Goal: Information Seeking & Learning: Learn about a topic

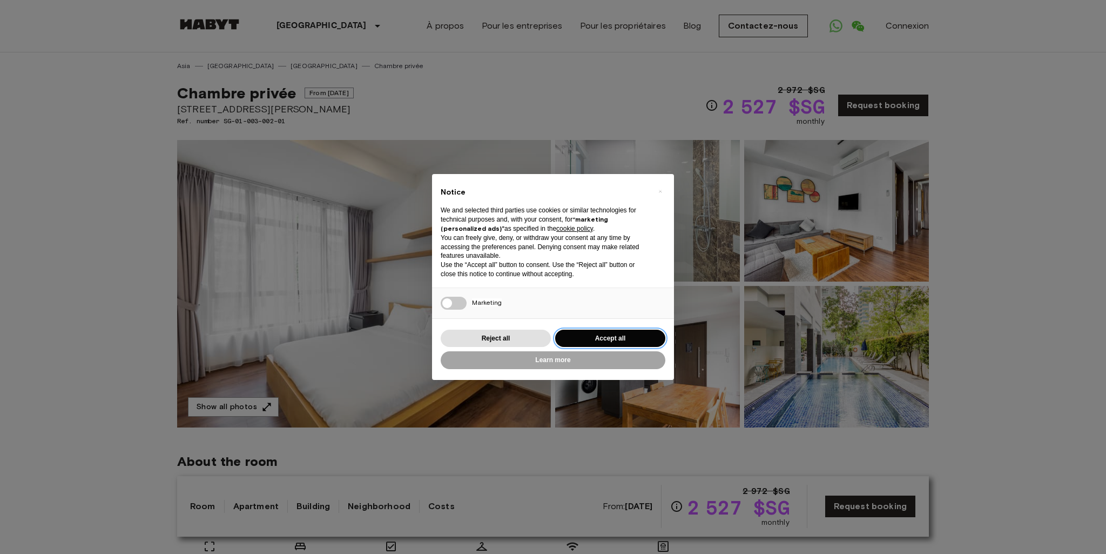
click at [604, 336] on button "Accept all" at bounding box center [610, 339] width 110 height 18
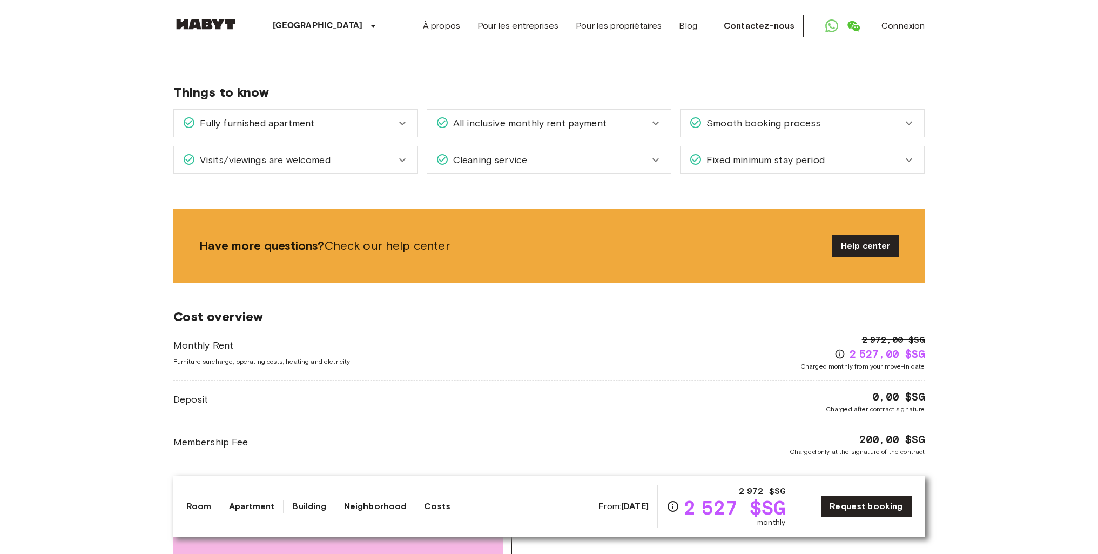
scroll to position [1459, 0]
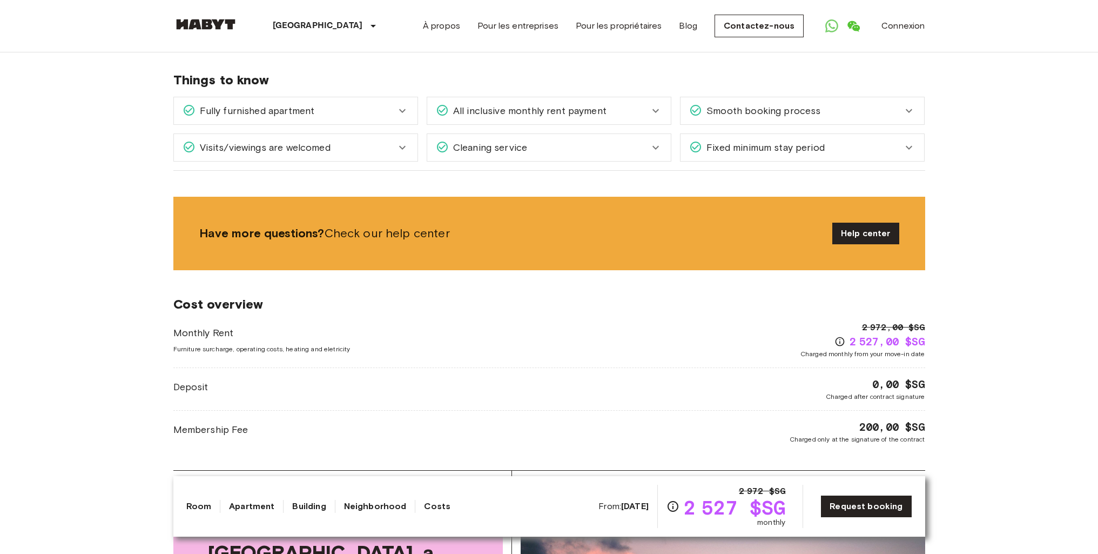
click at [406, 141] on icon at bounding box center [402, 147] width 13 height 13
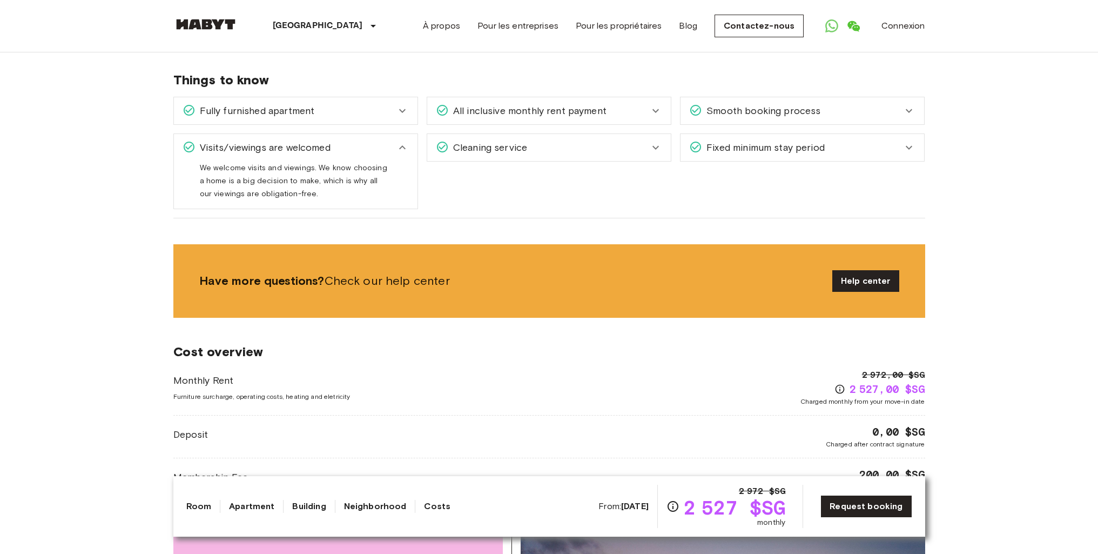
click at [641, 104] on div "All inclusive monthly rent payment" at bounding box center [542, 111] width 213 height 14
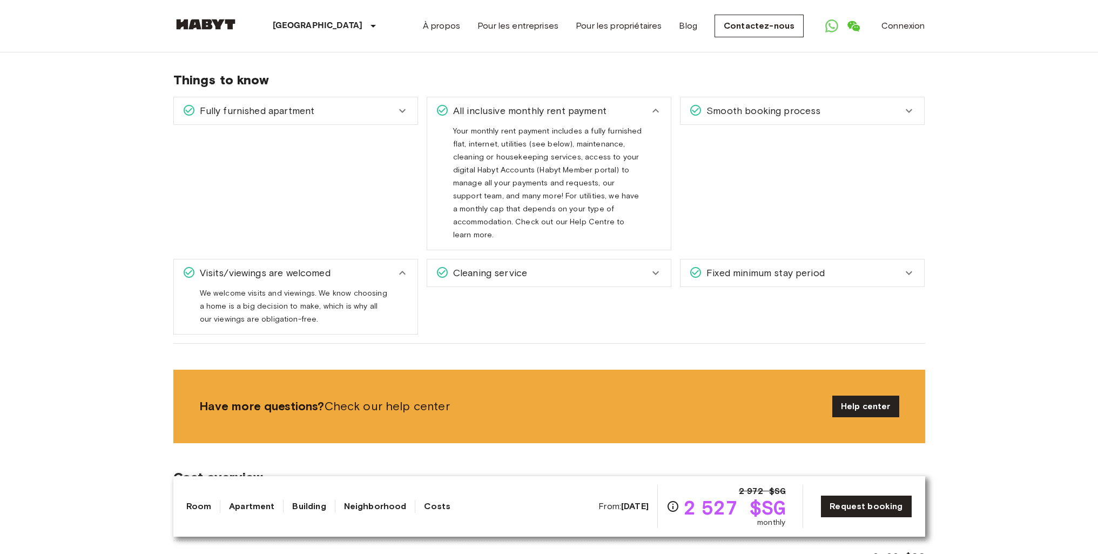
click at [641, 104] on div "All inclusive monthly rent payment" at bounding box center [542, 111] width 213 height 14
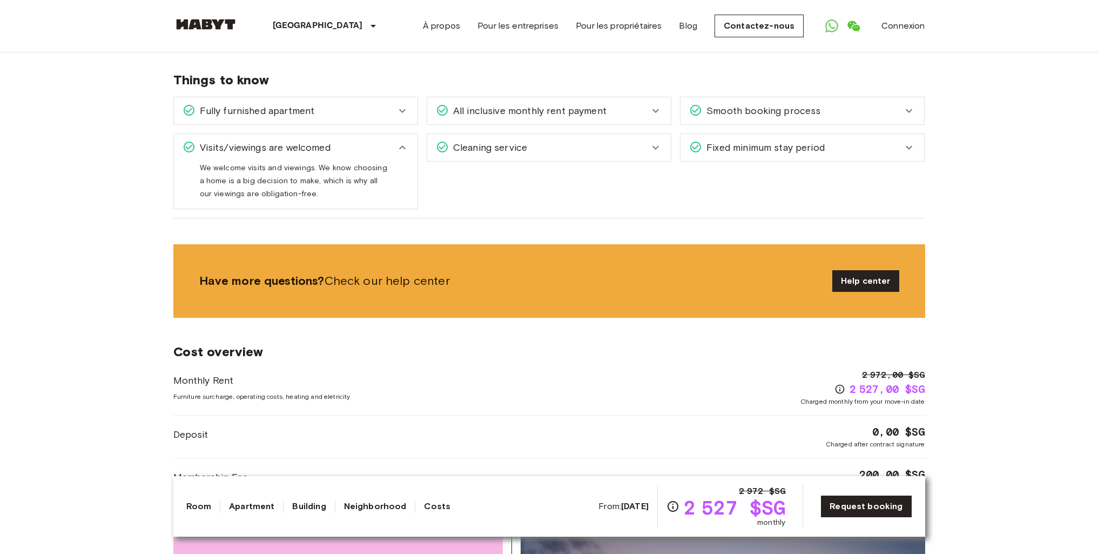
click at [651, 141] on icon at bounding box center [655, 147] width 13 height 13
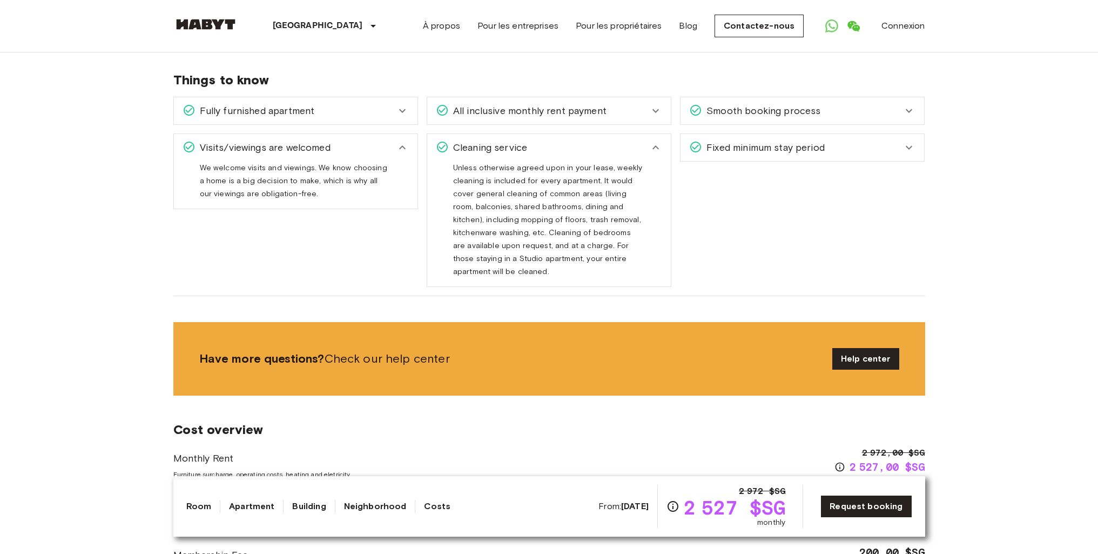
click at [651, 141] on icon at bounding box center [655, 147] width 13 height 13
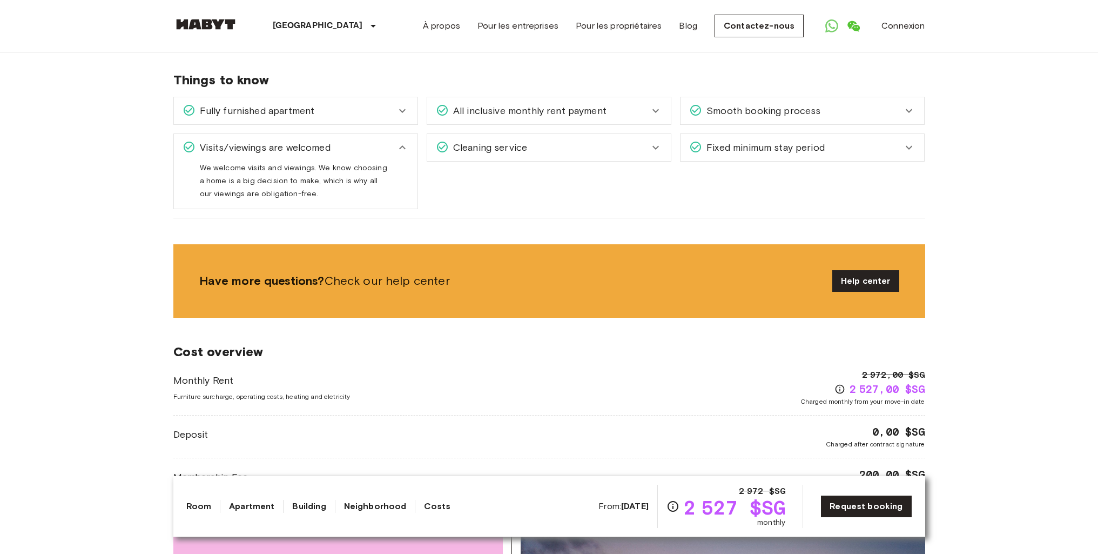
click at [761, 104] on span "Smooth booking process" at bounding box center [761, 111] width 118 height 14
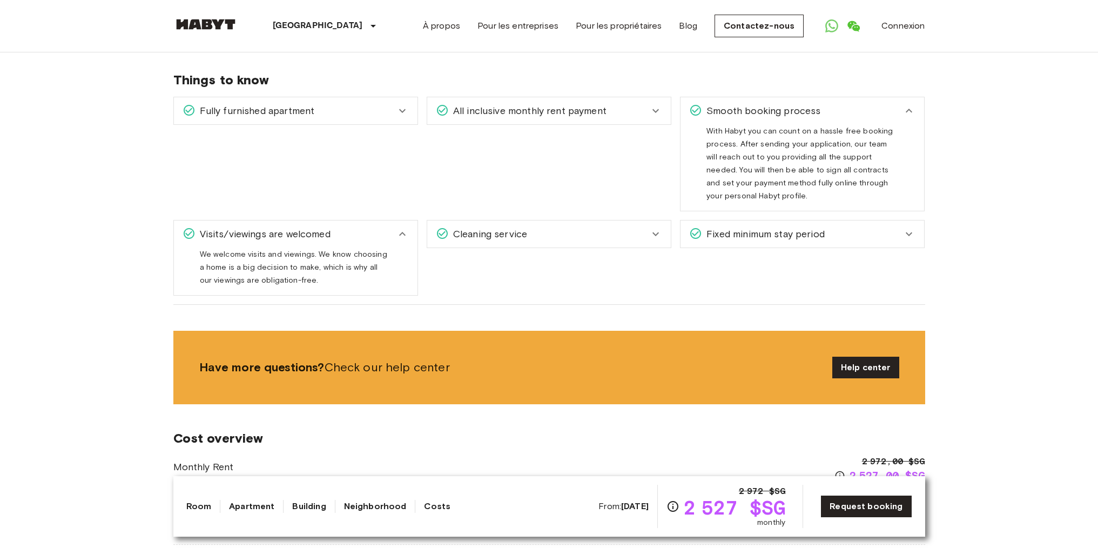
click at [743, 104] on span "Smooth booking process" at bounding box center [761, 111] width 118 height 14
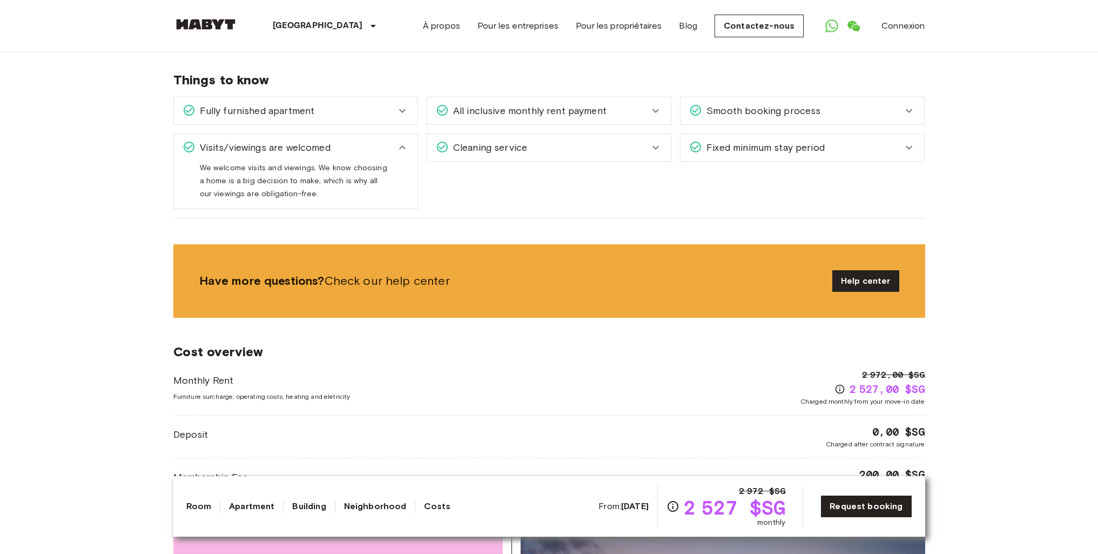
click at [823, 140] on span "Fixed minimum stay period" at bounding box center [763, 147] width 123 height 14
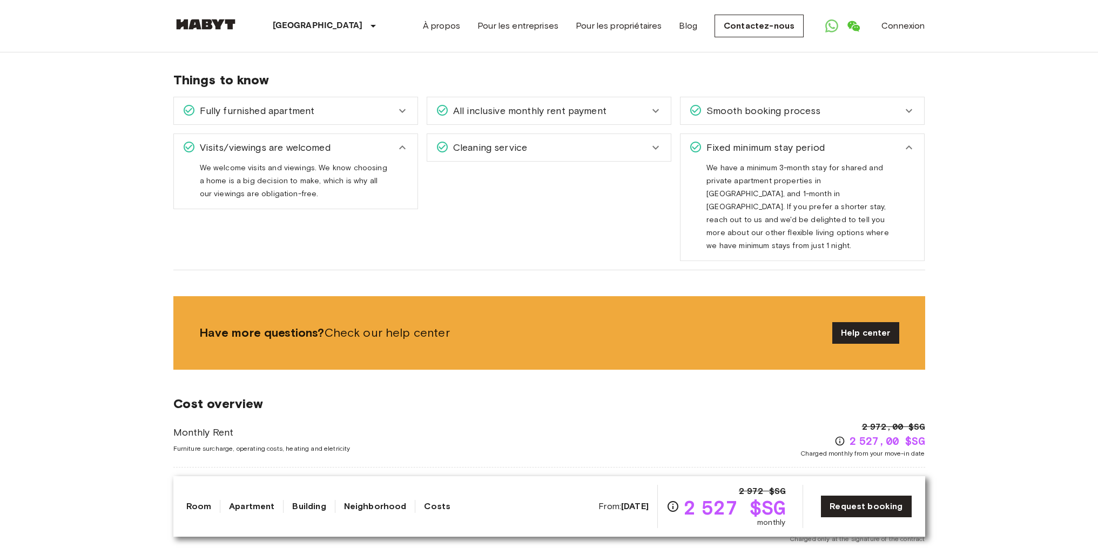
click at [906, 141] on icon at bounding box center [909, 147] width 13 height 13
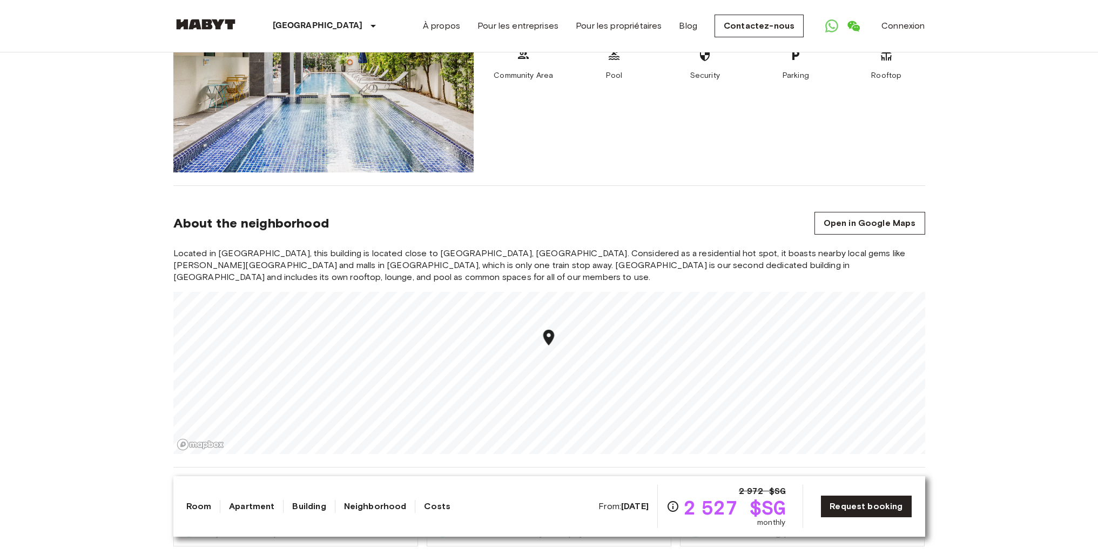
scroll to position [1026, 0]
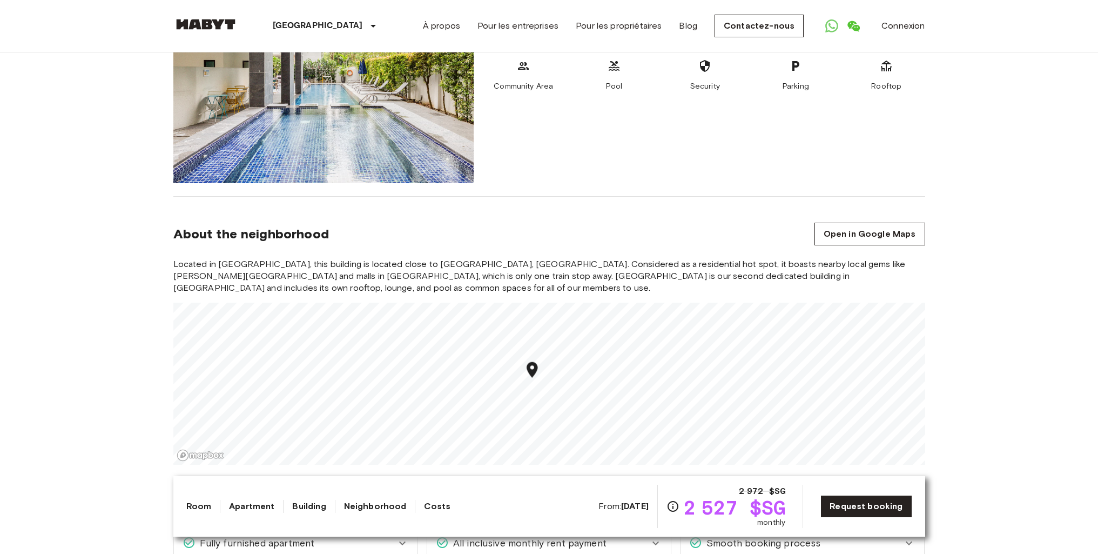
drag, startPoint x: 535, startPoint y: 313, endPoint x: 543, endPoint y: 364, distance: 51.4
click at [541, 364] on div "Map marker" at bounding box center [531, 371] width 19 height 22
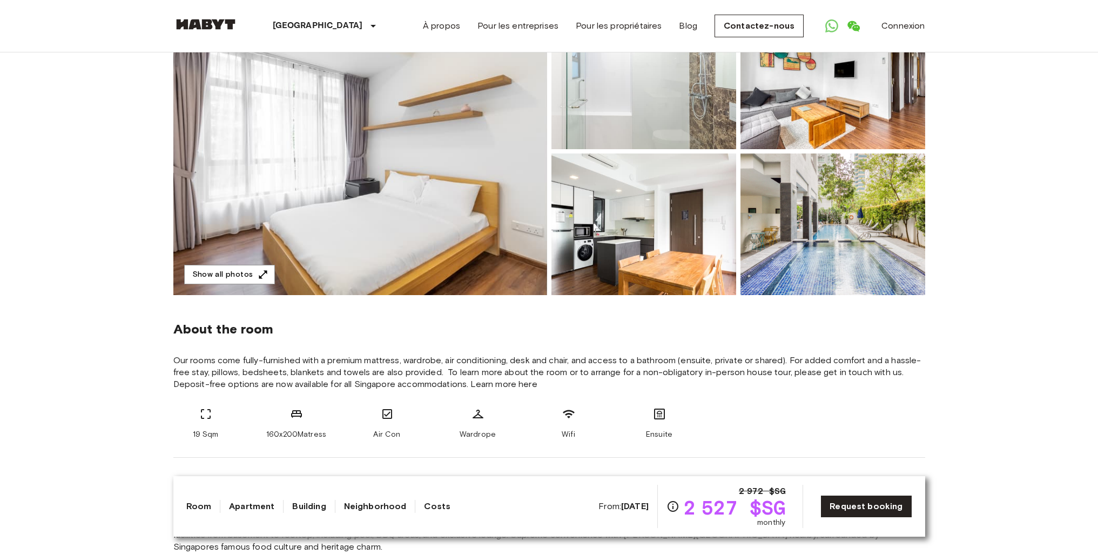
scroll to position [0, 0]
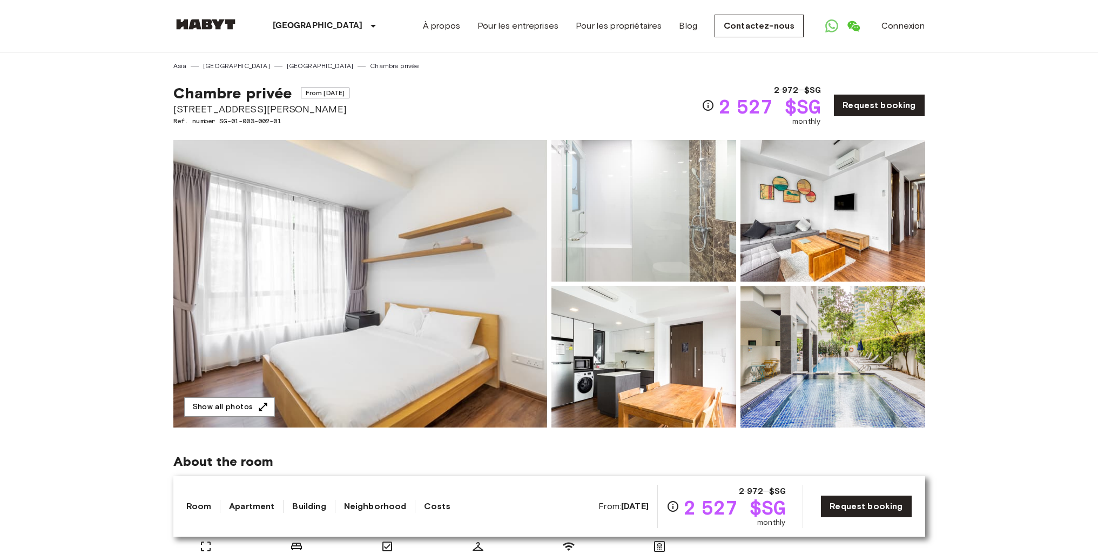
click at [626, 226] on img at bounding box center [644, 211] width 185 height 142
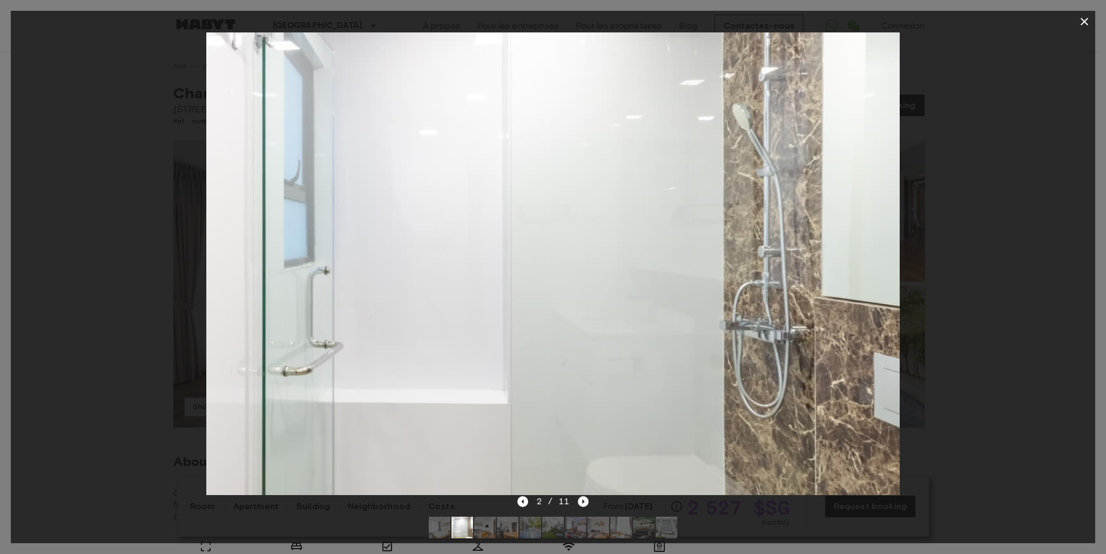
click at [580, 499] on icon "Next image" at bounding box center [583, 501] width 11 height 11
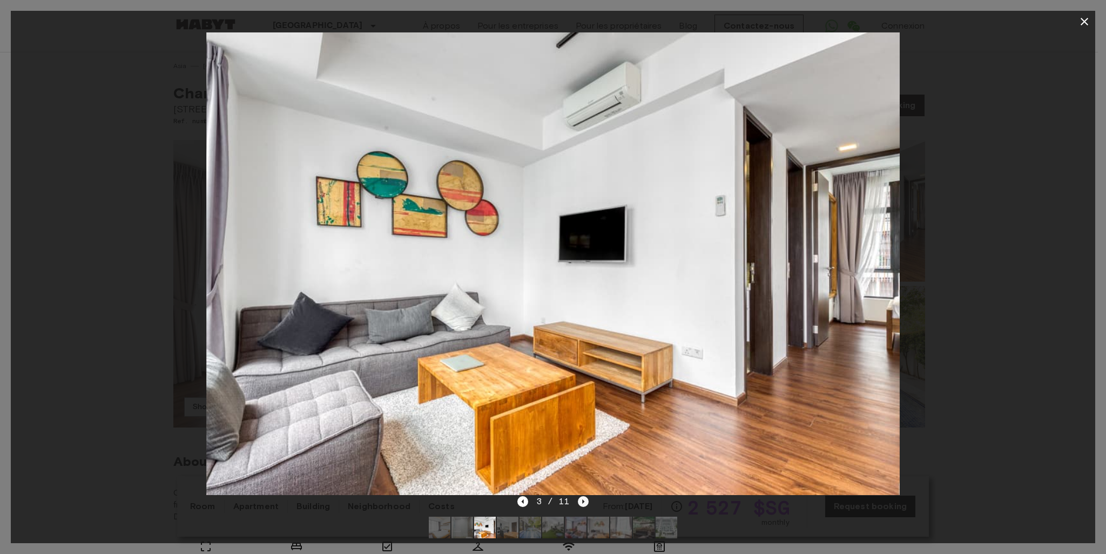
click at [584, 499] on icon "Next image" at bounding box center [583, 501] width 11 height 11
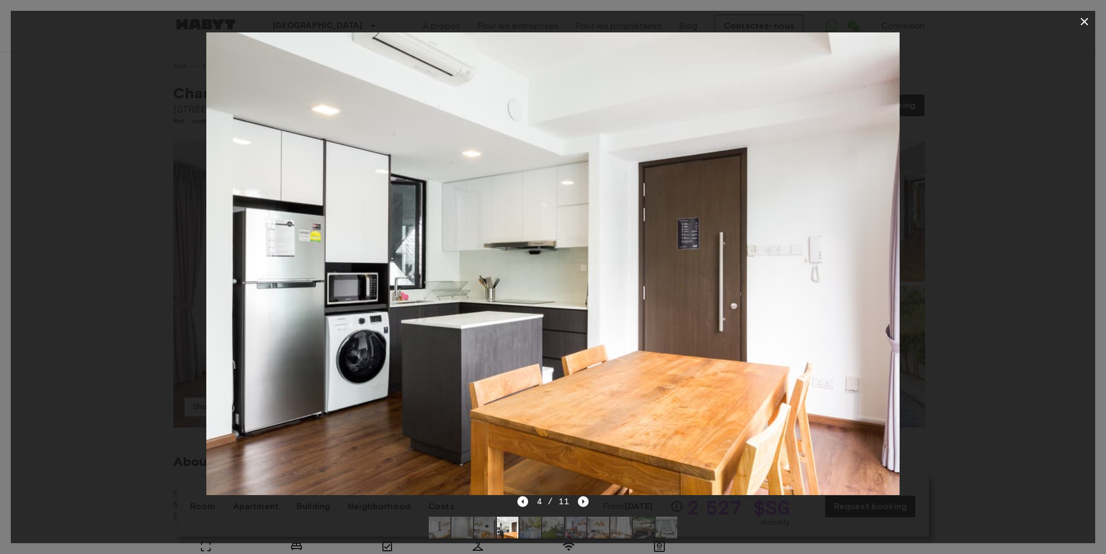
click at [584, 499] on icon "Next image" at bounding box center [583, 501] width 11 height 11
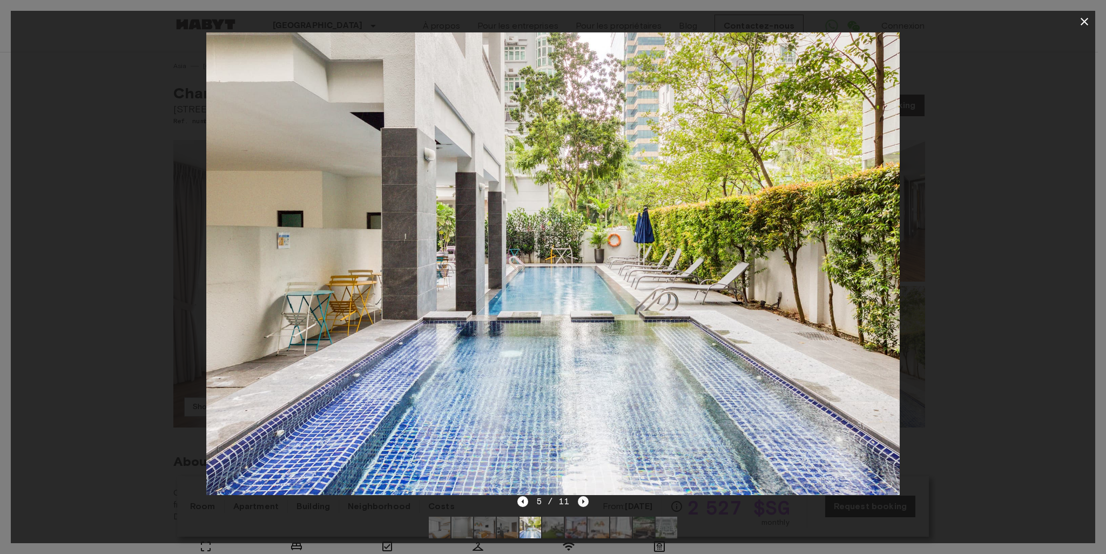
click at [584, 499] on icon "Next image" at bounding box center [583, 501] width 11 height 11
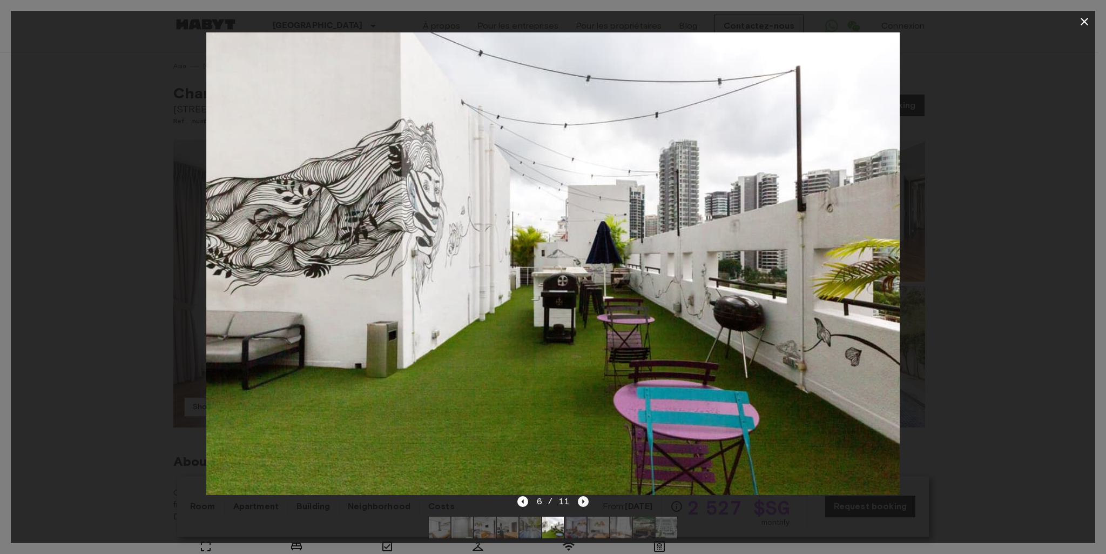
click at [584, 499] on icon "Next image" at bounding box center [583, 501] width 11 height 11
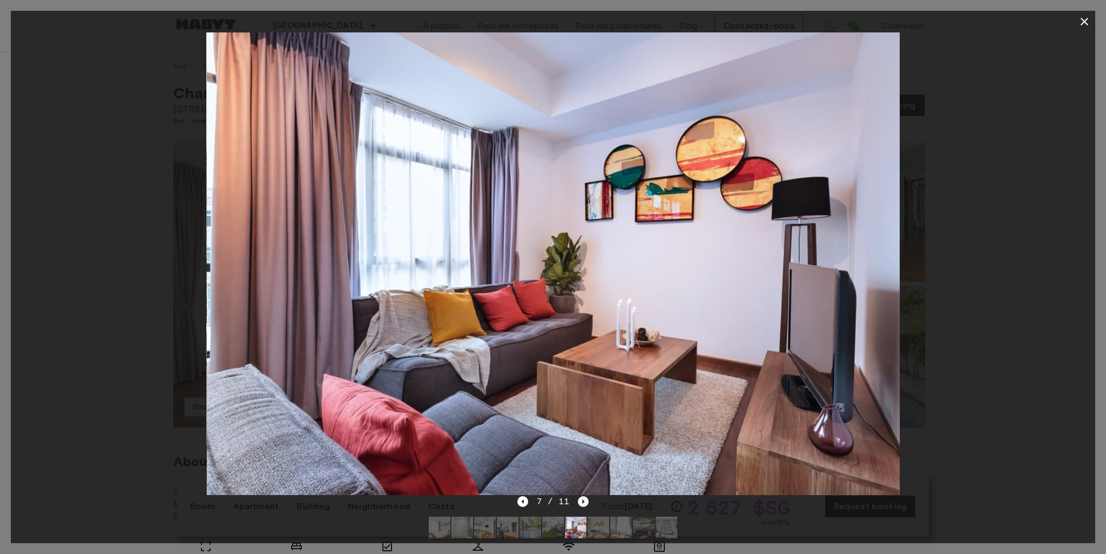
click at [584, 499] on icon "Next image" at bounding box center [583, 501] width 11 height 11
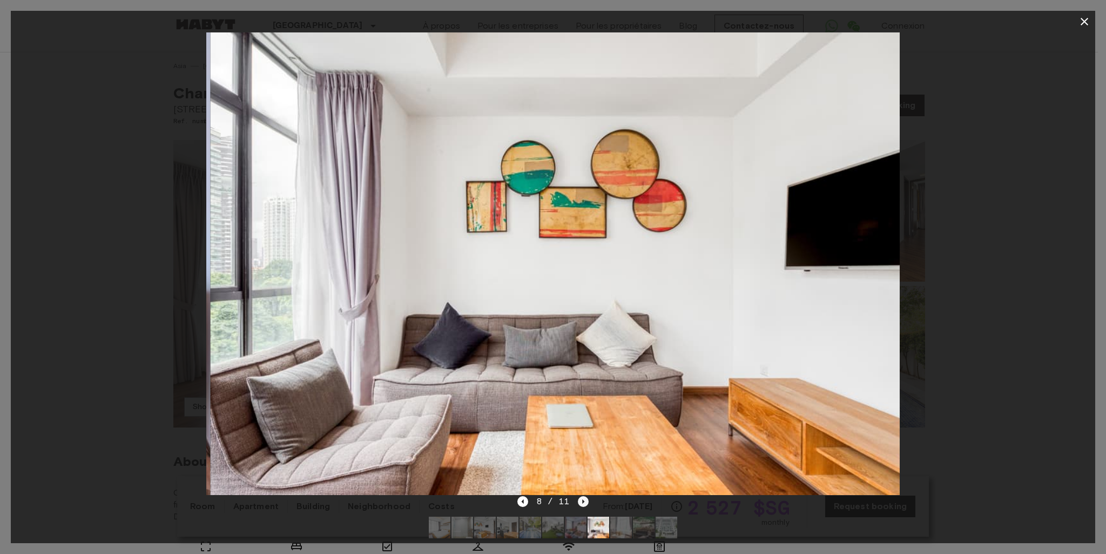
click at [584, 499] on icon "Next image" at bounding box center [583, 501] width 11 height 11
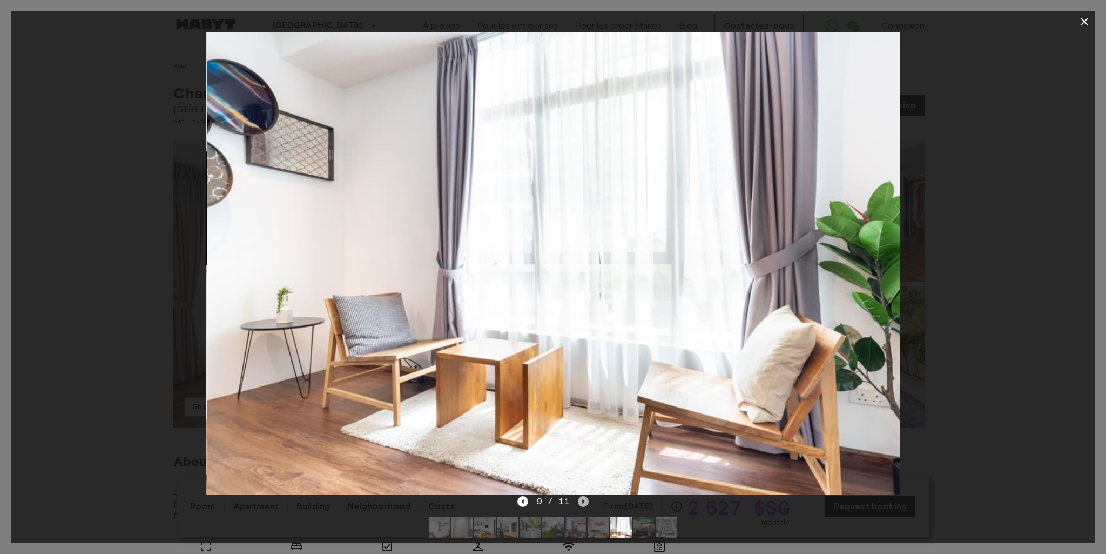
click at [584, 499] on icon "Next image" at bounding box center [583, 501] width 11 height 11
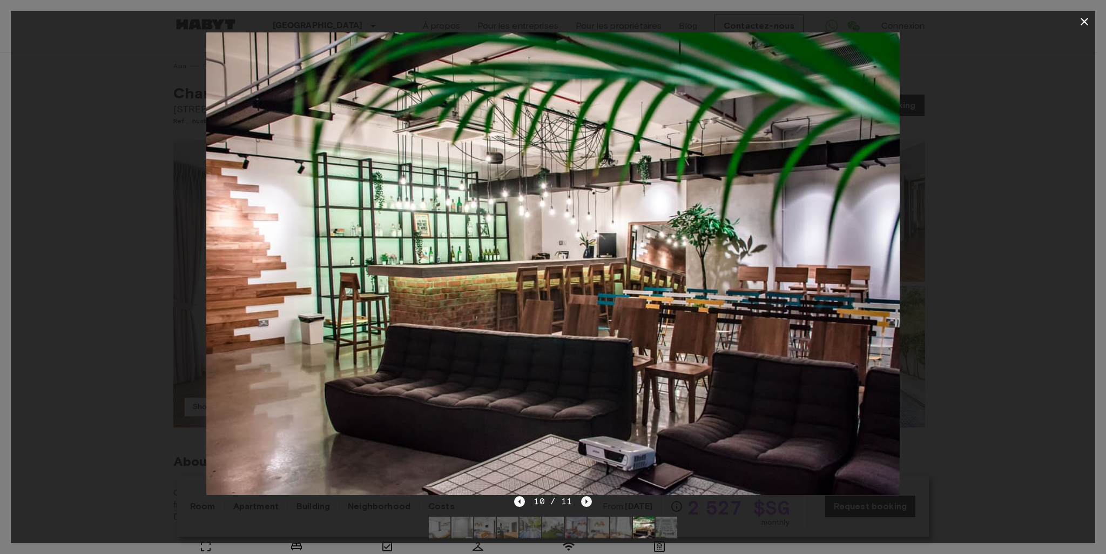
click at [584, 499] on icon "Next image" at bounding box center [586, 501] width 11 height 11
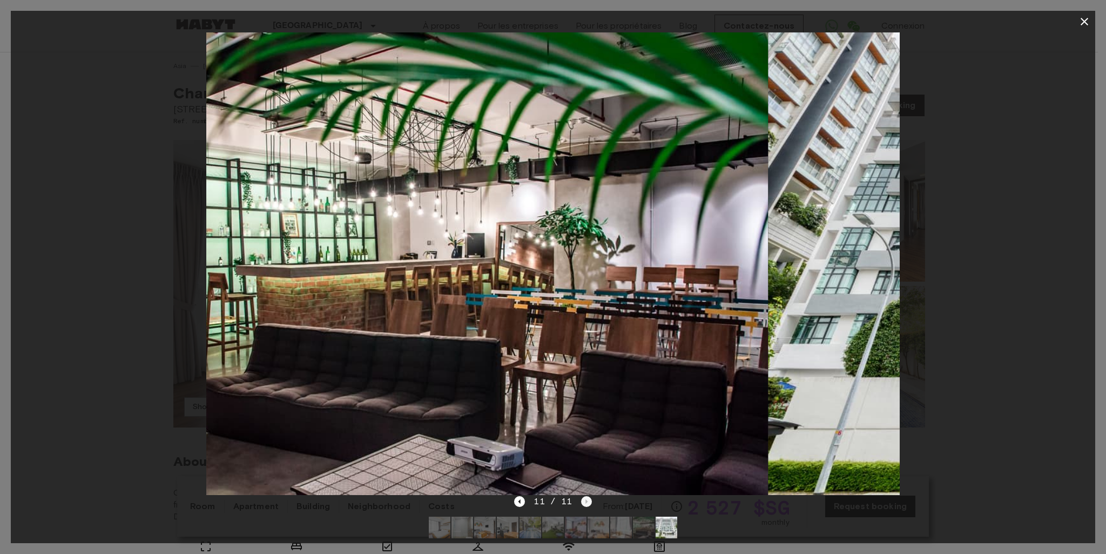
click at [584, 499] on div "11 / 11" at bounding box center [552, 501] width 77 height 13
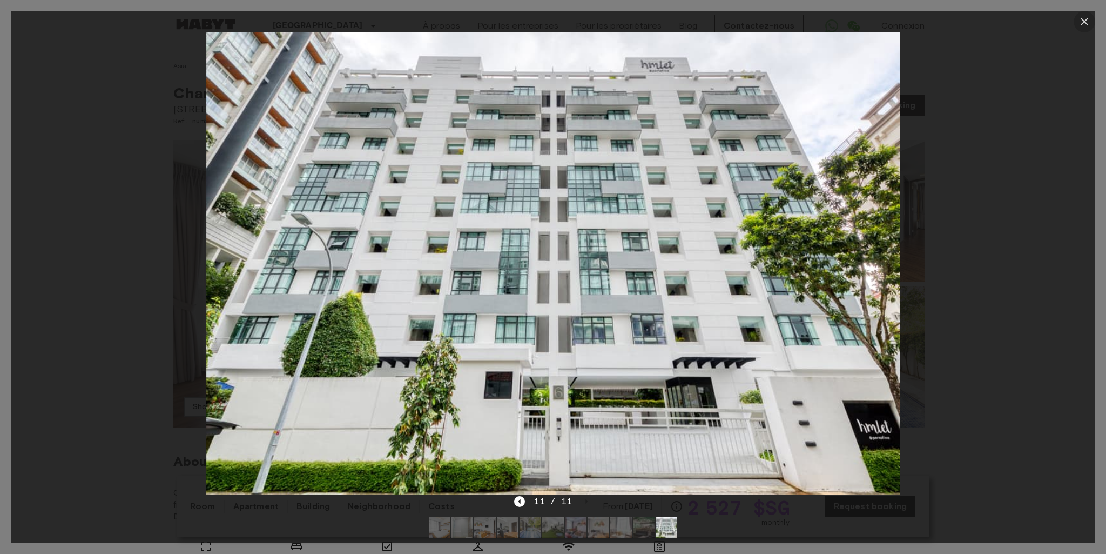
click at [1085, 18] on icon "button" at bounding box center [1084, 21] width 13 height 13
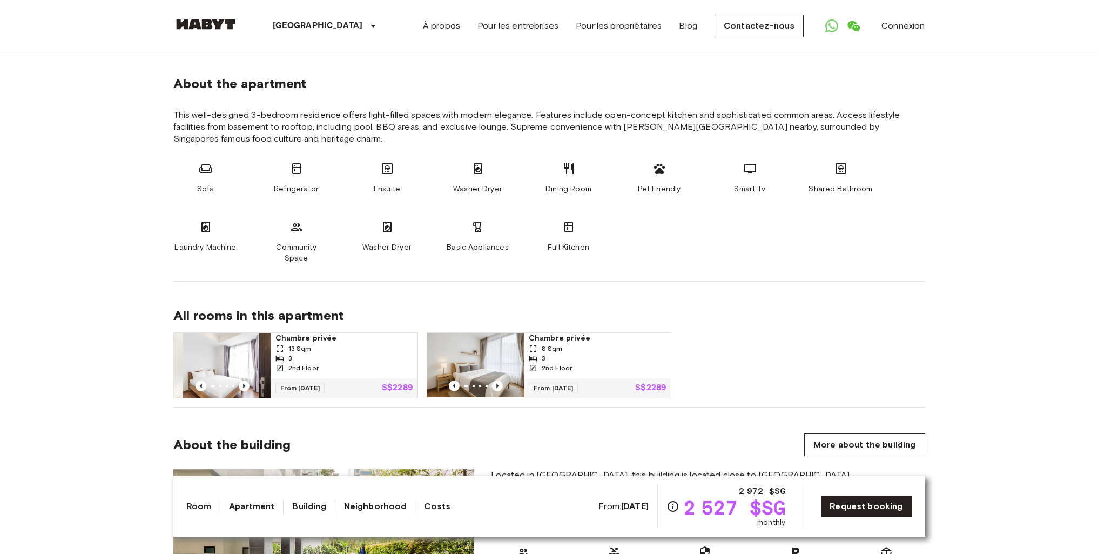
scroll to position [594, 0]
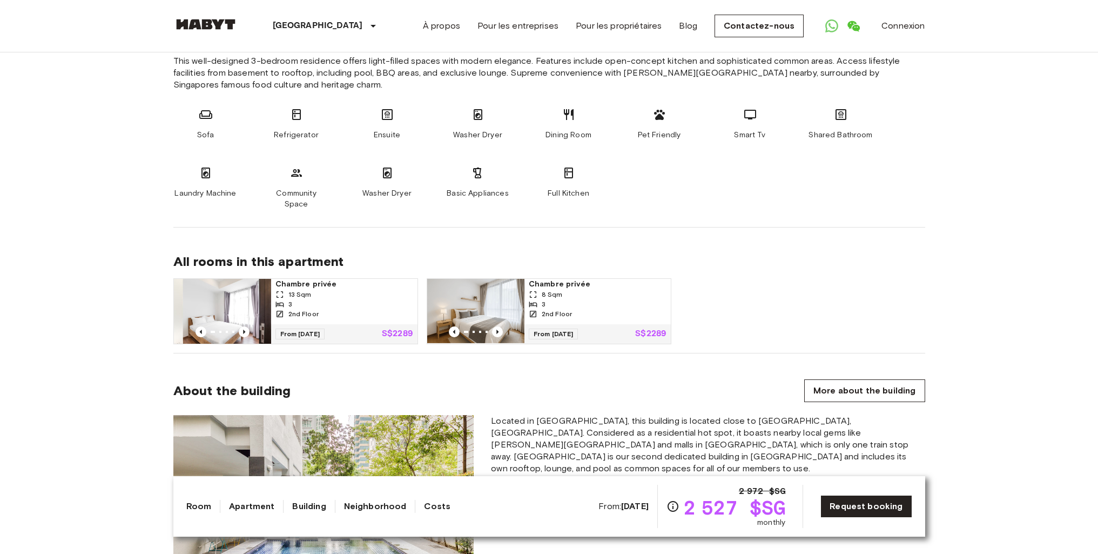
click at [301, 299] on div "3" at bounding box center [344, 304] width 138 height 10
click at [478, 296] on img at bounding box center [475, 311] width 97 height 65
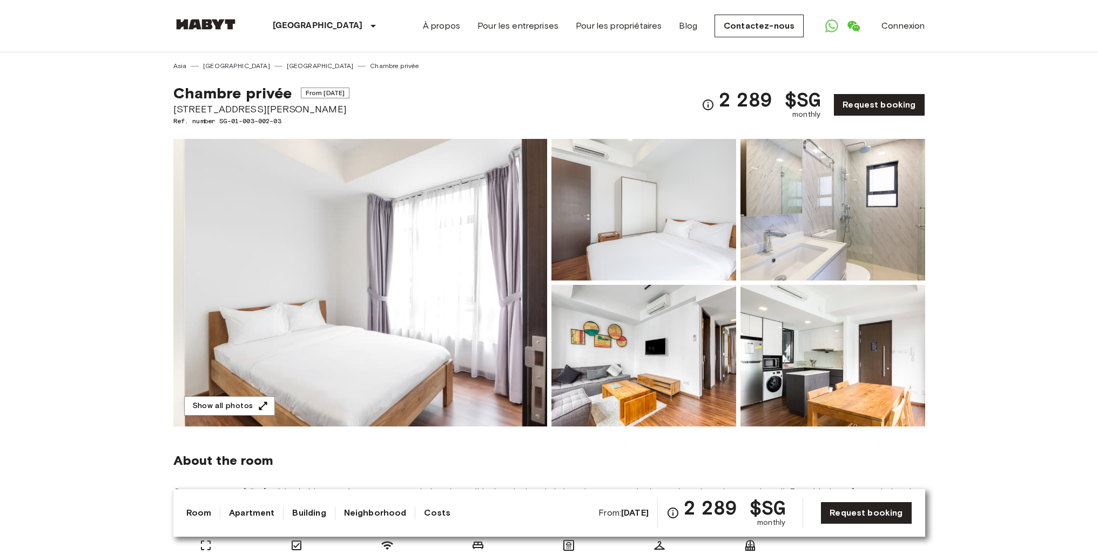
click at [391, 268] on img at bounding box center [360, 282] width 374 height 287
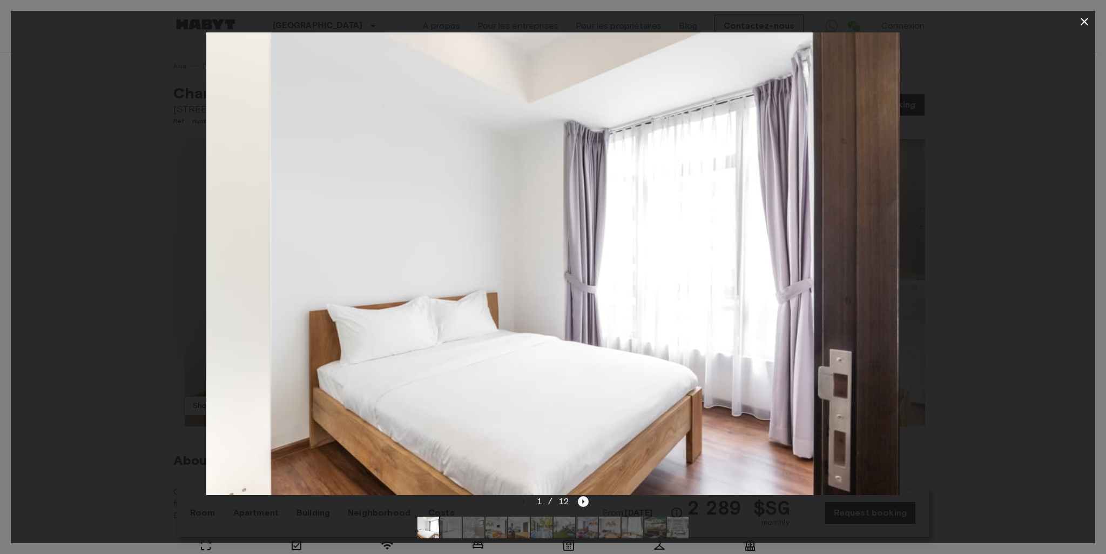
click at [583, 503] on icon "Next image" at bounding box center [583, 501] width 11 height 11
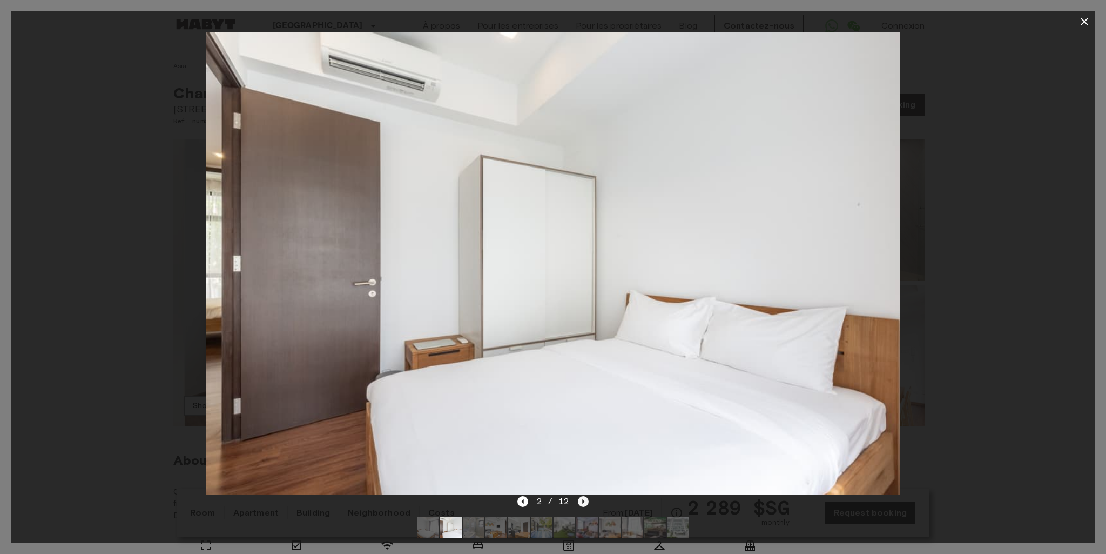
click at [583, 503] on icon "Next image" at bounding box center [583, 501] width 11 height 11
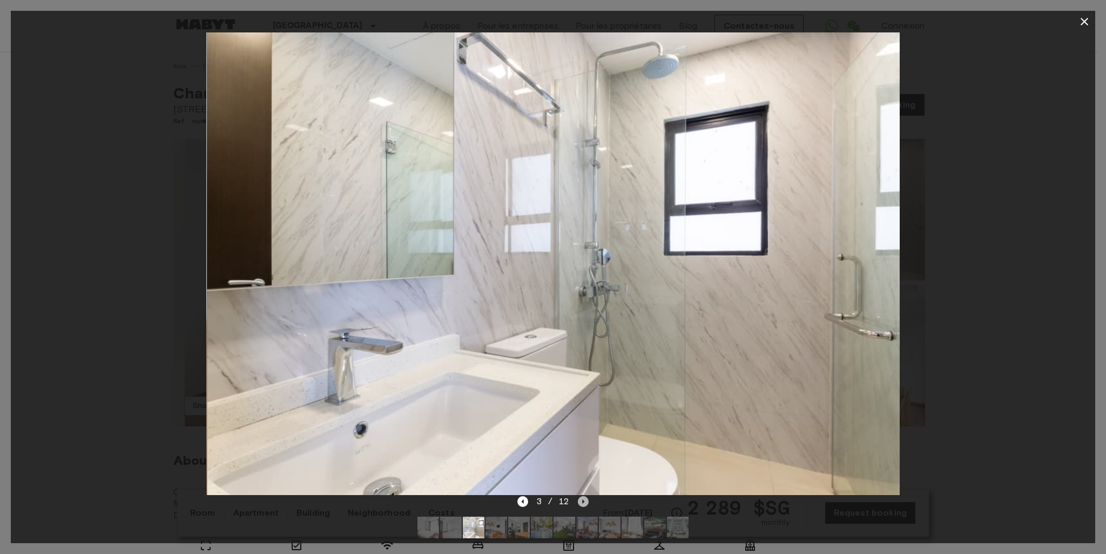
click at [583, 503] on icon "Next image" at bounding box center [583, 501] width 11 height 11
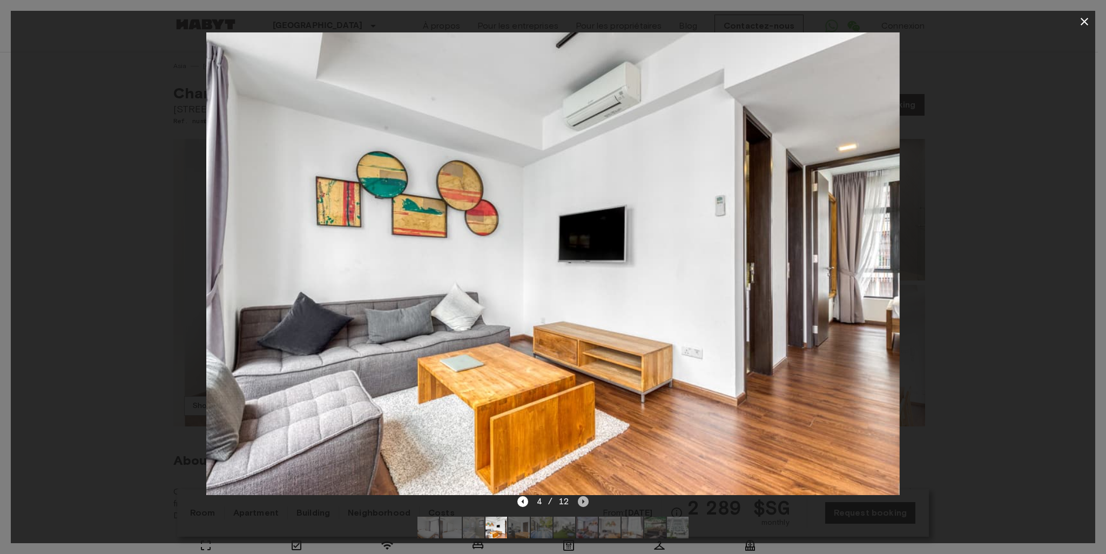
click at [583, 503] on icon "Next image" at bounding box center [583, 501] width 11 height 11
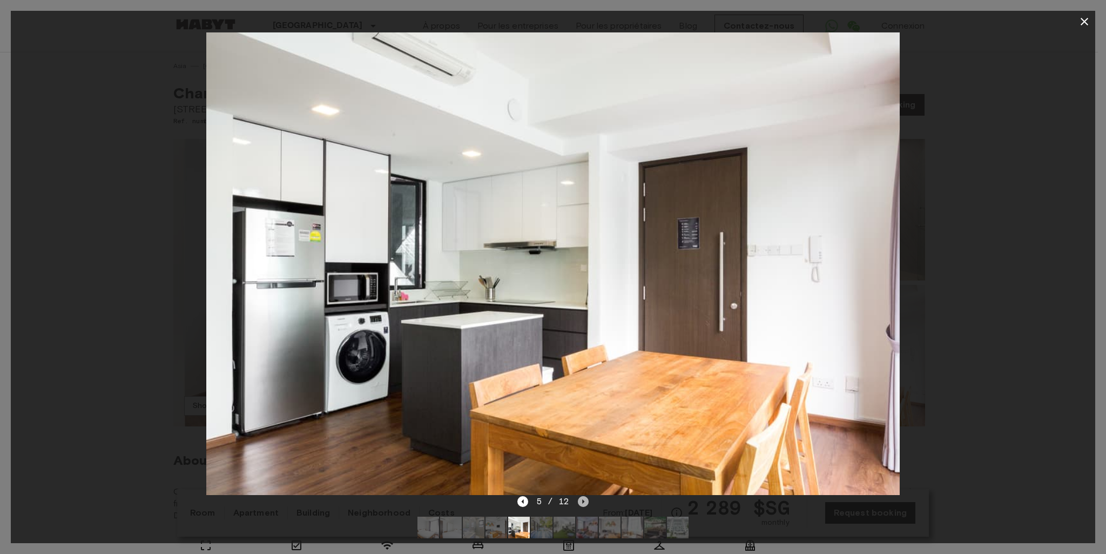
click at [583, 502] on icon "Next image" at bounding box center [584, 501] width 2 height 4
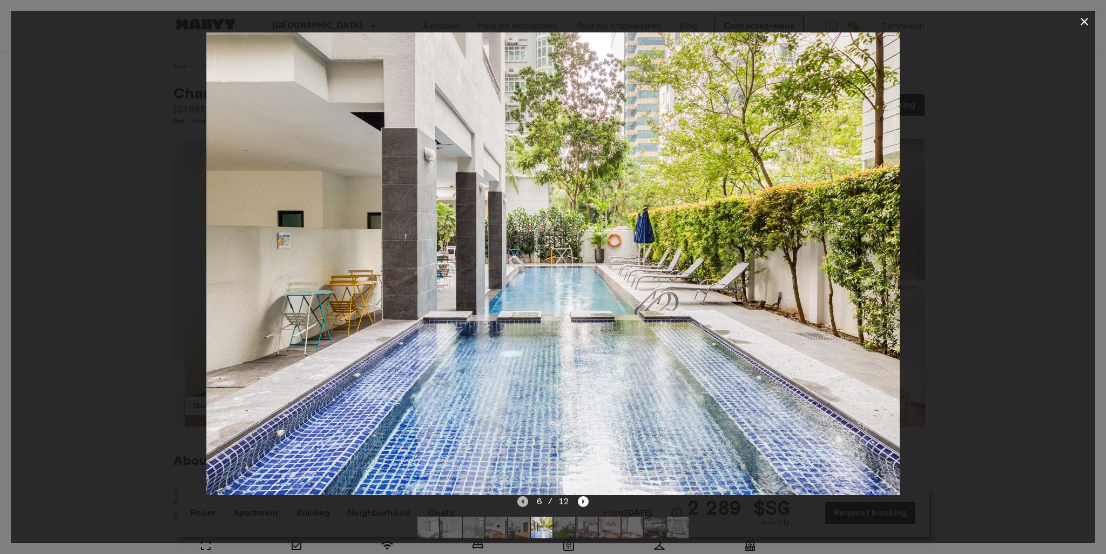
click at [525, 501] on icon "Previous image" at bounding box center [522, 501] width 11 height 11
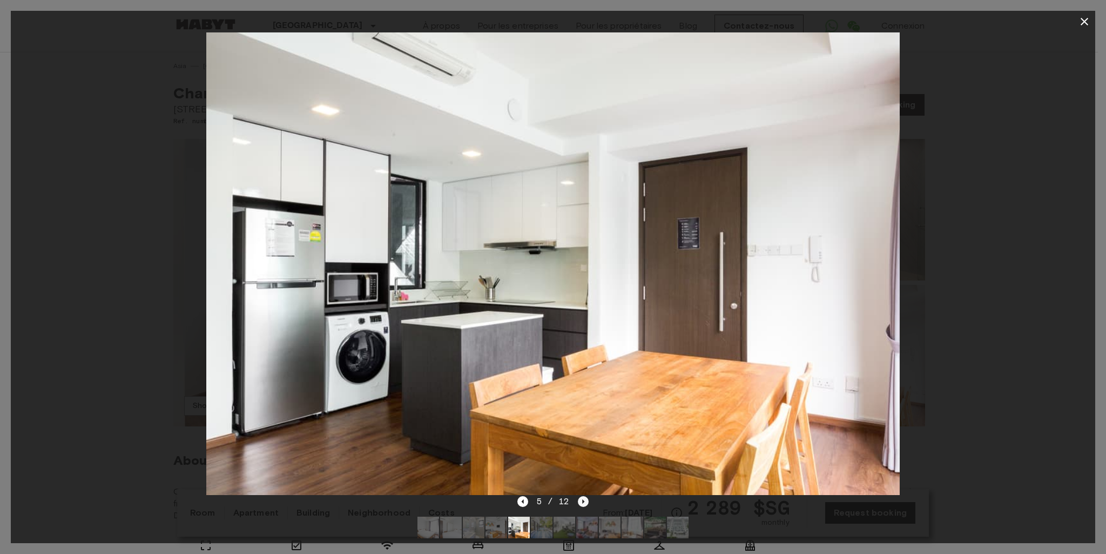
click at [582, 500] on icon "Next image" at bounding box center [583, 501] width 11 height 11
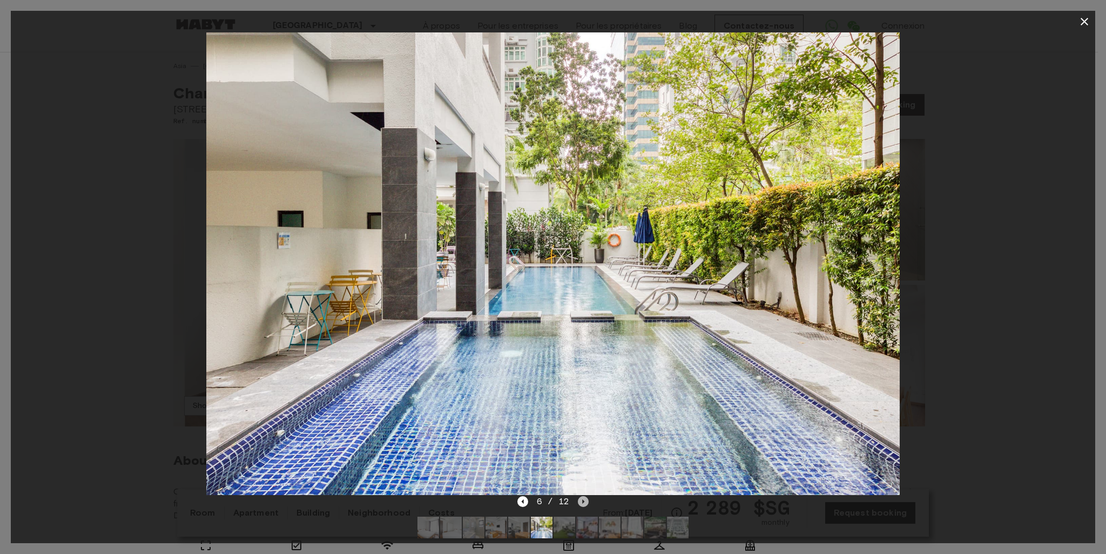
click at [582, 500] on icon "Next image" at bounding box center [583, 501] width 11 height 11
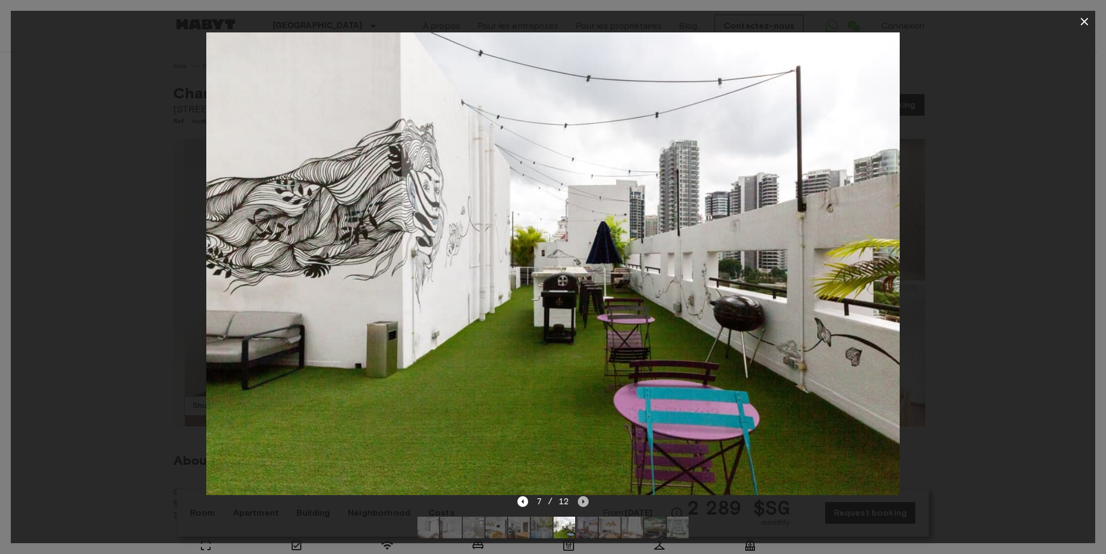
click at [582, 500] on icon "Next image" at bounding box center [583, 501] width 11 height 11
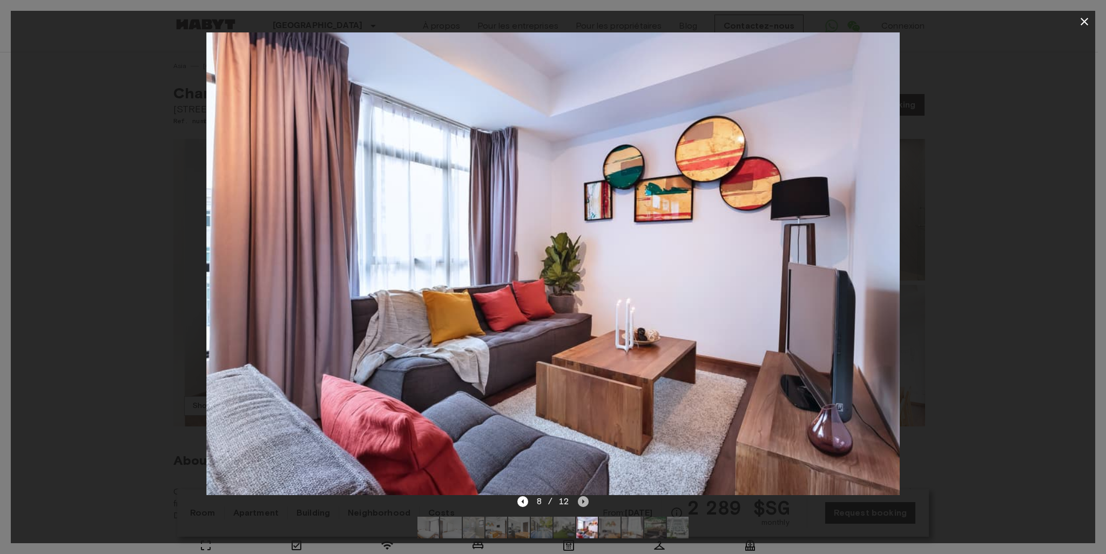
click at [582, 500] on icon "Next image" at bounding box center [583, 501] width 11 height 11
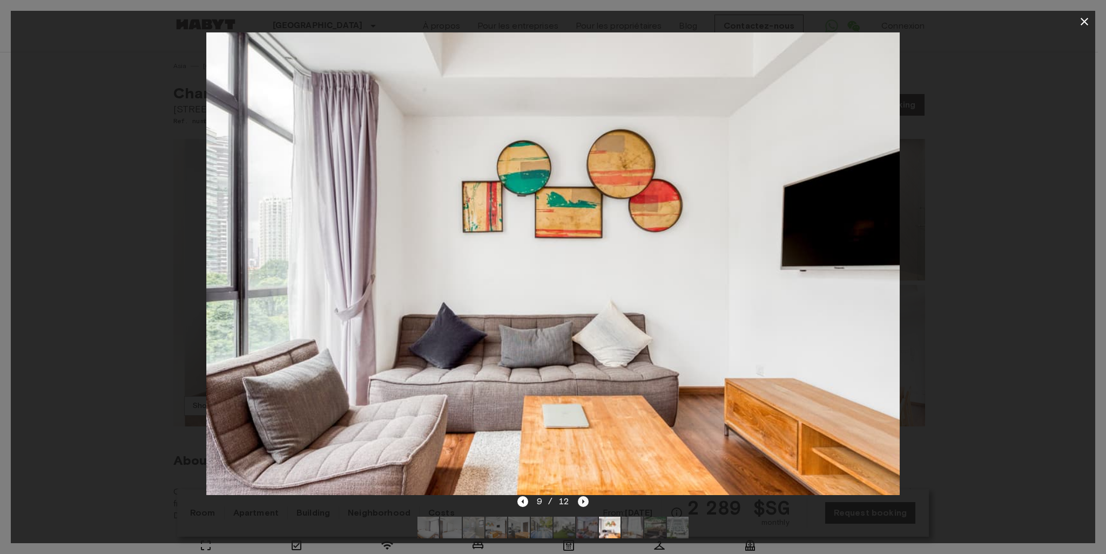
click at [582, 500] on icon "Next image" at bounding box center [583, 501] width 11 height 11
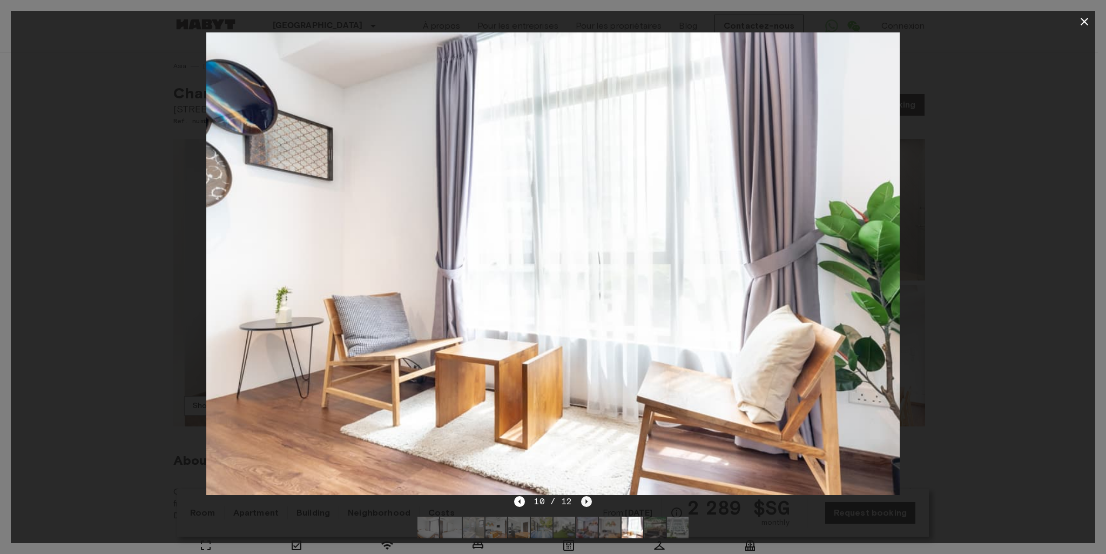
click at [582, 500] on icon "Next image" at bounding box center [586, 501] width 11 height 11
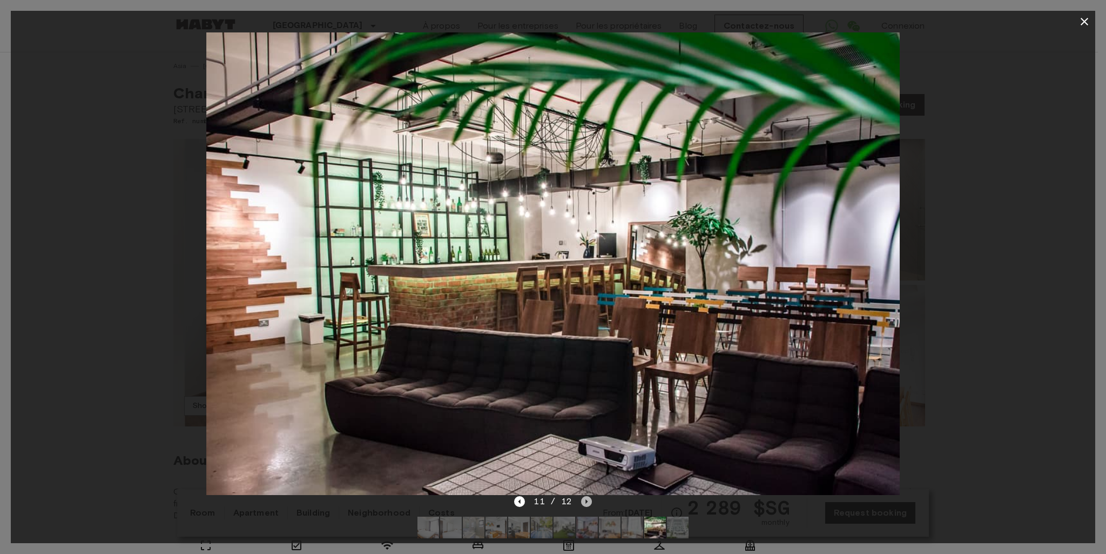
click at [584, 499] on icon "Next image" at bounding box center [586, 501] width 11 height 11
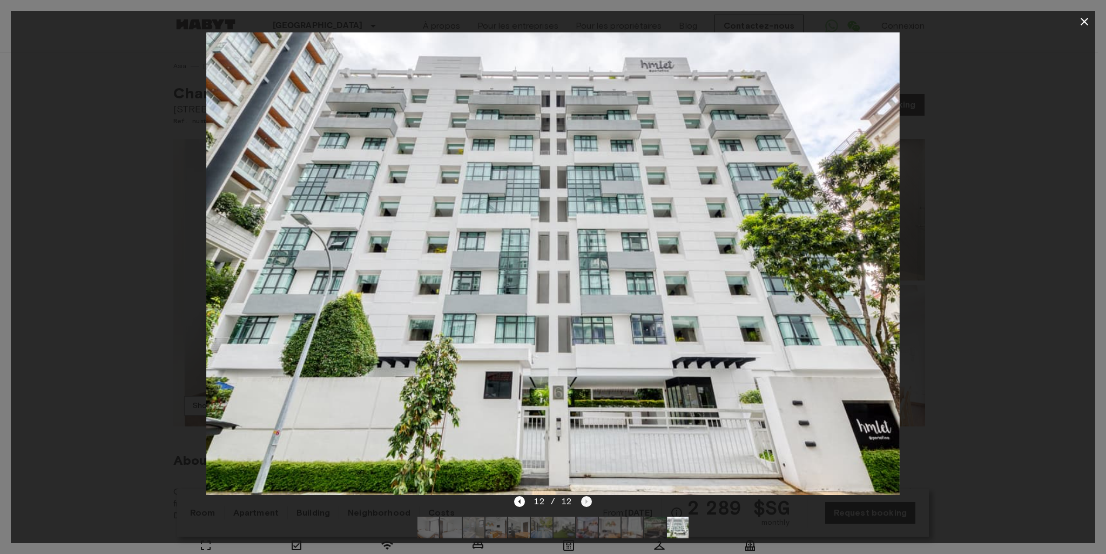
click at [584, 499] on div "12 / 12" at bounding box center [552, 501] width 77 height 13
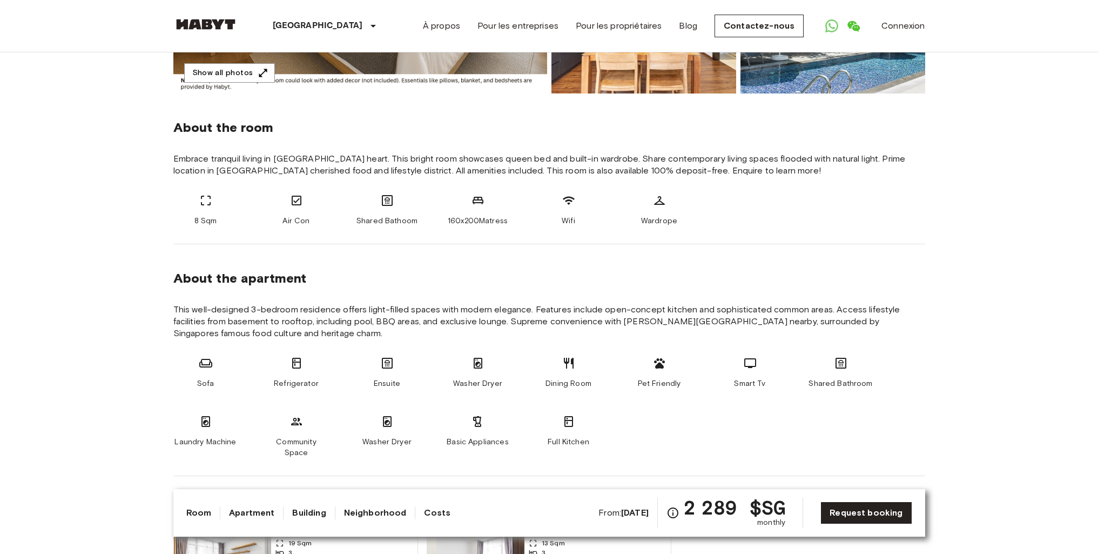
scroll to position [270, 0]
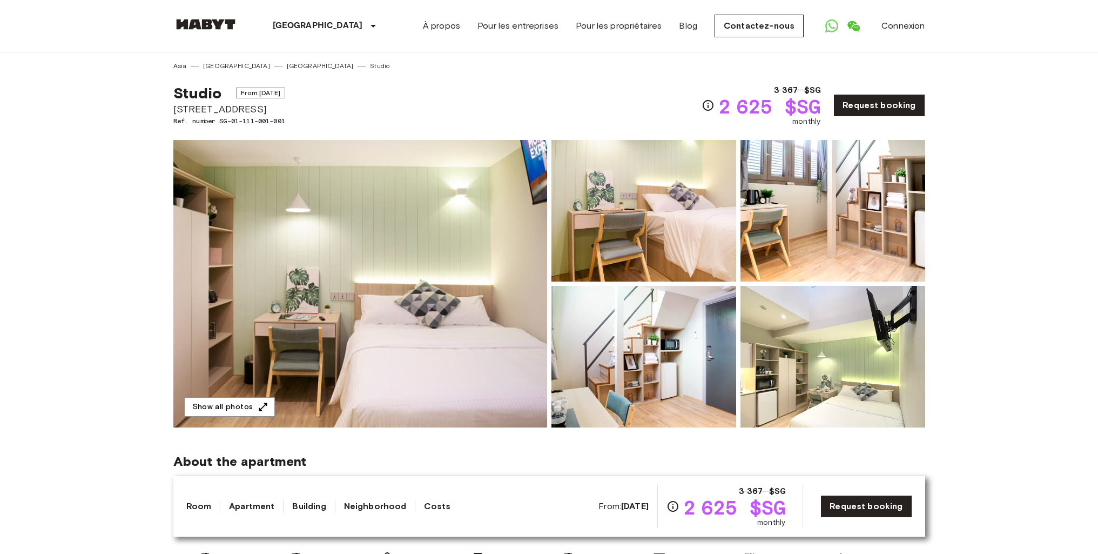
click at [414, 261] on img at bounding box center [360, 283] width 374 height 287
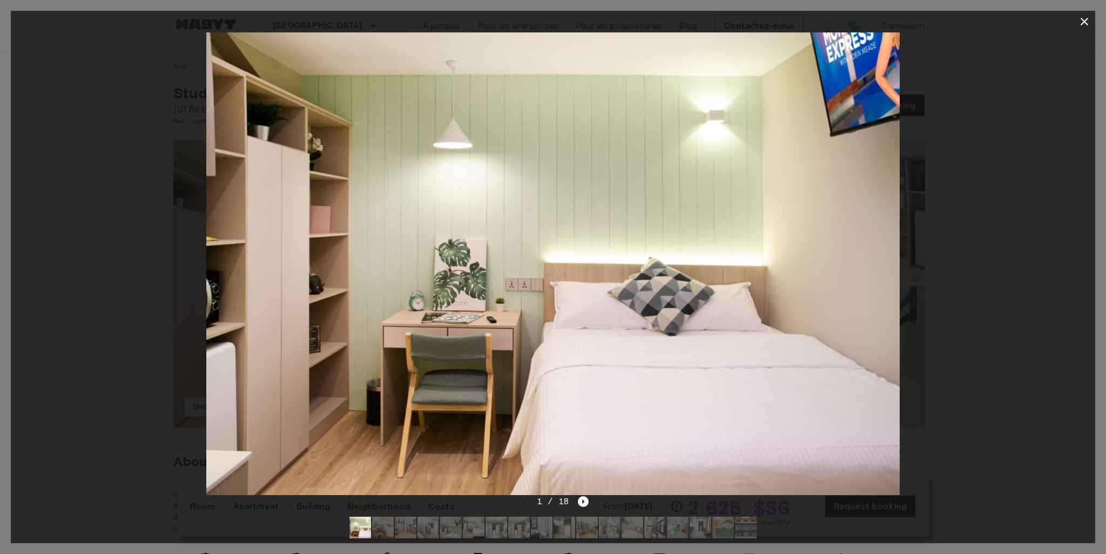
click at [584, 501] on icon "Next image" at bounding box center [583, 501] width 11 height 11
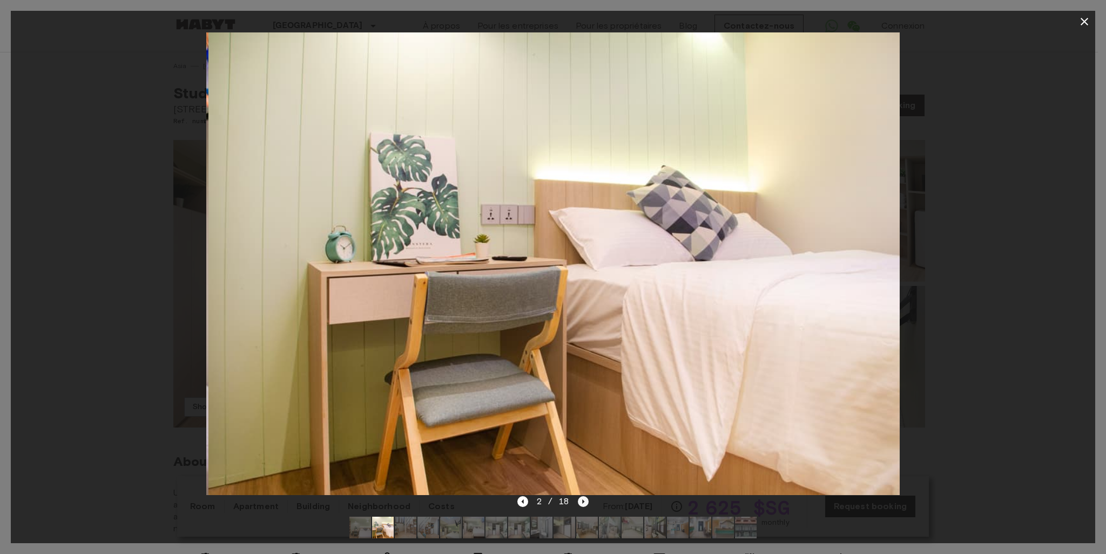
click at [584, 501] on icon "Next image" at bounding box center [583, 501] width 11 height 11
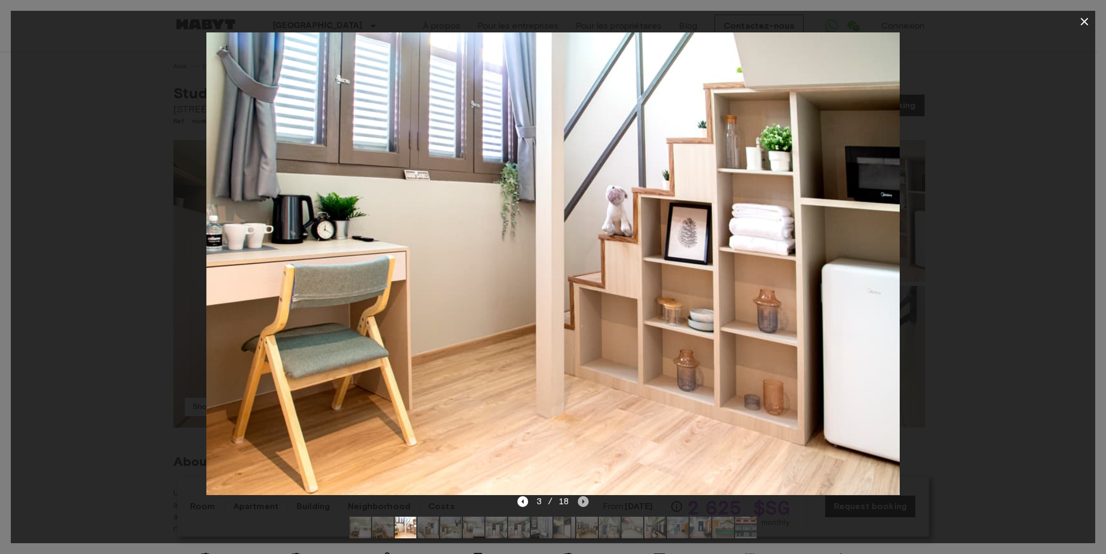
click at [584, 501] on icon "Next image" at bounding box center [583, 501] width 11 height 11
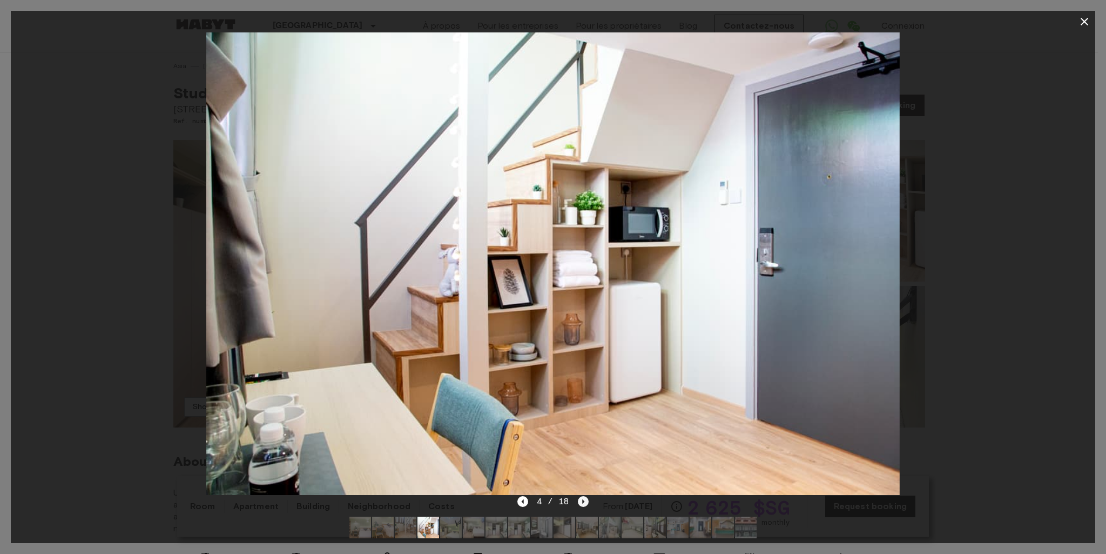
click at [584, 501] on icon "Next image" at bounding box center [583, 501] width 11 height 11
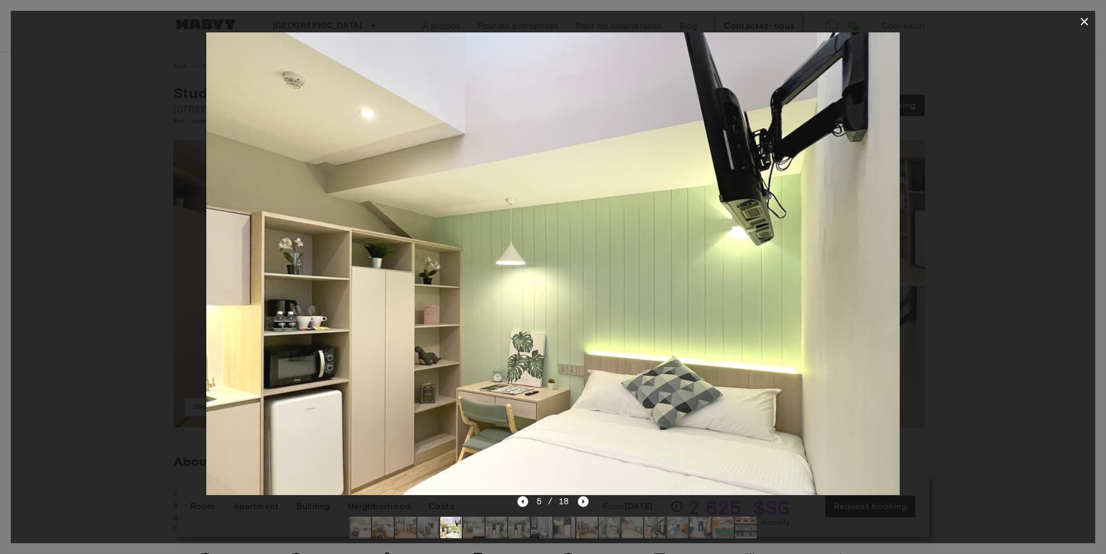
click at [584, 501] on icon "Next image" at bounding box center [583, 501] width 11 height 11
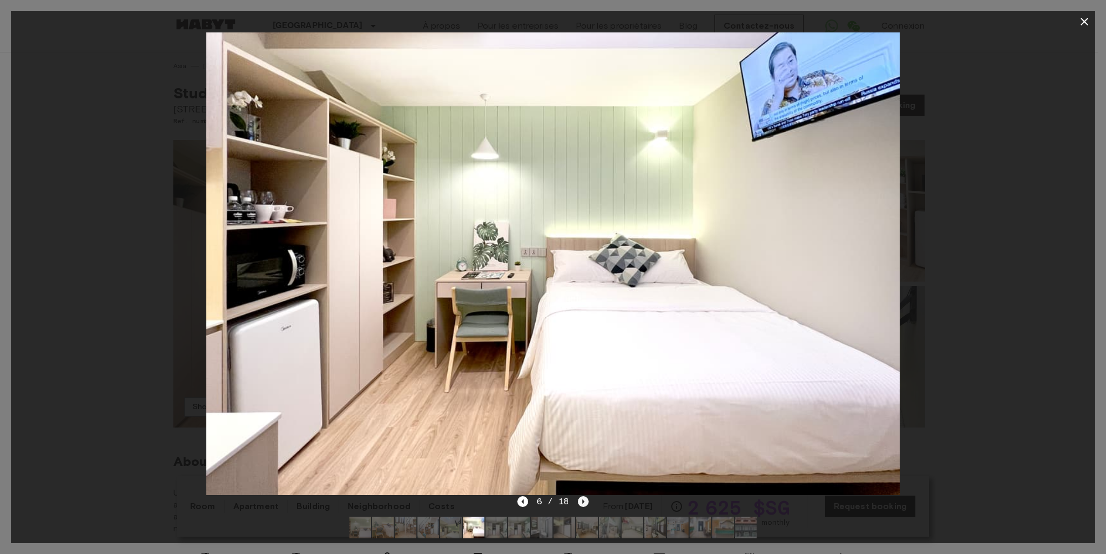
click at [584, 501] on icon "Next image" at bounding box center [583, 501] width 11 height 11
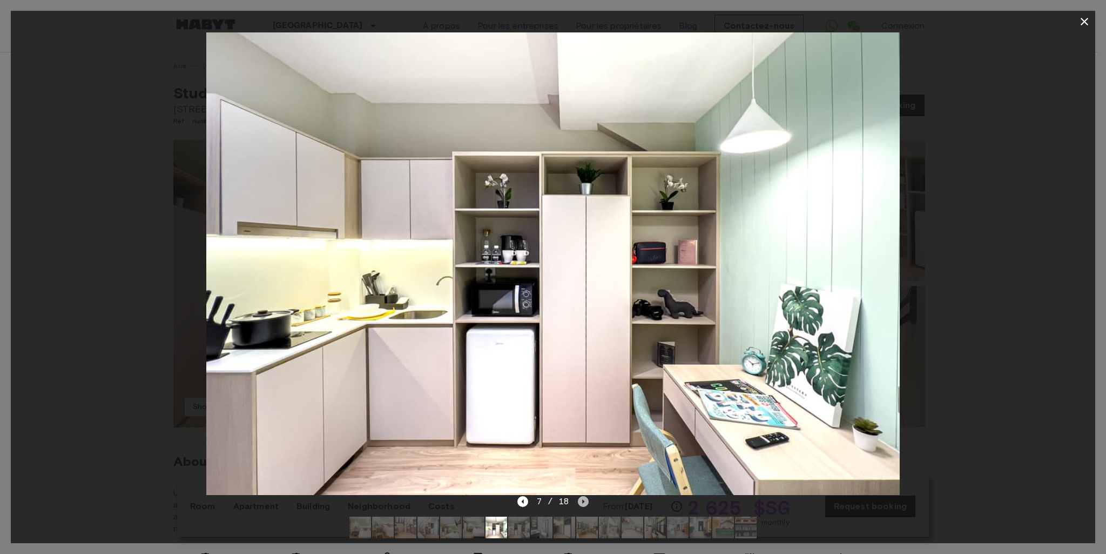
click at [584, 501] on icon "Next image" at bounding box center [583, 501] width 11 height 11
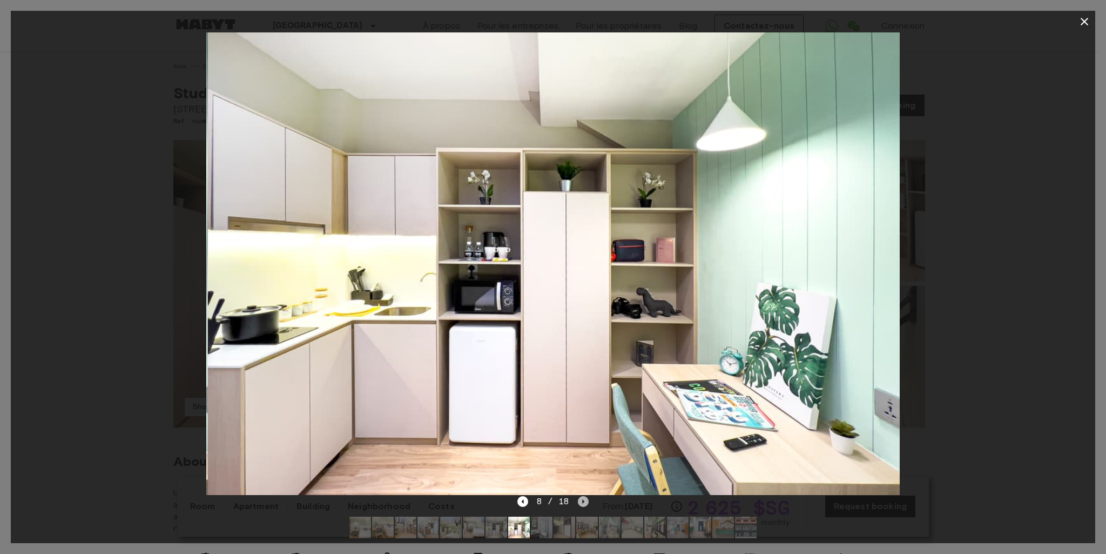
click at [584, 501] on icon "Next image" at bounding box center [583, 501] width 11 height 11
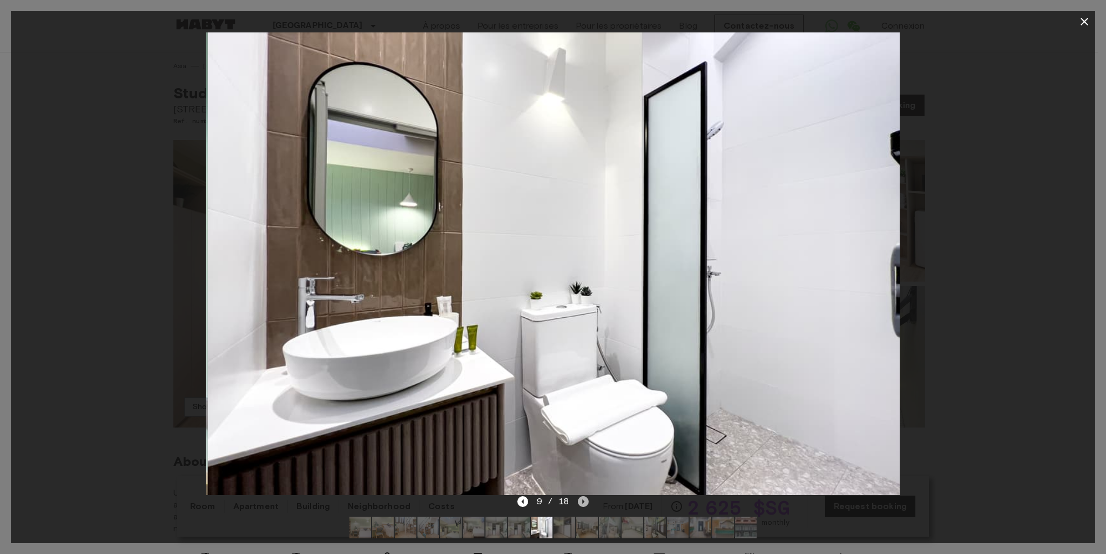
click at [584, 501] on icon "Next image" at bounding box center [583, 501] width 11 height 11
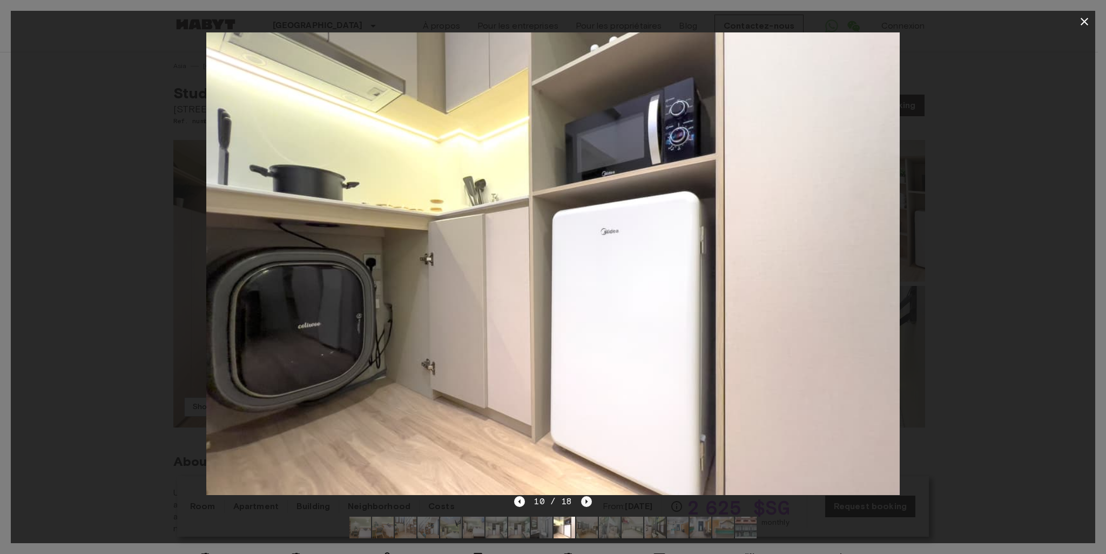
click at [584, 501] on icon "Next image" at bounding box center [586, 501] width 11 height 11
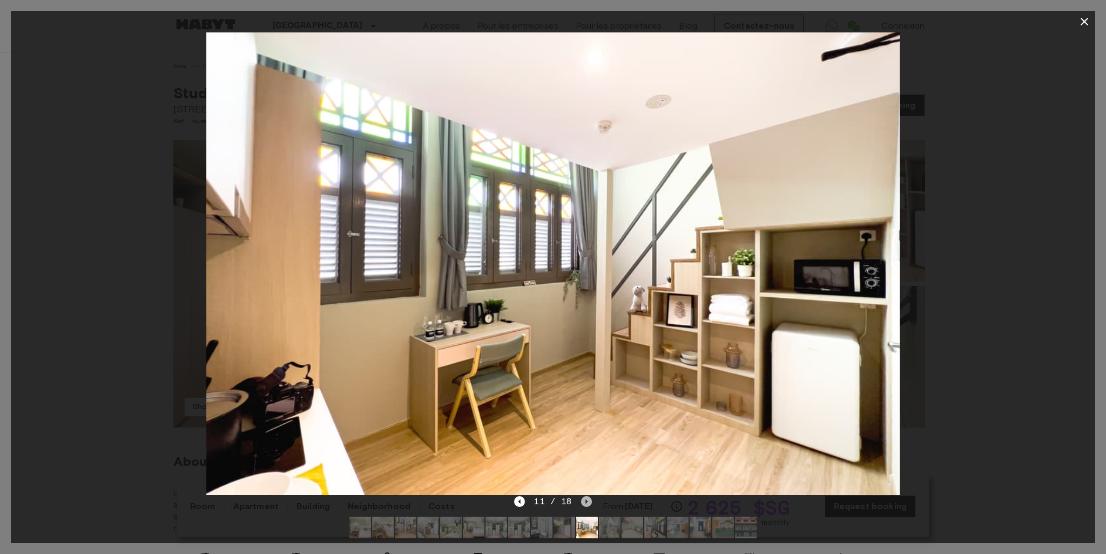
click at [584, 501] on icon "Next image" at bounding box center [586, 501] width 11 height 11
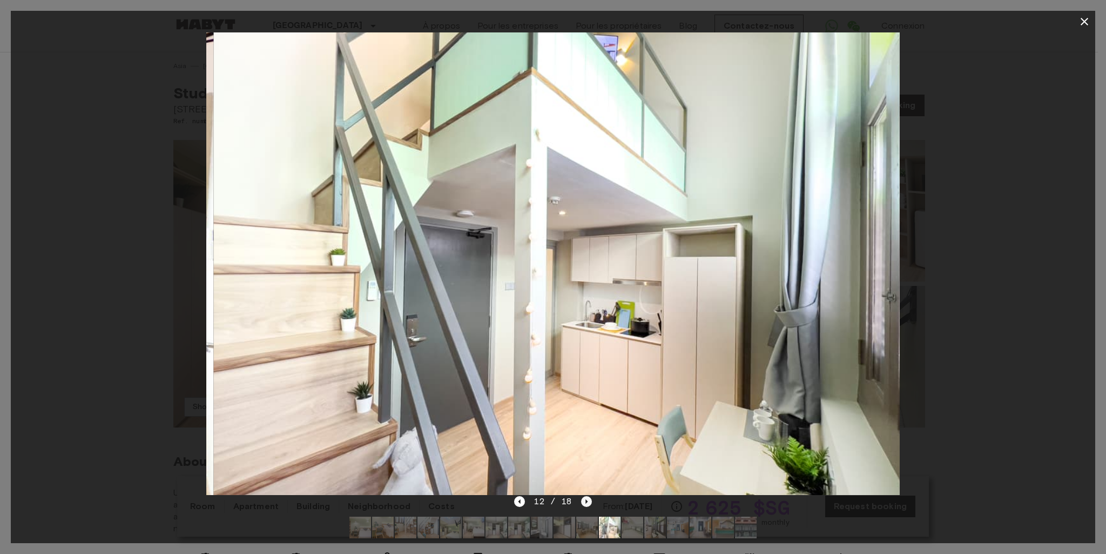
click at [584, 501] on icon "Next image" at bounding box center [586, 501] width 11 height 11
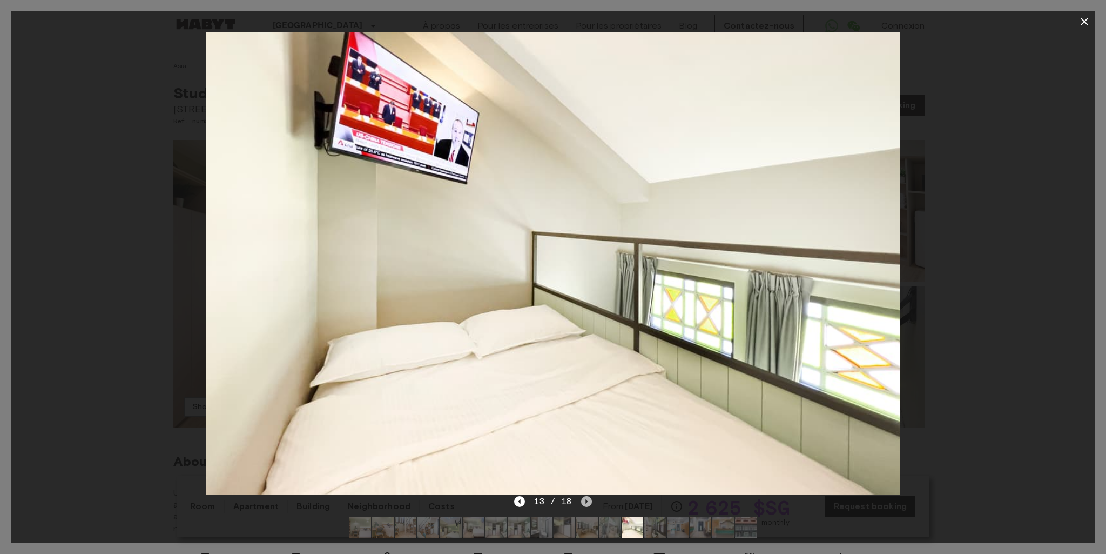
click at [584, 501] on icon "Next image" at bounding box center [586, 501] width 11 height 11
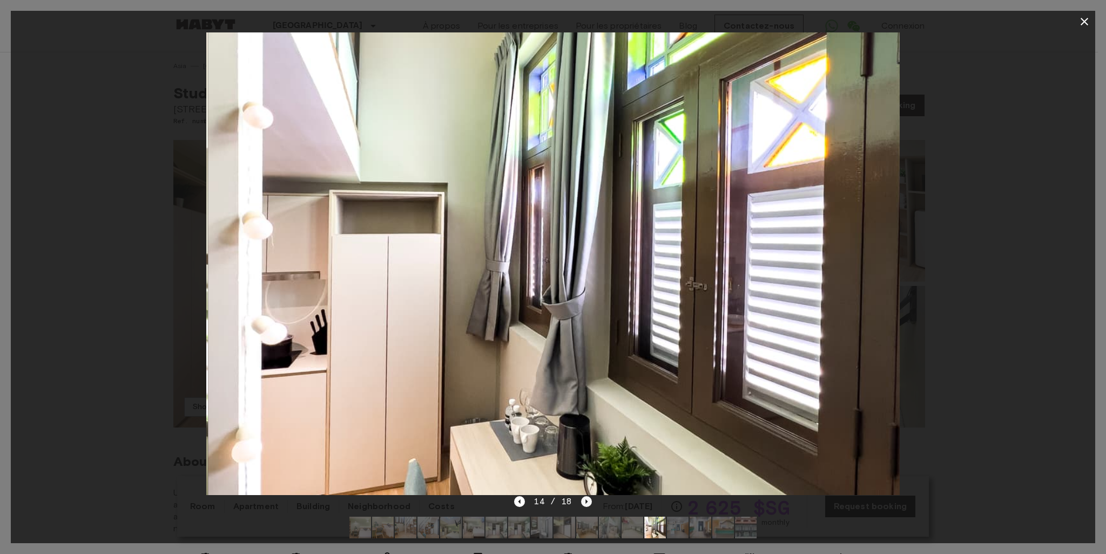
click at [584, 501] on icon "Next image" at bounding box center [586, 501] width 11 height 11
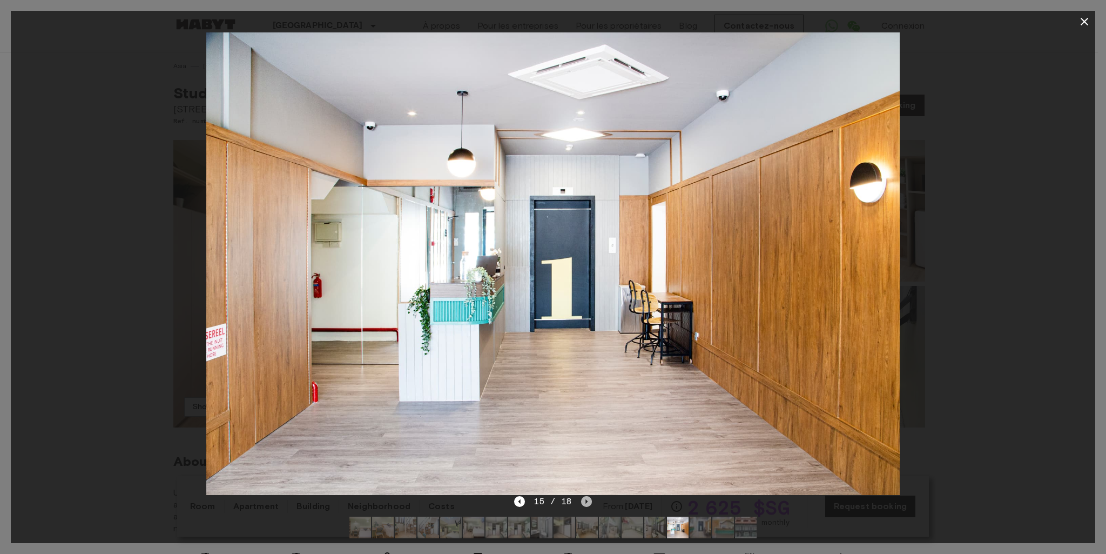
click at [584, 501] on icon "Next image" at bounding box center [586, 501] width 11 height 11
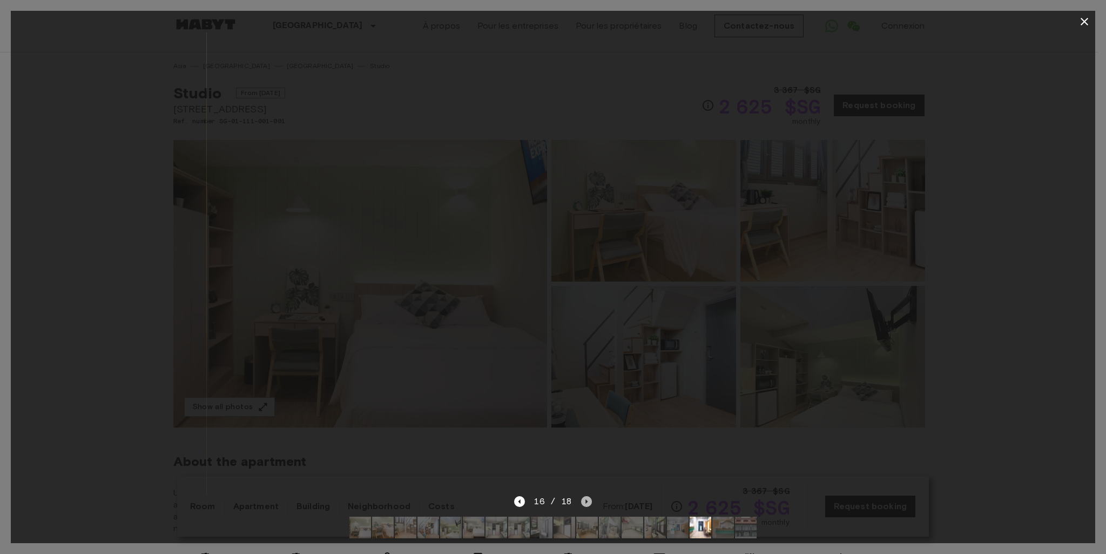
click at [584, 501] on icon "Next image" at bounding box center [586, 501] width 11 height 11
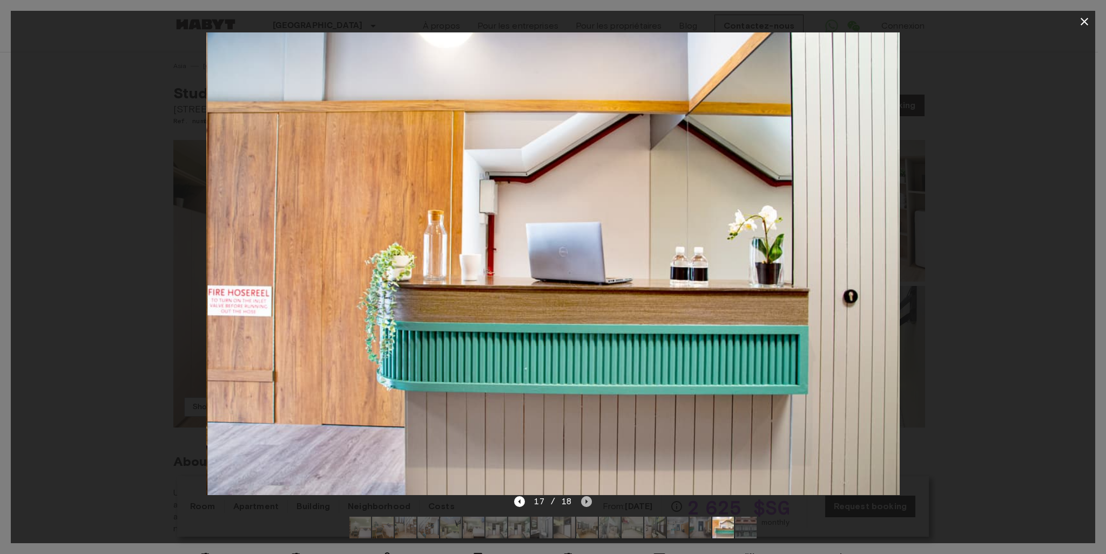
click at [584, 501] on icon "Next image" at bounding box center [586, 501] width 11 height 11
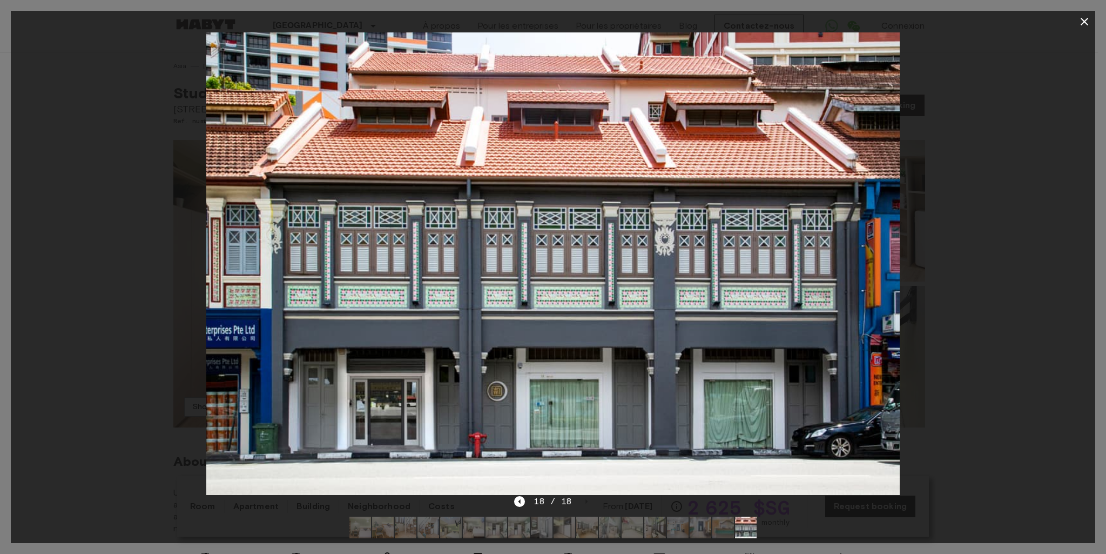
click at [1084, 24] on icon "button" at bounding box center [1084, 21] width 13 height 13
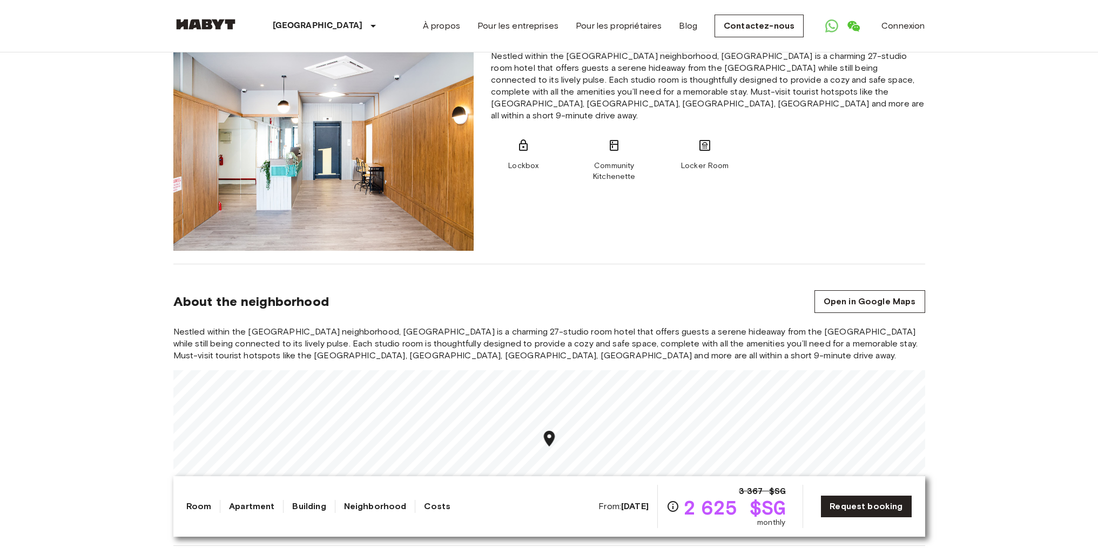
scroll to position [702, 0]
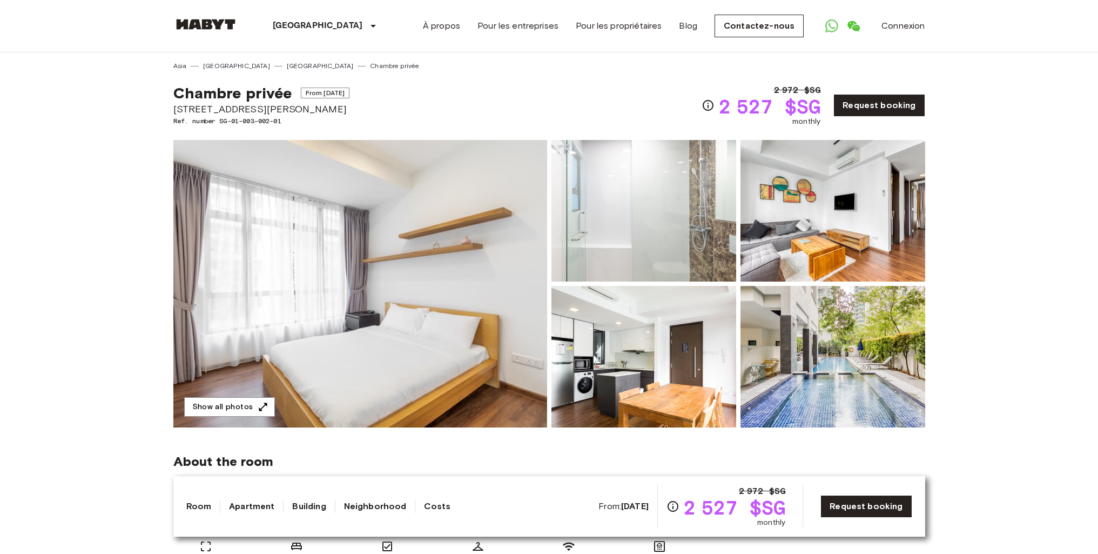
click at [314, 366] on img at bounding box center [360, 283] width 374 height 287
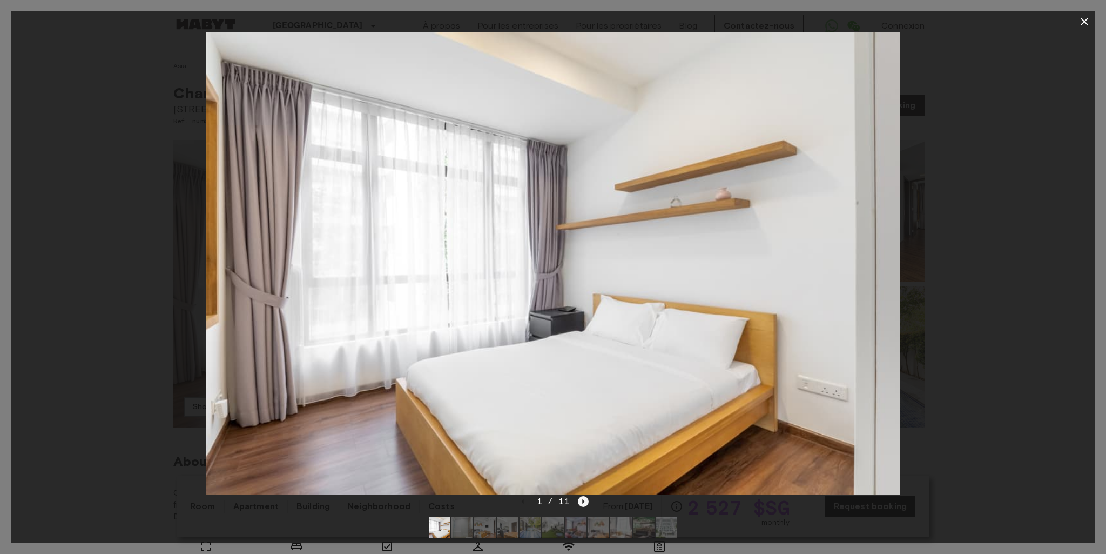
click at [581, 501] on icon "Next image" at bounding box center [583, 501] width 11 height 11
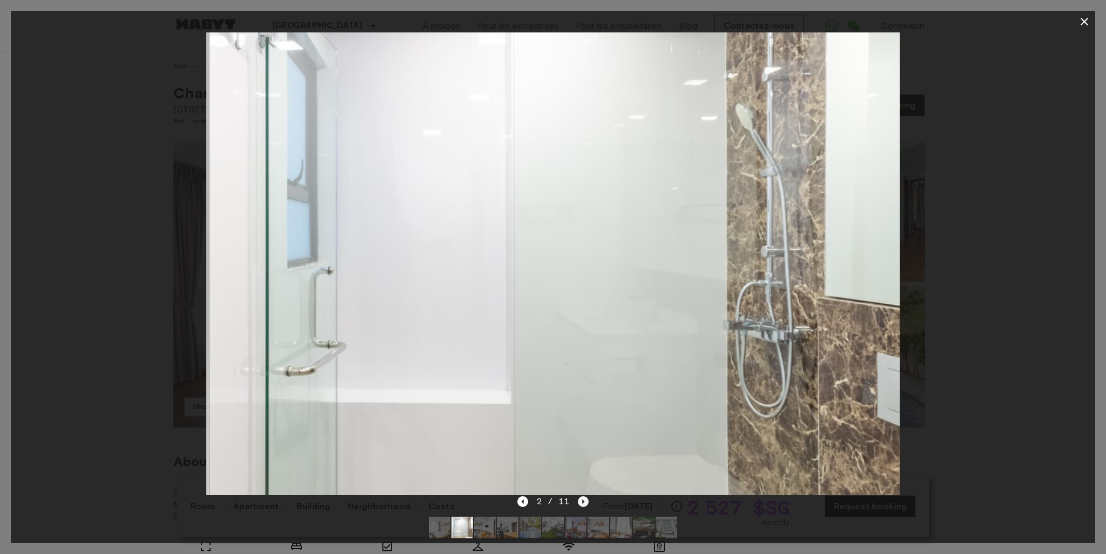
click at [581, 501] on icon "Next image" at bounding box center [583, 501] width 11 height 11
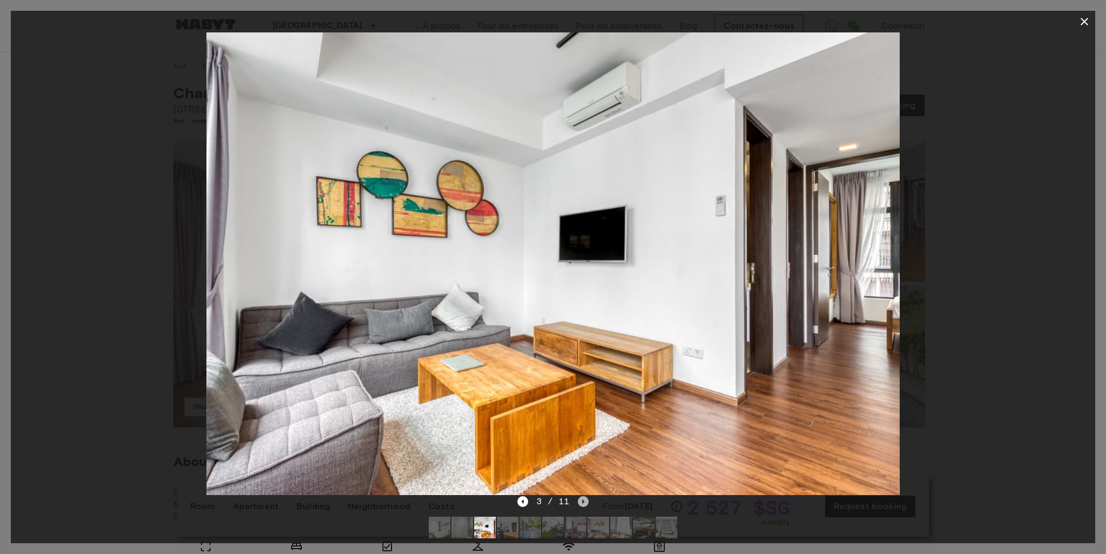
click at [581, 501] on icon "Next image" at bounding box center [583, 501] width 11 height 11
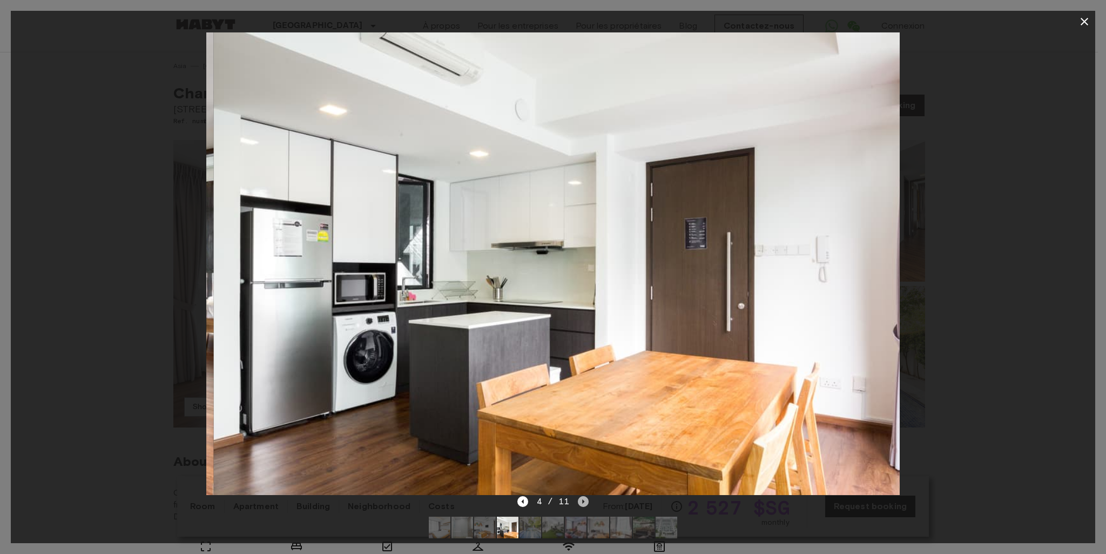
click at [581, 501] on icon "Next image" at bounding box center [583, 501] width 11 height 11
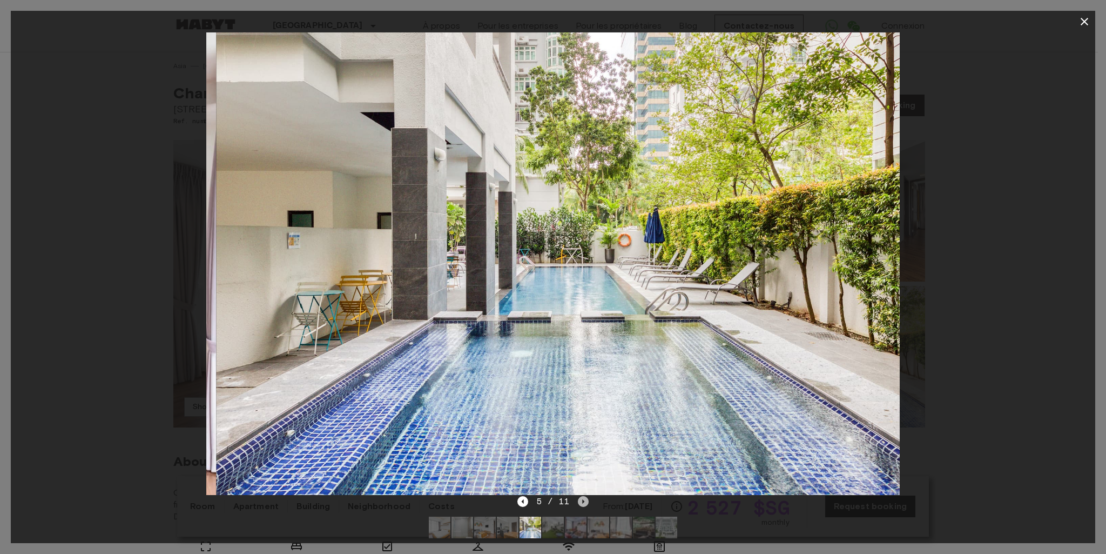
click at [581, 501] on icon "Next image" at bounding box center [583, 501] width 11 height 11
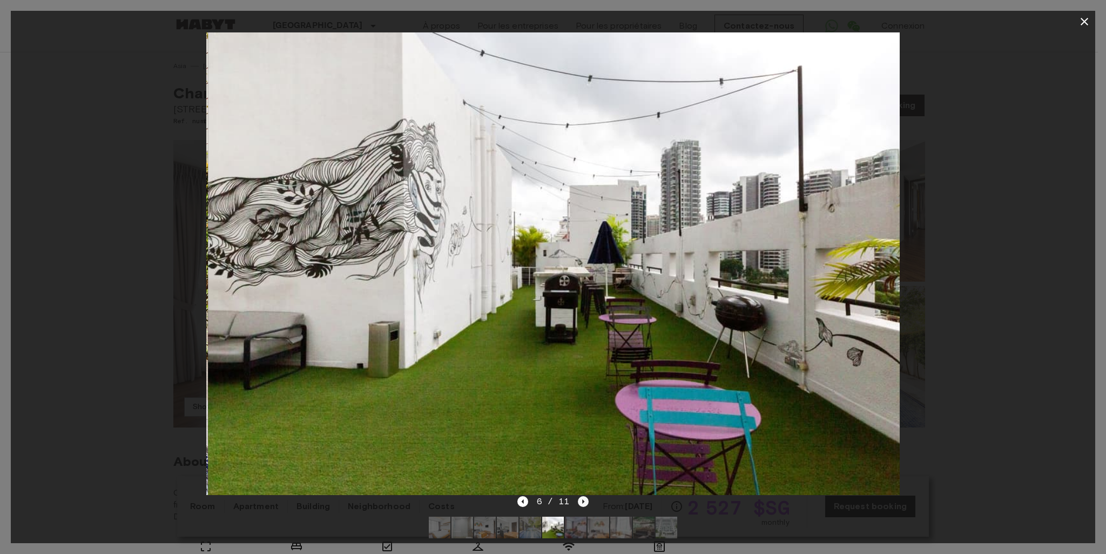
click at [581, 501] on icon "Next image" at bounding box center [583, 501] width 11 height 11
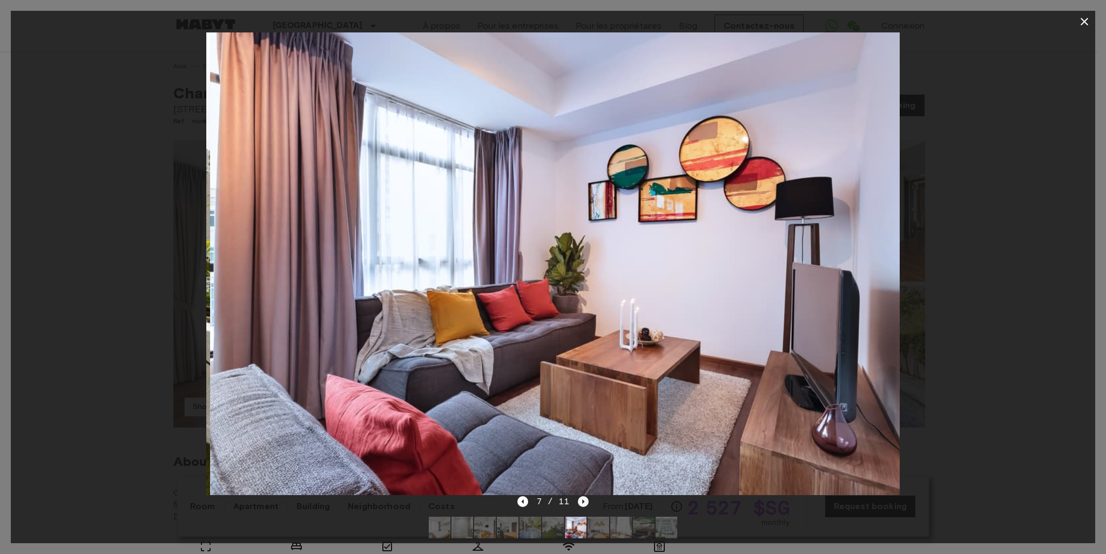
click at [581, 501] on icon "Next image" at bounding box center [583, 501] width 11 height 11
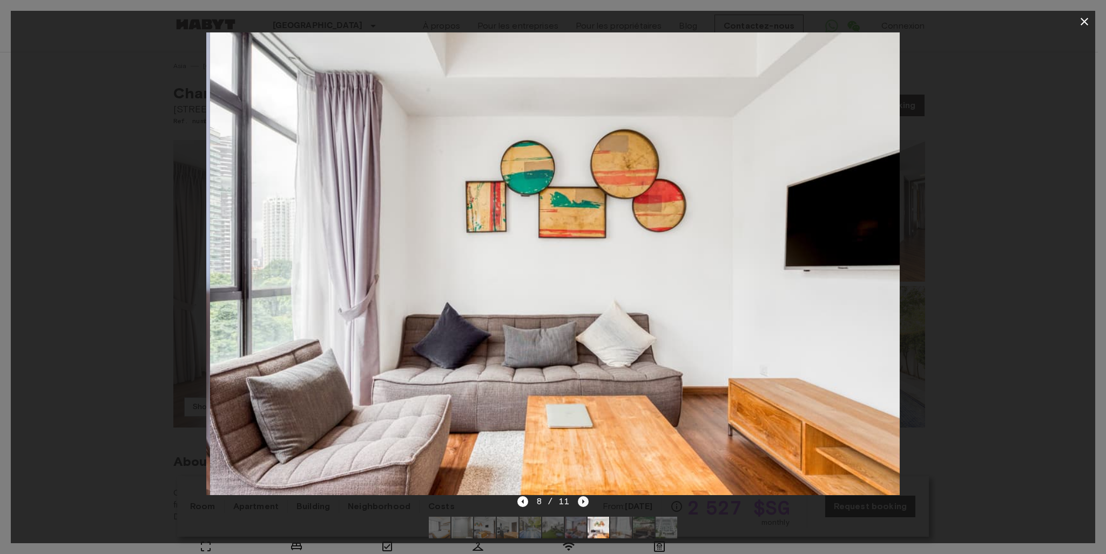
click at [582, 501] on icon "Next image" at bounding box center [583, 501] width 11 height 11
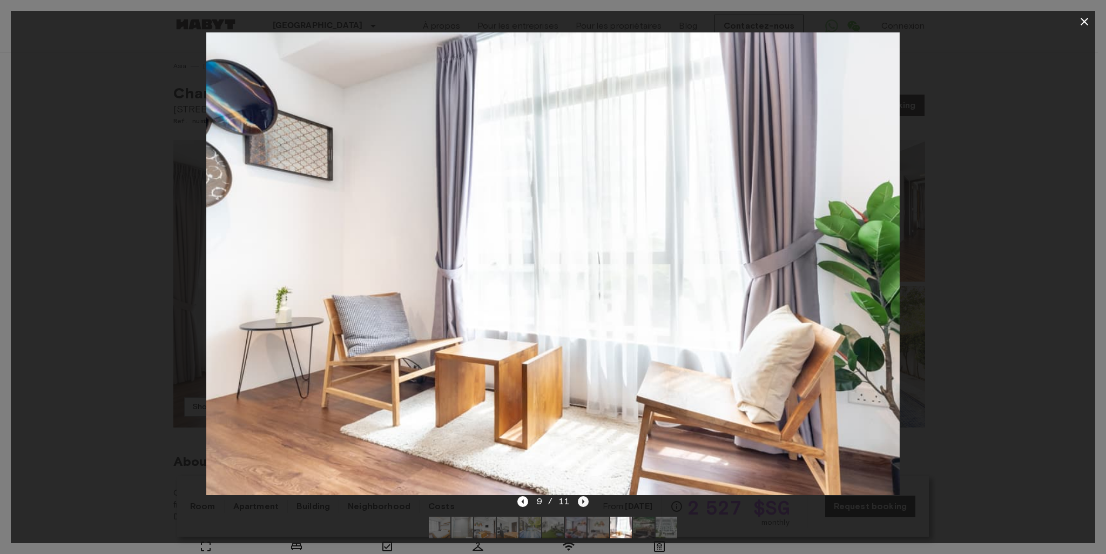
click at [583, 501] on icon "Next image" at bounding box center [584, 501] width 2 height 4
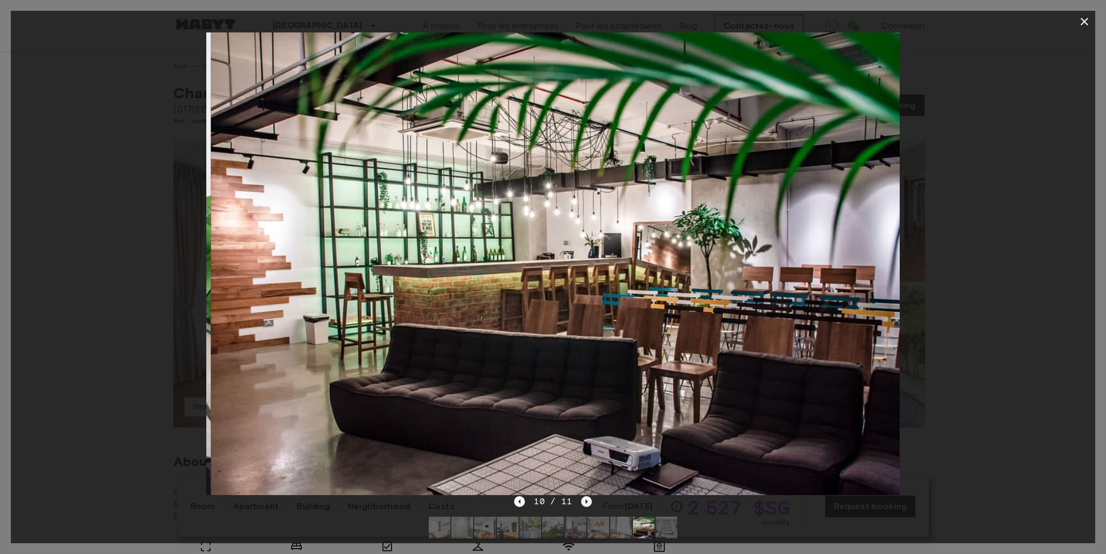
click at [583, 501] on icon "Next image" at bounding box center [586, 501] width 11 height 11
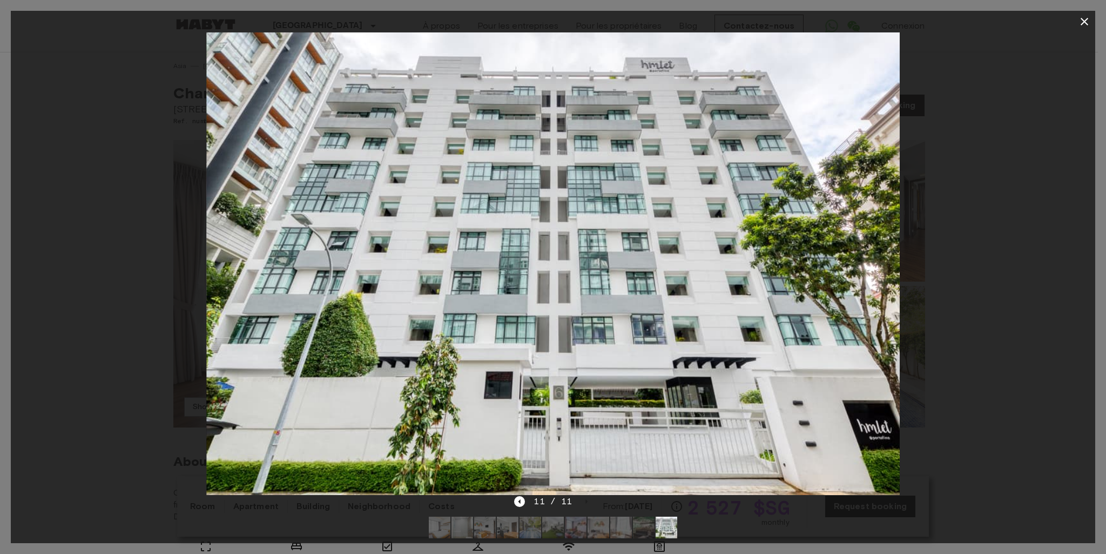
click at [584, 502] on div "11 / 11" at bounding box center [552, 501] width 77 height 13
click at [1089, 25] on icon "button" at bounding box center [1084, 21] width 13 height 13
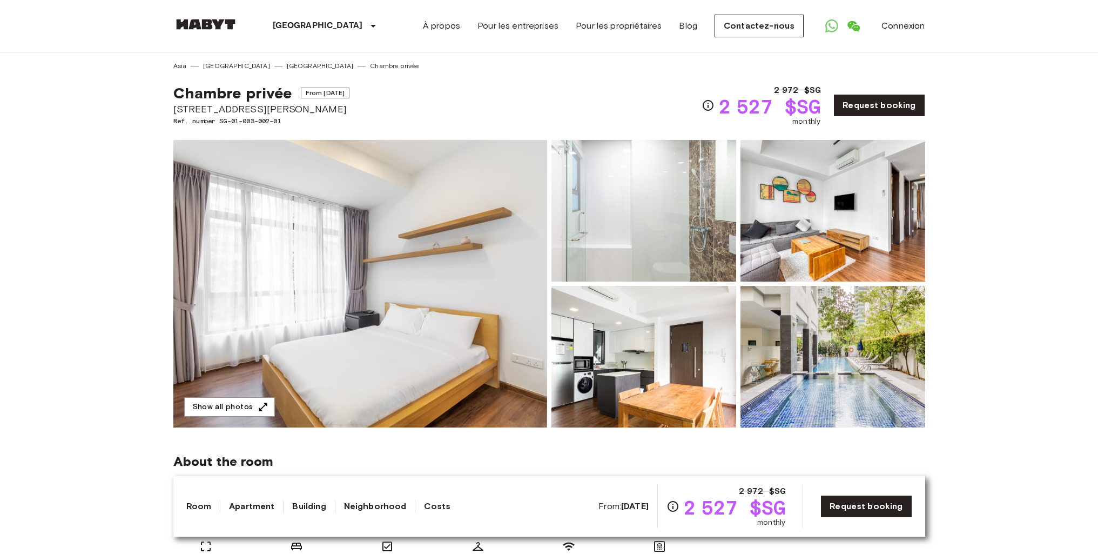
click at [822, 218] on img at bounding box center [833, 211] width 185 height 142
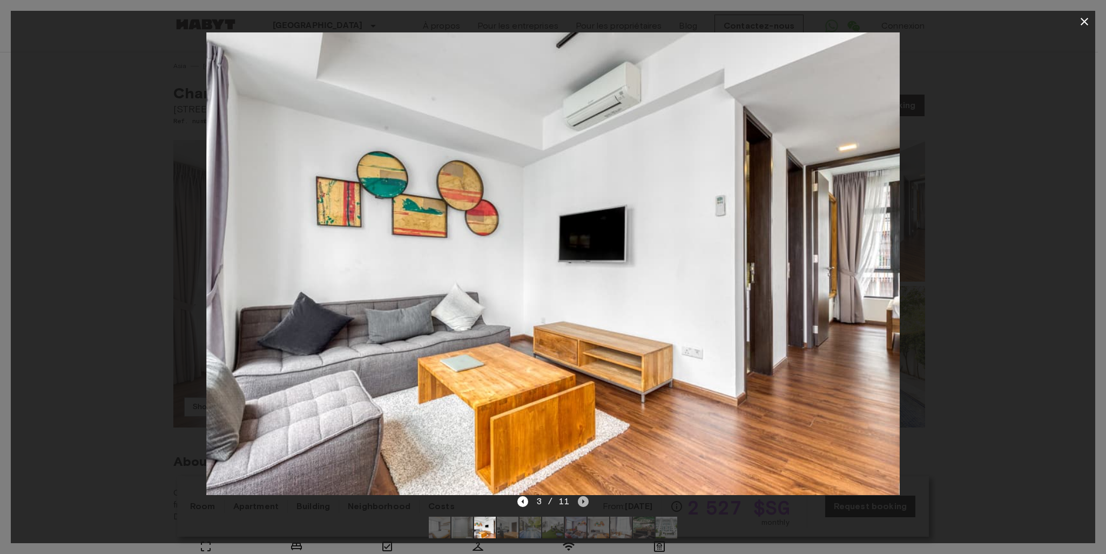
click at [586, 502] on icon "Next image" at bounding box center [583, 501] width 11 height 11
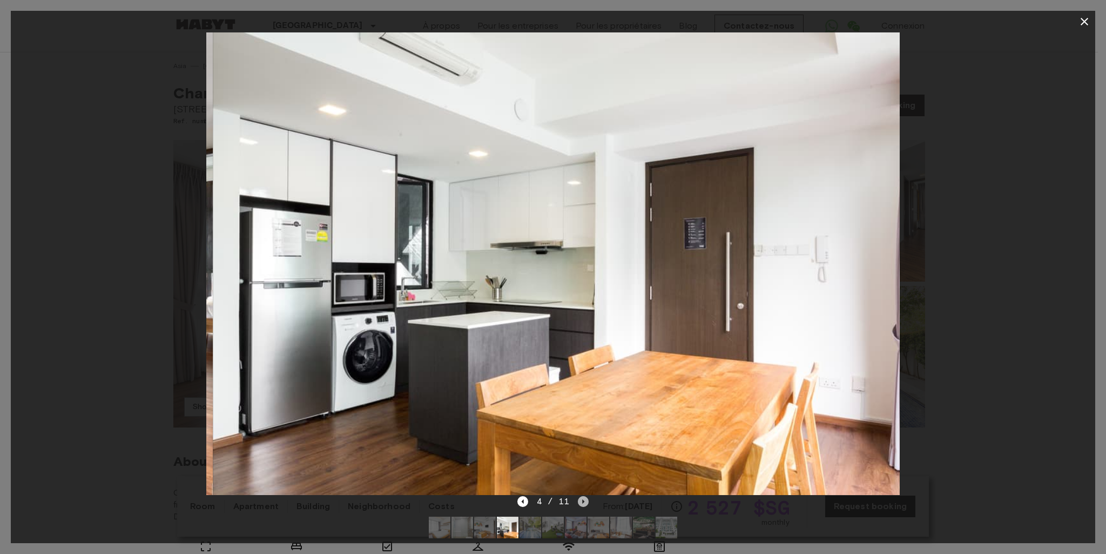
click at [586, 502] on icon "Next image" at bounding box center [583, 501] width 11 height 11
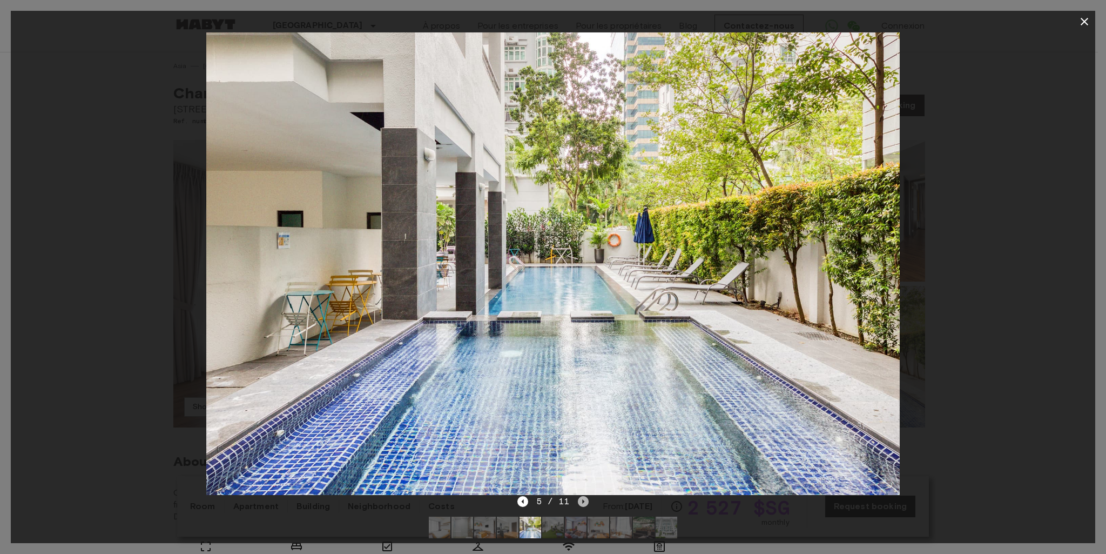
click at [587, 502] on icon "Next image" at bounding box center [583, 501] width 11 height 11
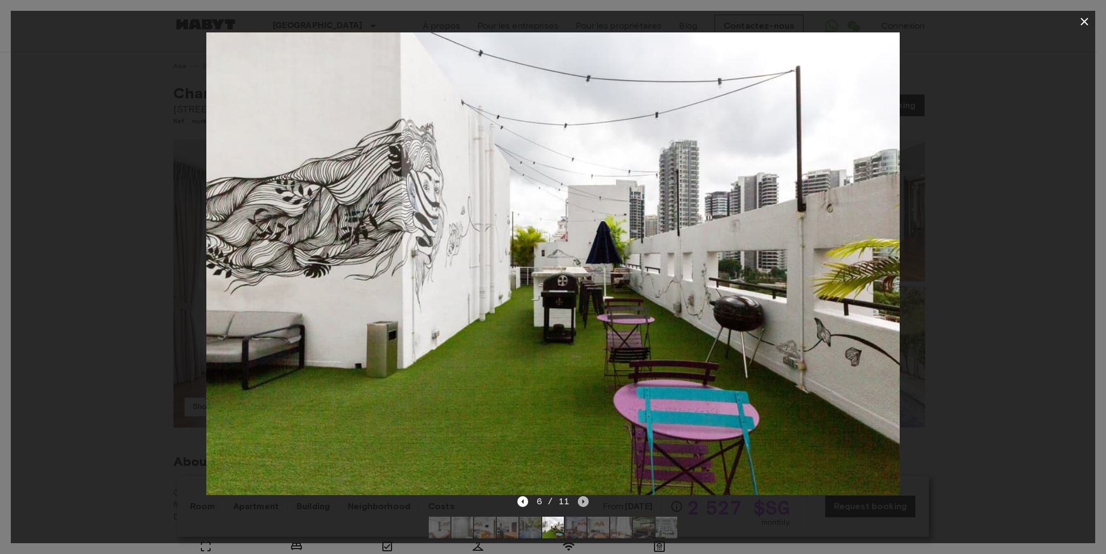
click at [587, 502] on icon "Next image" at bounding box center [583, 501] width 11 height 11
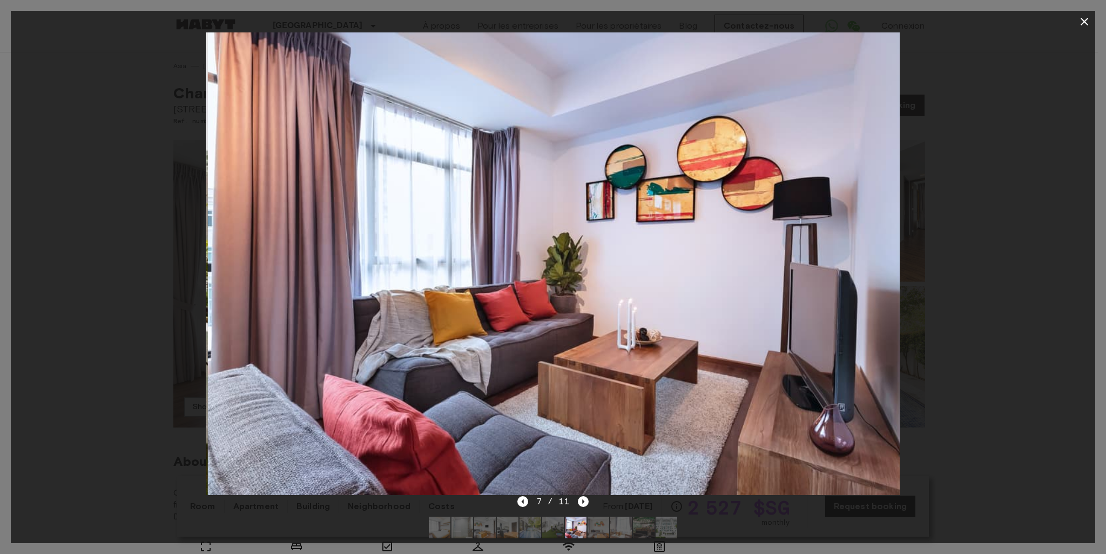
click at [590, 503] on div "7 / 11" at bounding box center [553, 521] width 1085 height 52
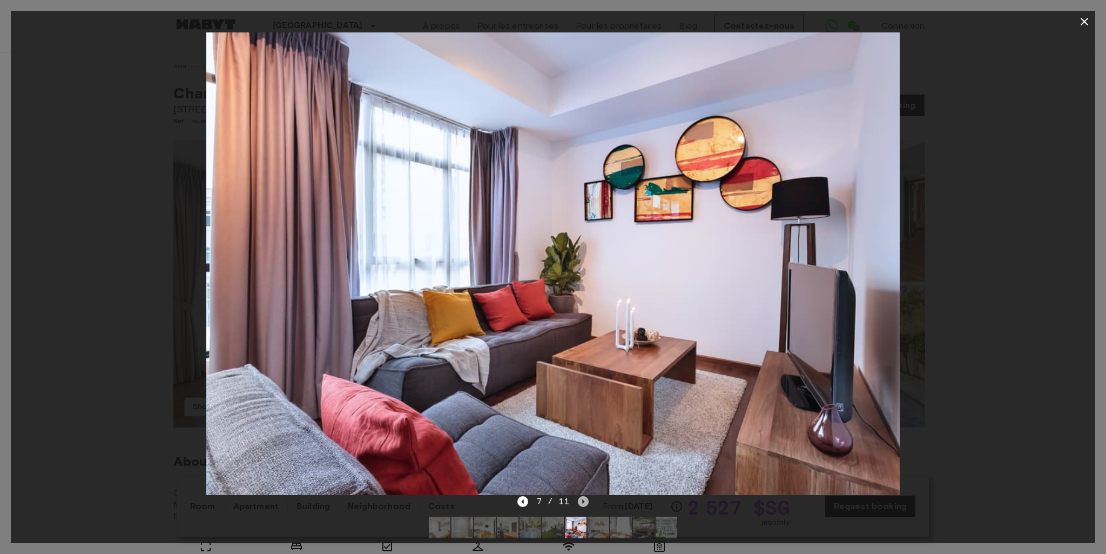
click at [581, 500] on icon "Next image" at bounding box center [583, 501] width 11 height 11
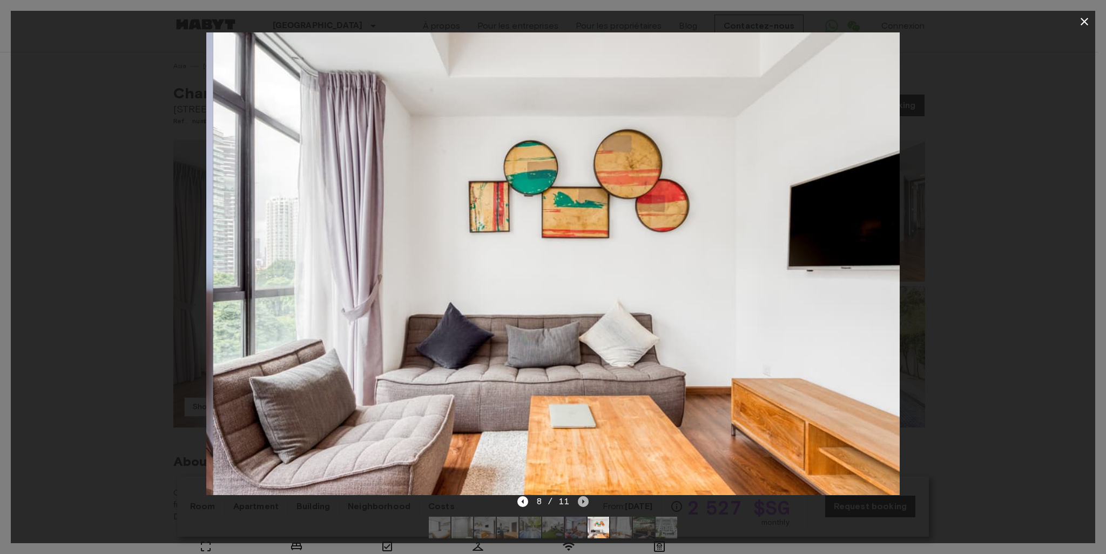
click at [581, 500] on icon "Next image" at bounding box center [583, 501] width 11 height 11
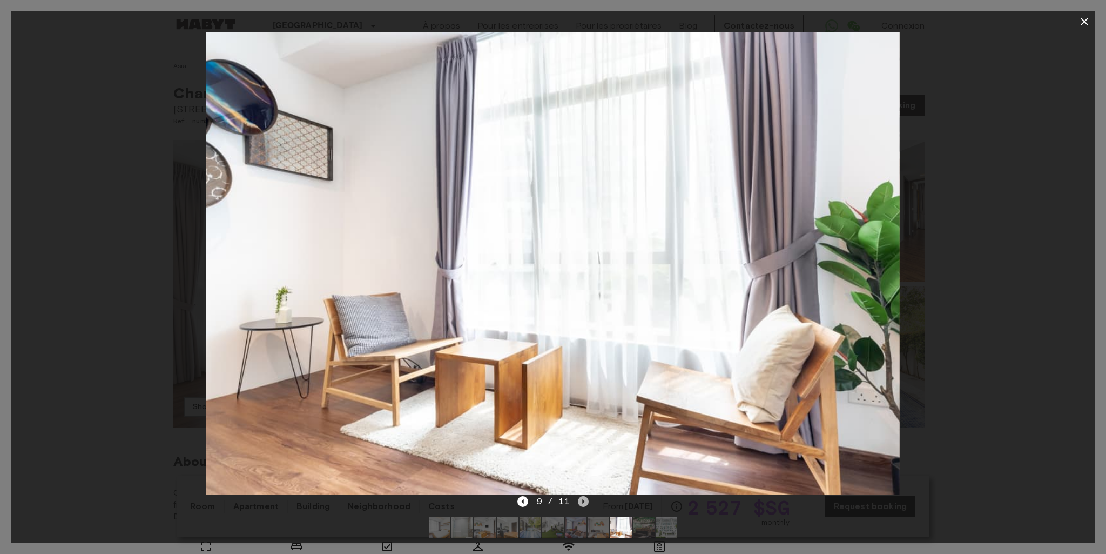
click at [581, 500] on icon "Next image" at bounding box center [583, 501] width 11 height 11
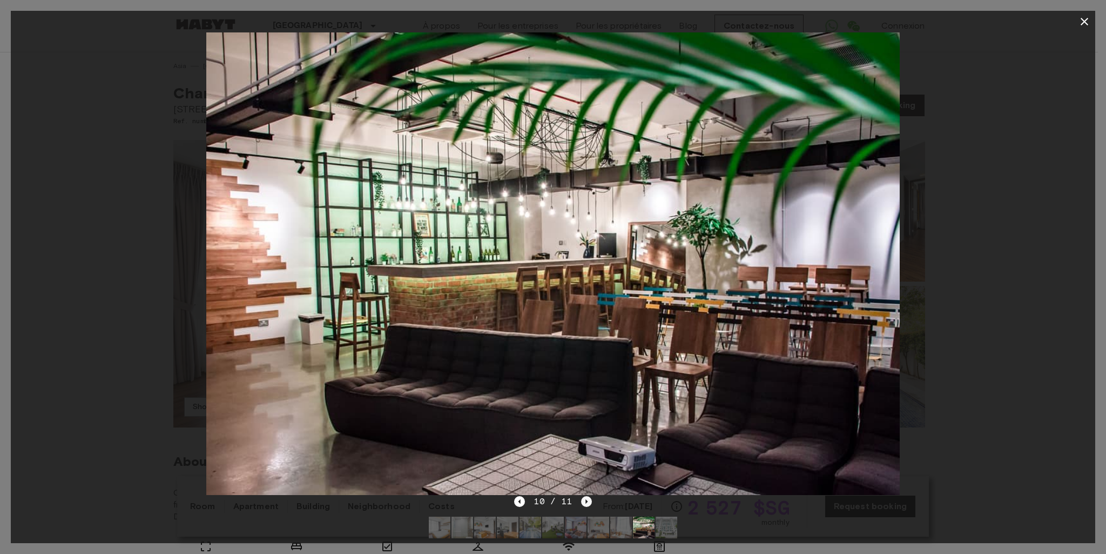
click at [581, 500] on icon "Next image" at bounding box center [586, 501] width 11 height 11
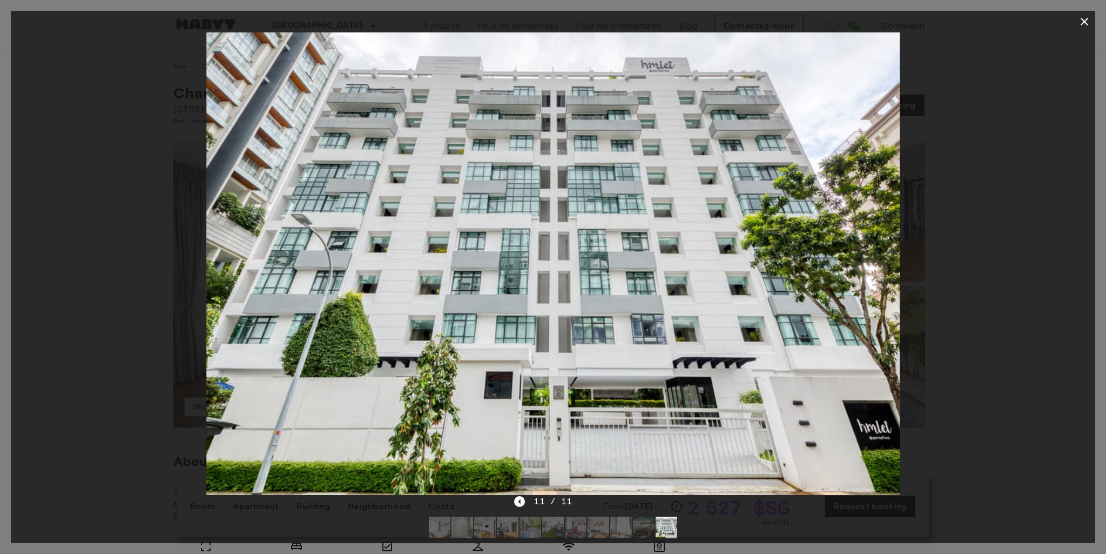
click at [583, 501] on div "11 / 11" at bounding box center [552, 501] width 77 height 13
click at [584, 500] on div "11 / 11" at bounding box center [552, 501] width 77 height 13
click at [519, 503] on icon "Previous image" at bounding box center [519, 501] width 11 height 11
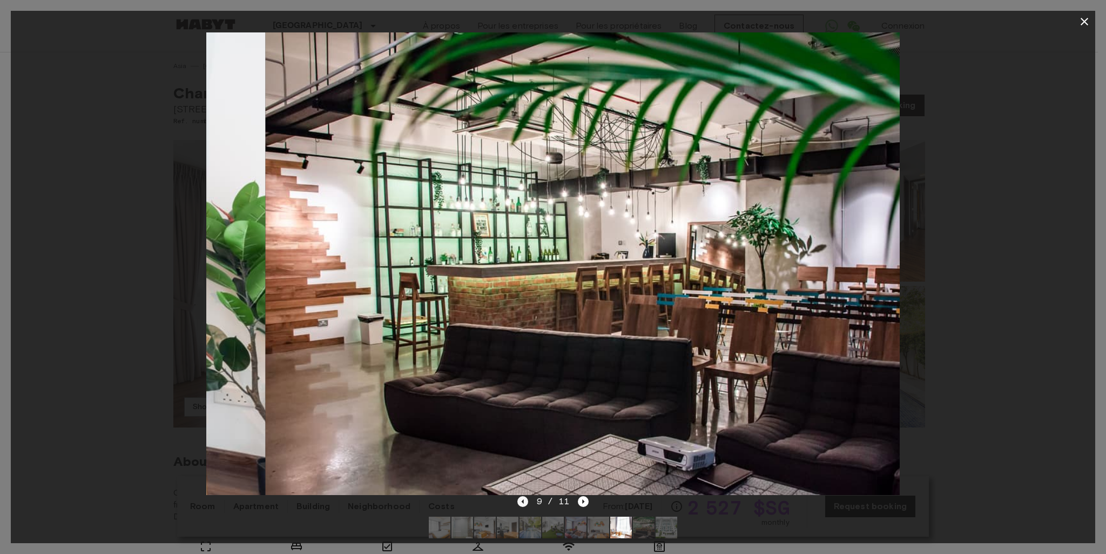
click at [519, 503] on icon "Previous image" at bounding box center [522, 501] width 11 height 11
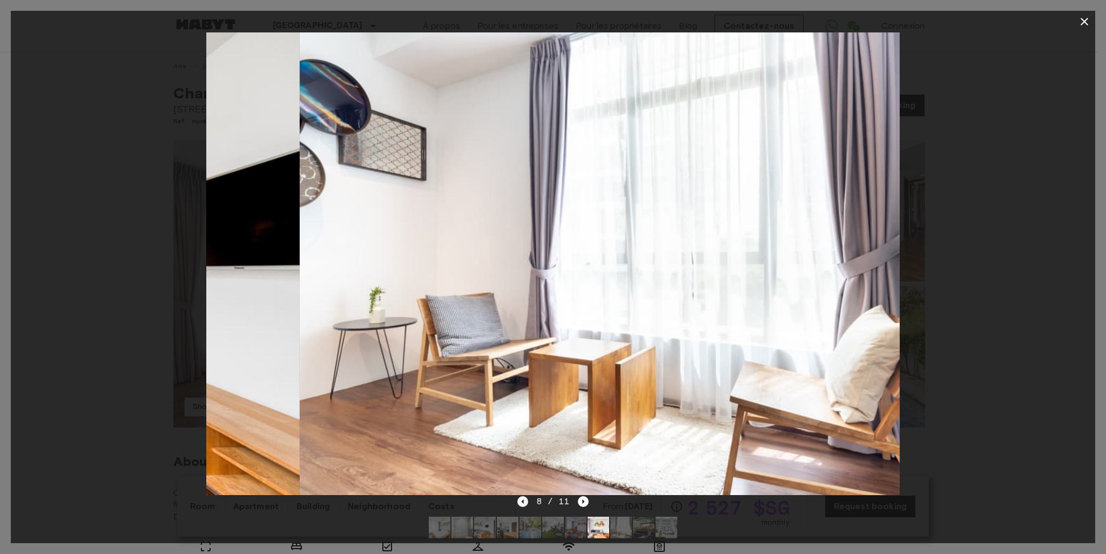
click at [519, 501] on icon "Previous image" at bounding box center [522, 501] width 11 height 11
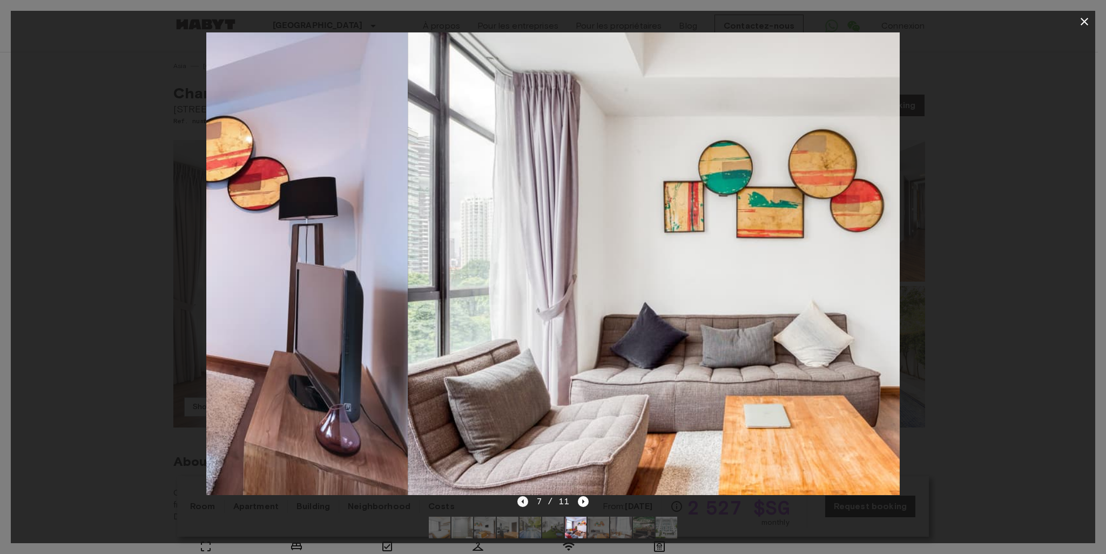
click at [519, 501] on icon "Previous image" at bounding box center [522, 501] width 11 height 11
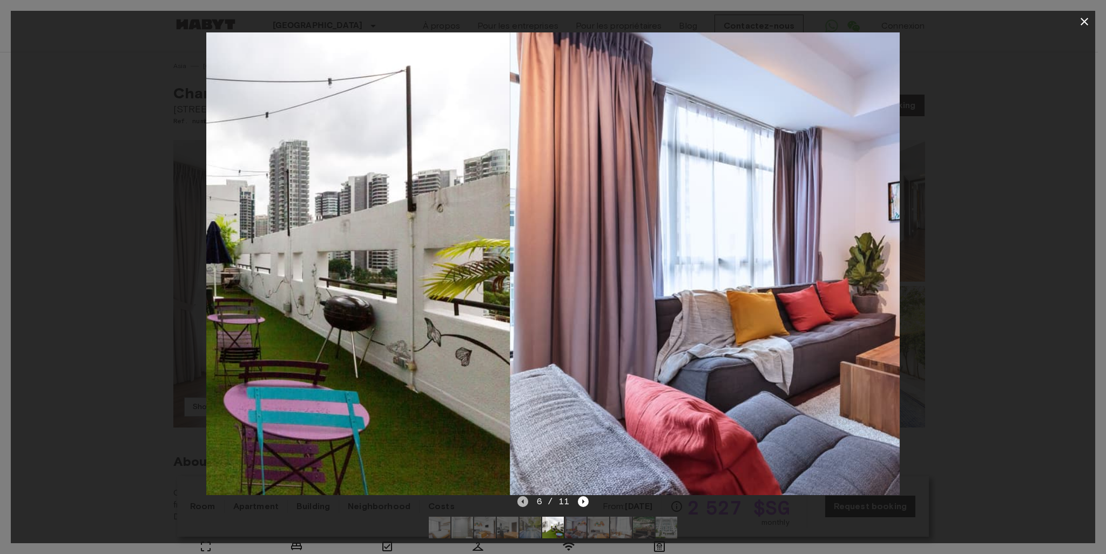
click at [519, 501] on icon "Previous image" at bounding box center [522, 501] width 11 height 11
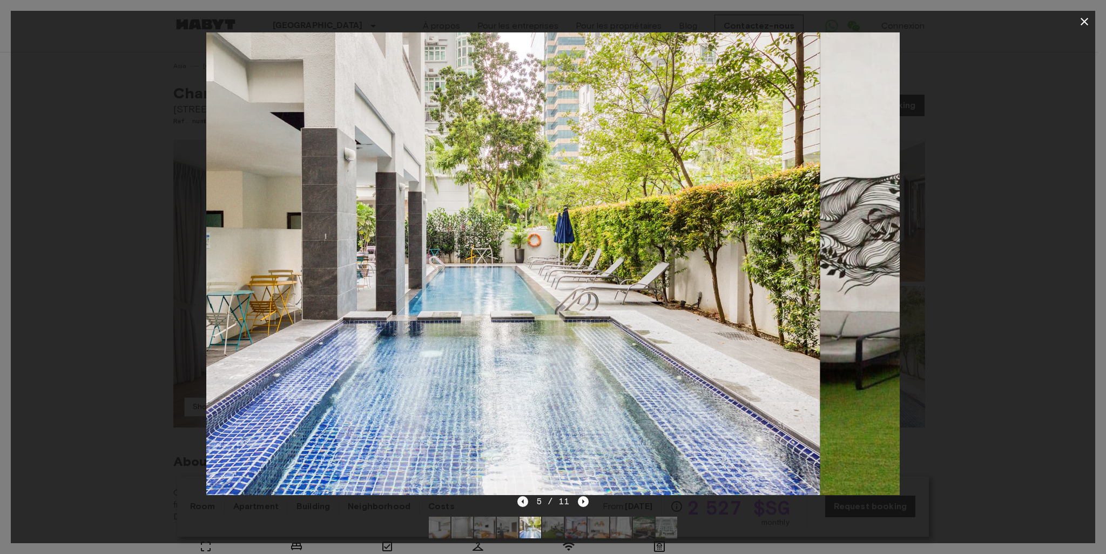
click at [519, 501] on icon "Previous image" at bounding box center [522, 501] width 11 height 11
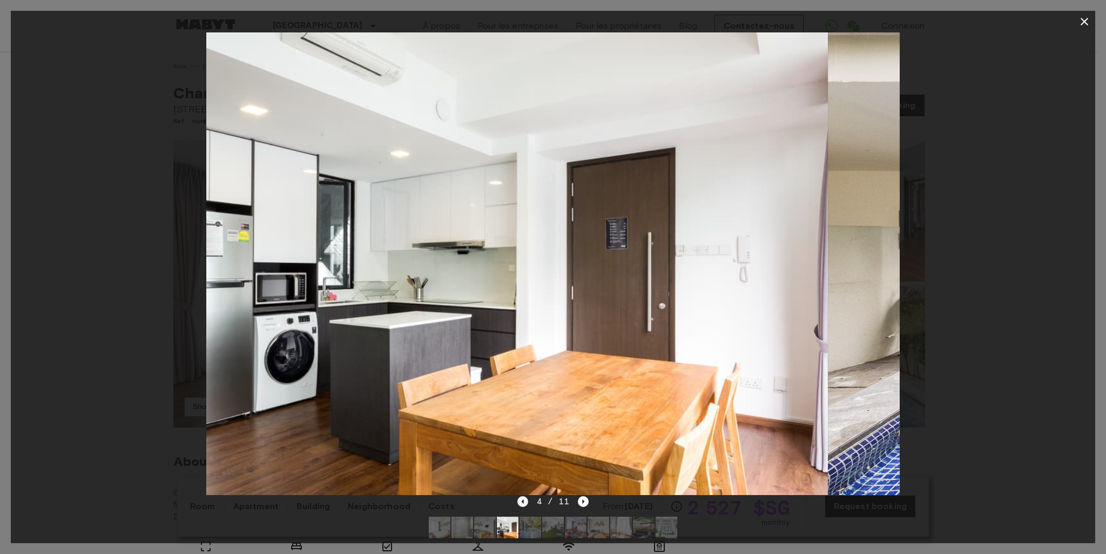
click at [519, 501] on icon "Previous image" at bounding box center [522, 501] width 11 height 11
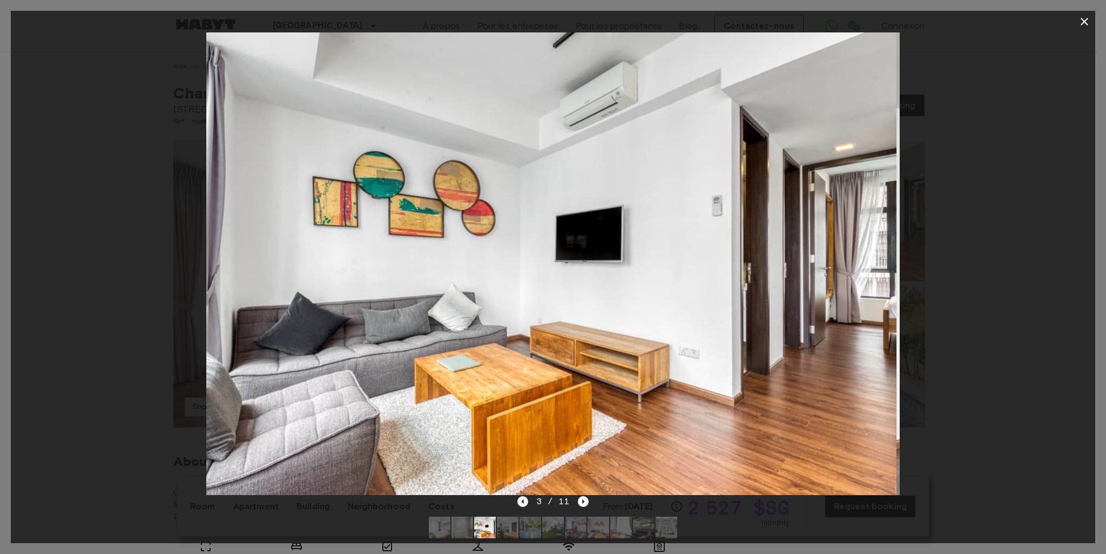
click at [519, 501] on icon "Previous image" at bounding box center [522, 501] width 11 height 11
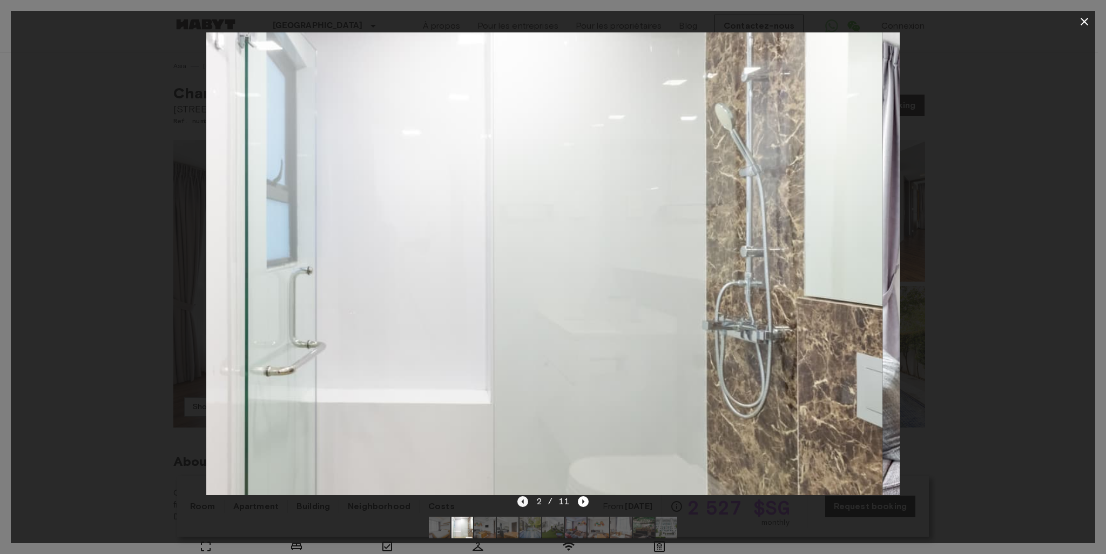
click at [519, 501] on icon "Previous image" at bounding box center [522, 501] width 11 height 11
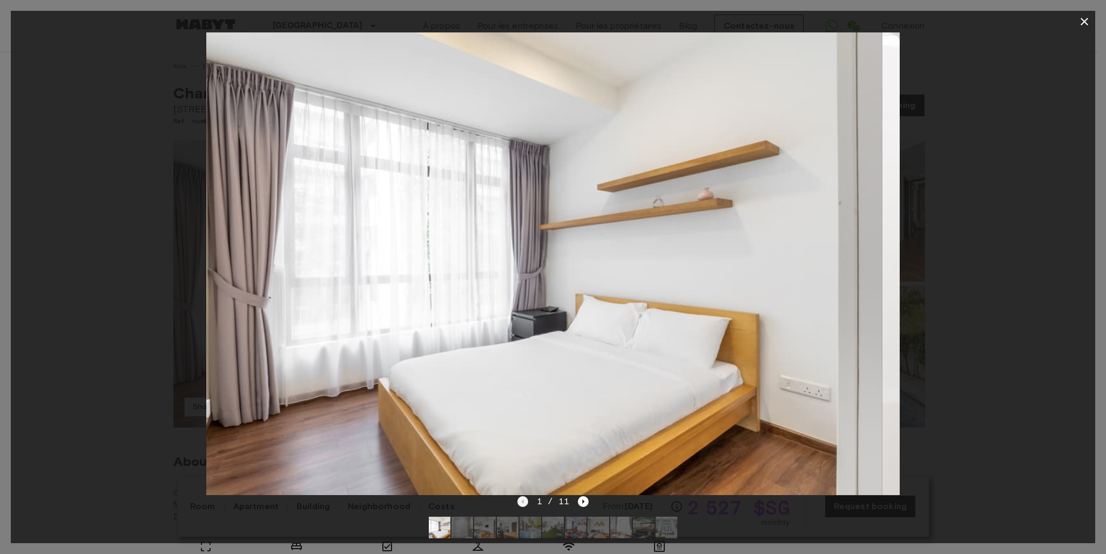
click at [519, 501] on div "1 / 11" at bounding box center [553, 501] width 72 height 13
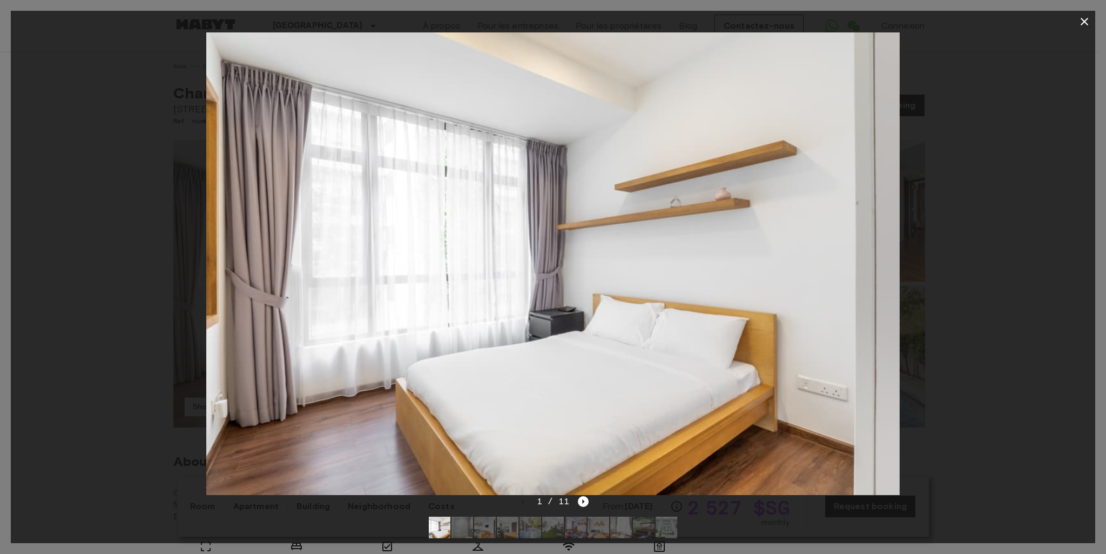
click at [520, 501] on div "1 / 11" at bounding box center [553, 501] width 72 height 13
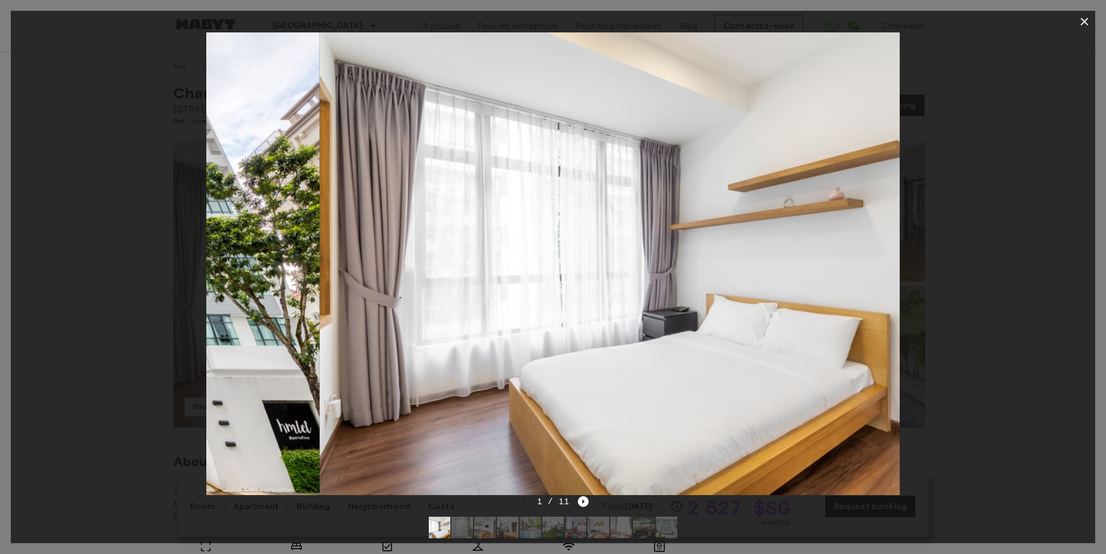
drag, startPoint x: 470, startPoint y: 321, endPoint x: 583, endPoint y: 254, distance: 131.7
click at [583, 254] on img at bounding box center [667, 263] width 694 height 462
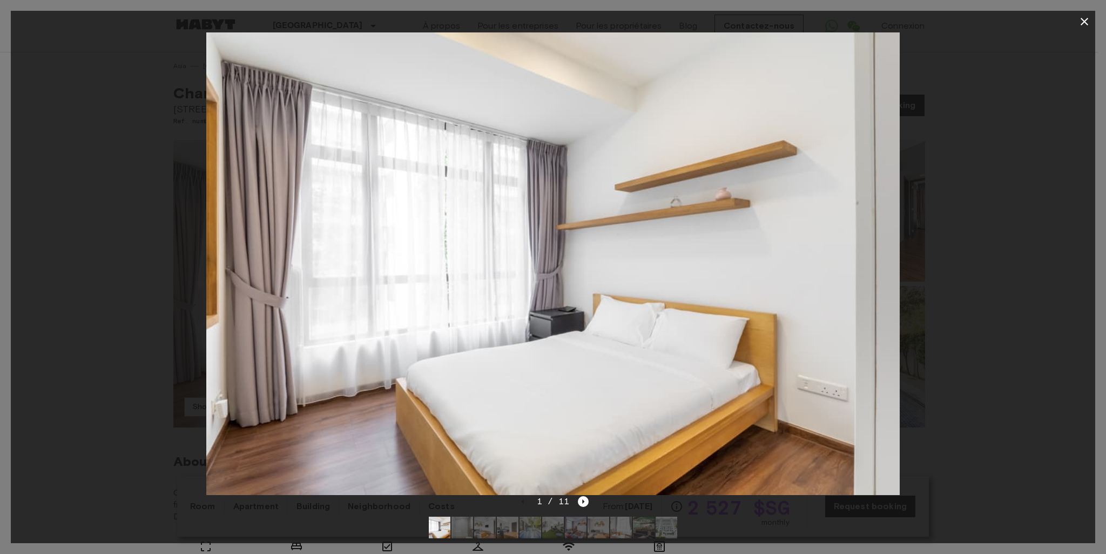
click at [1083, 21] on icon "button" at bounding box center [1084, 21] width 13 height 13
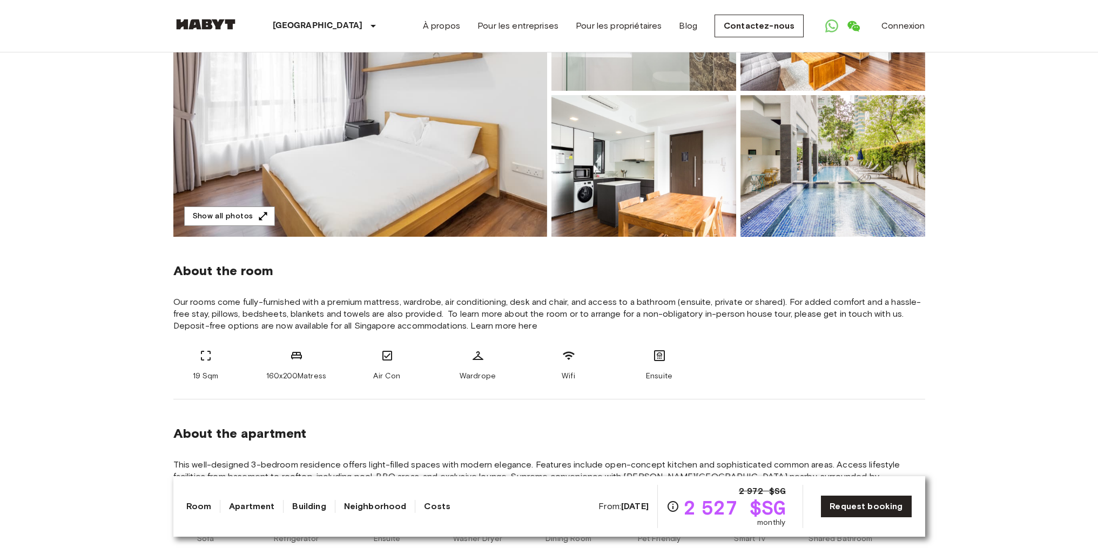
scroll to position [54, 0]
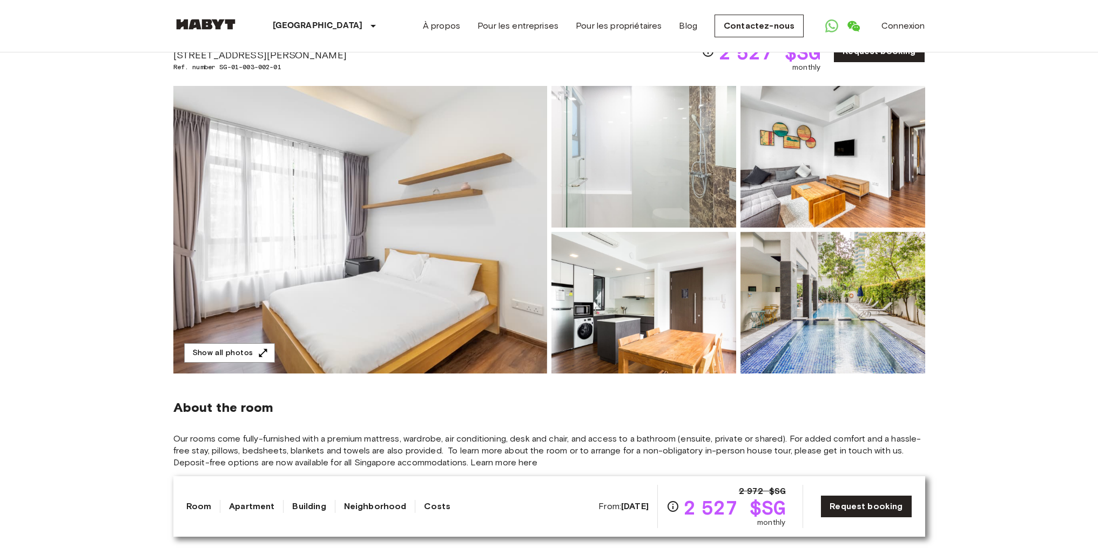
click at [377, 284] on img at bounding box center [360, 229] width 374 height 287
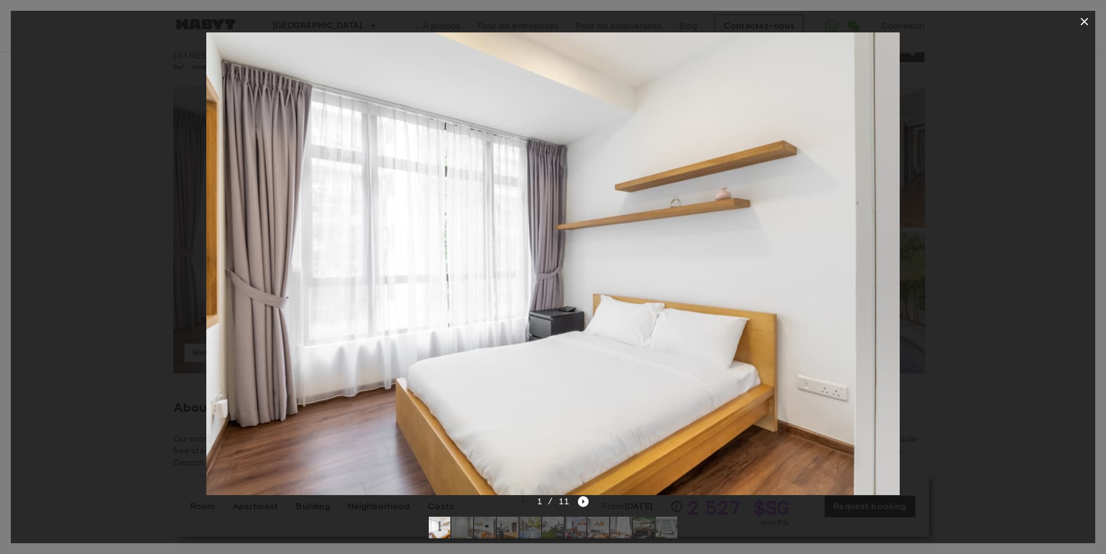
click at [378, 284] on img at bounding box center [553, 263] width 694 height 462
click at [581, 501] on icon "Next image" at bounding box center [583, 501] width 11 height 11
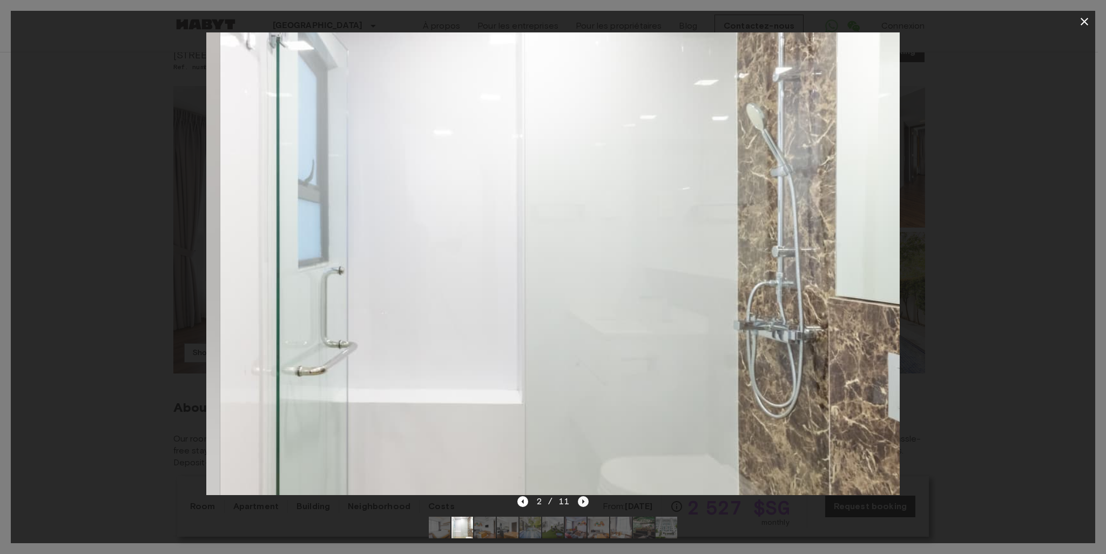
click at [583, 500] on icon "Next image" at bounding box center [584, 501] width 2 height 4
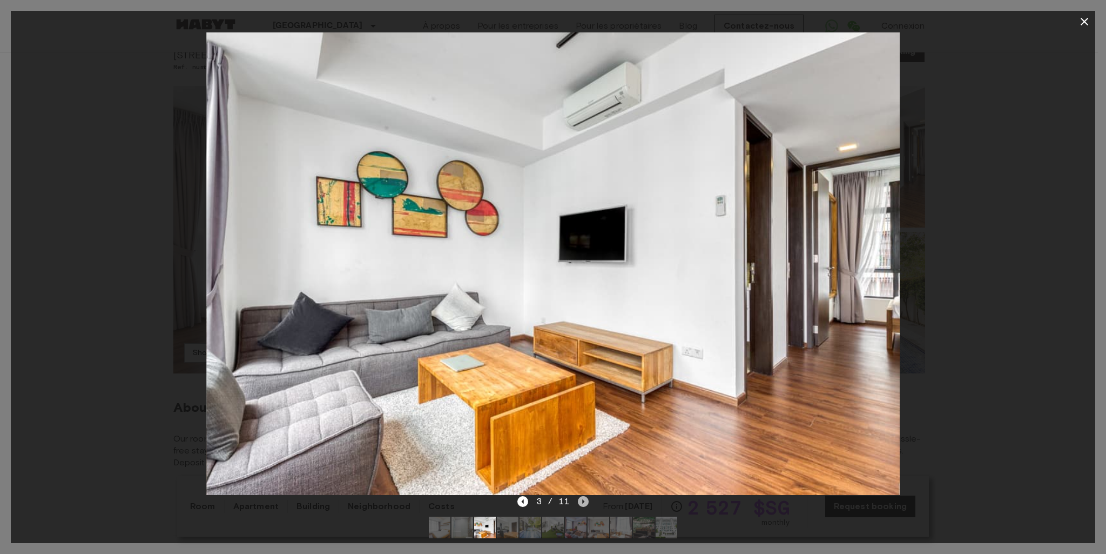
click at [583, 500] on icon "Next image" at bounding box center [583, 501] width 11 height 11
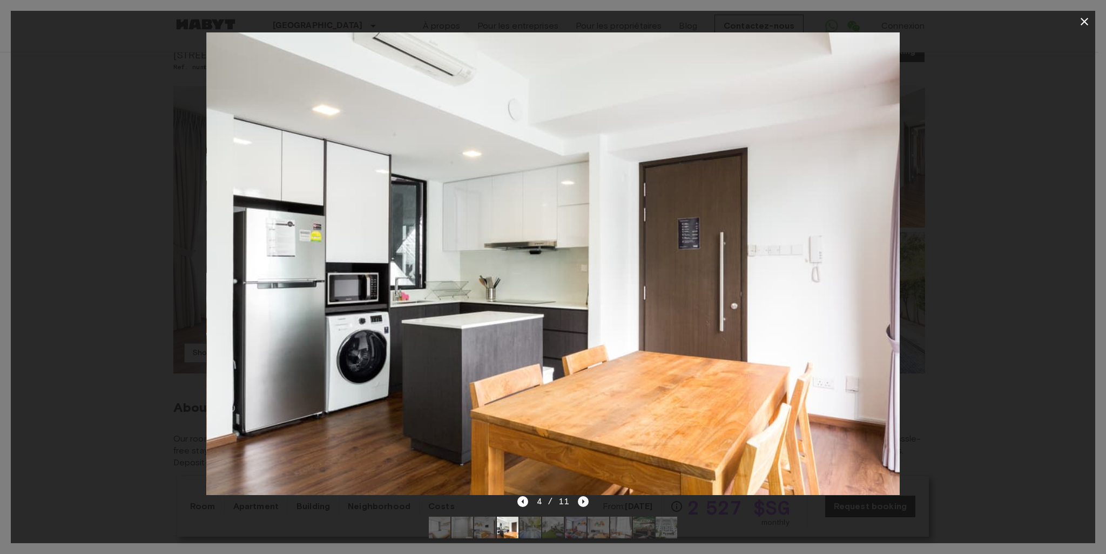
click at [583, 500] on icon "Next image" at bounding box center [583, 501] width 11 height 11
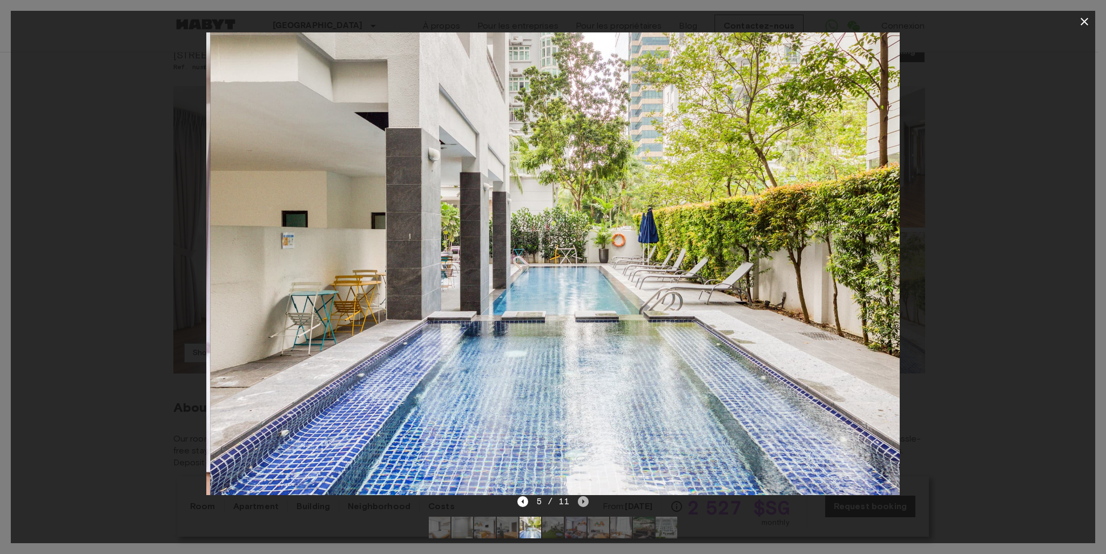
click at [583, 501] on icon "Next image" at bounding box center [584, 501] width 2 height 4
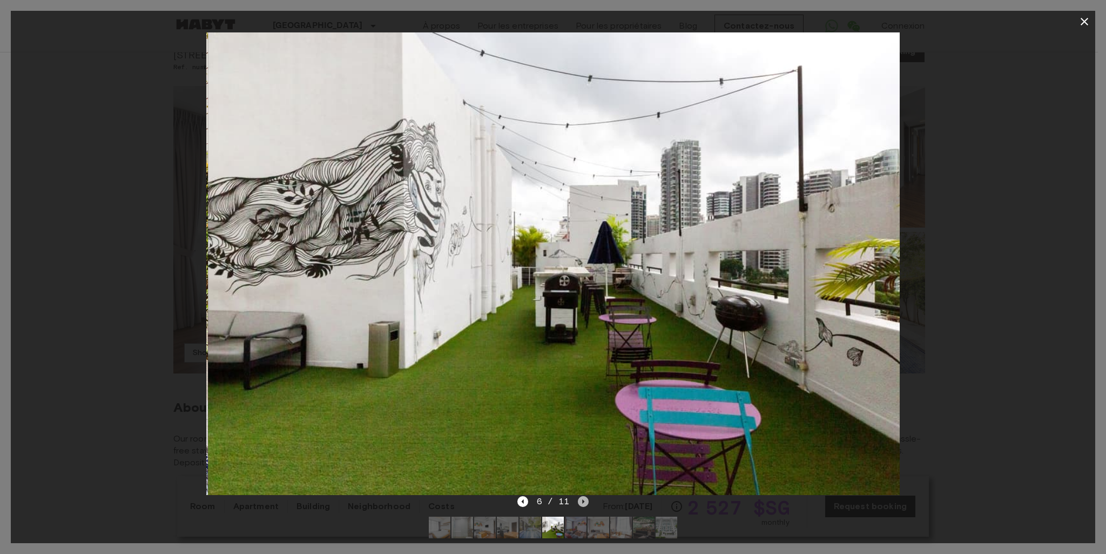
click at [583, 501] on icon "Next image" at bounding box center [584, 501] width 2 height 4
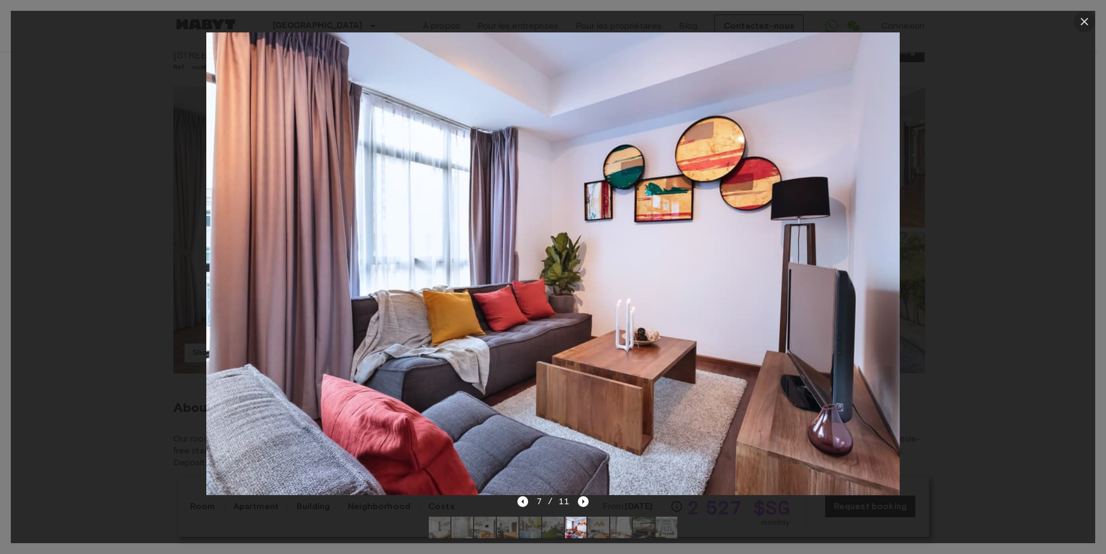
click at [1084, 21] on icon "button" at bounding box center [1085, 22] width 8 height 8
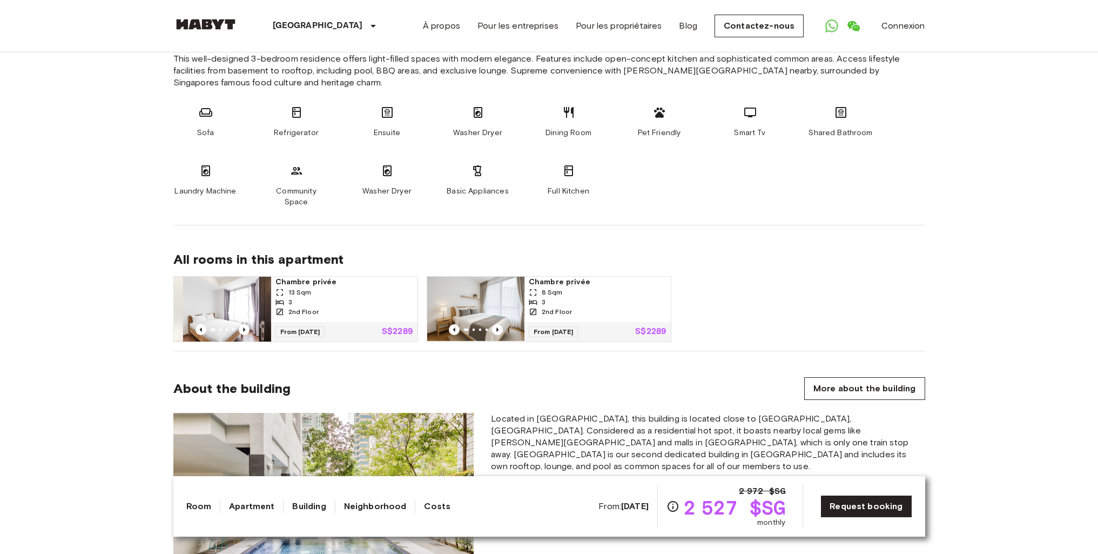
scroll to position [0, 0]
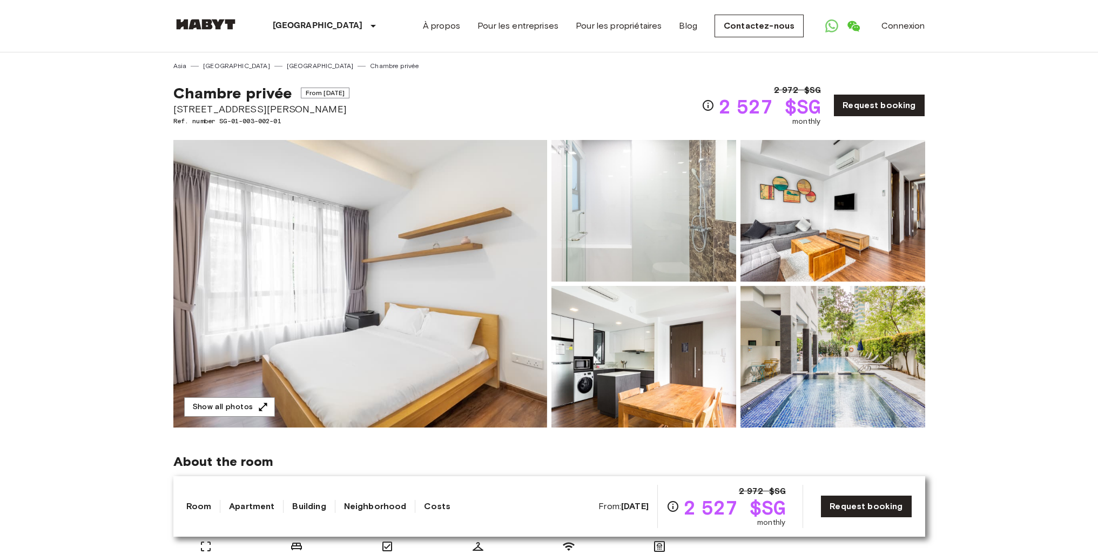
click at [315, 291] on img at bounding box center [360, 283] width 374 height 287
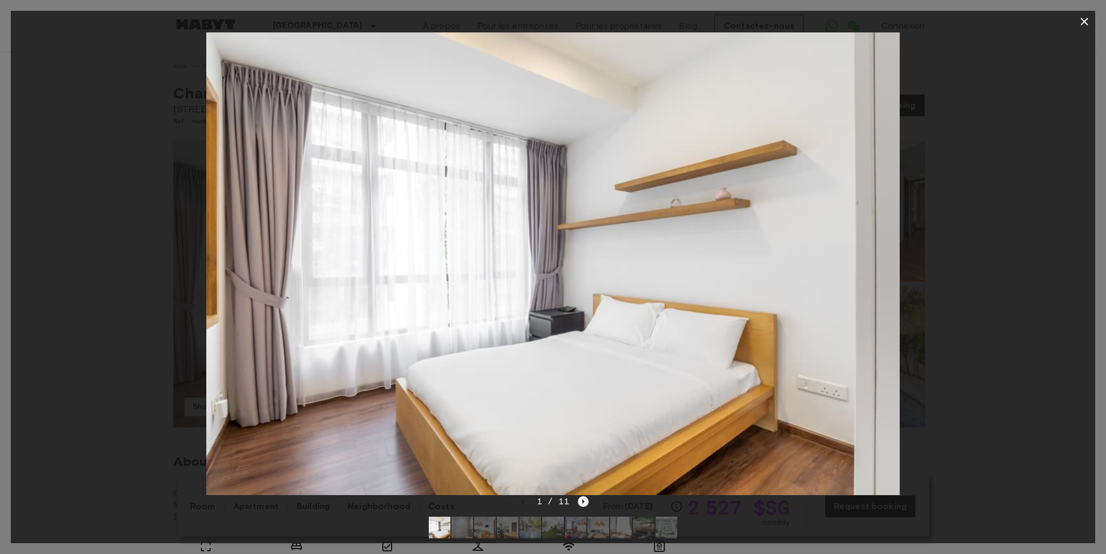
click at [583, 503] on icon "Next image" at bounding box center [583, 501] width 11 height 11
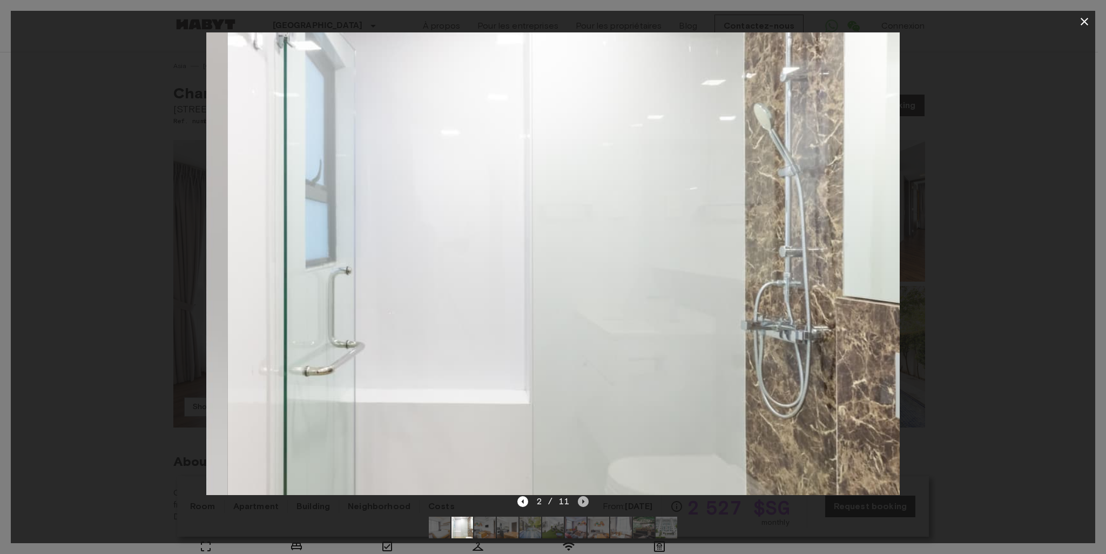
click at [583, 503] on icon "Next image" at bounding box center [583, 501] width 11 height 11
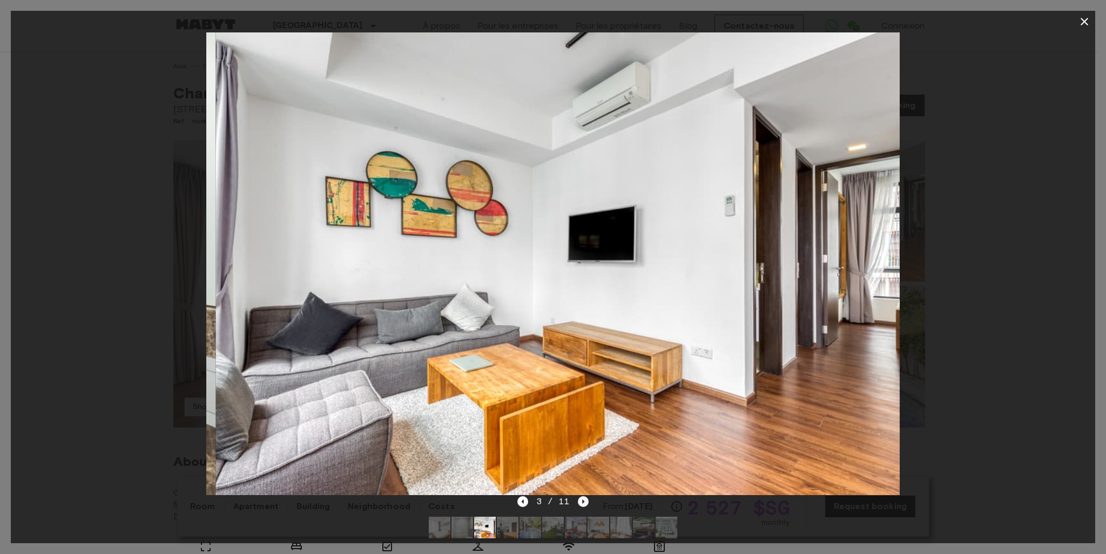
click at [583, 503] on icon "Next image" at bounding box center [584, 501] width 2 height 4
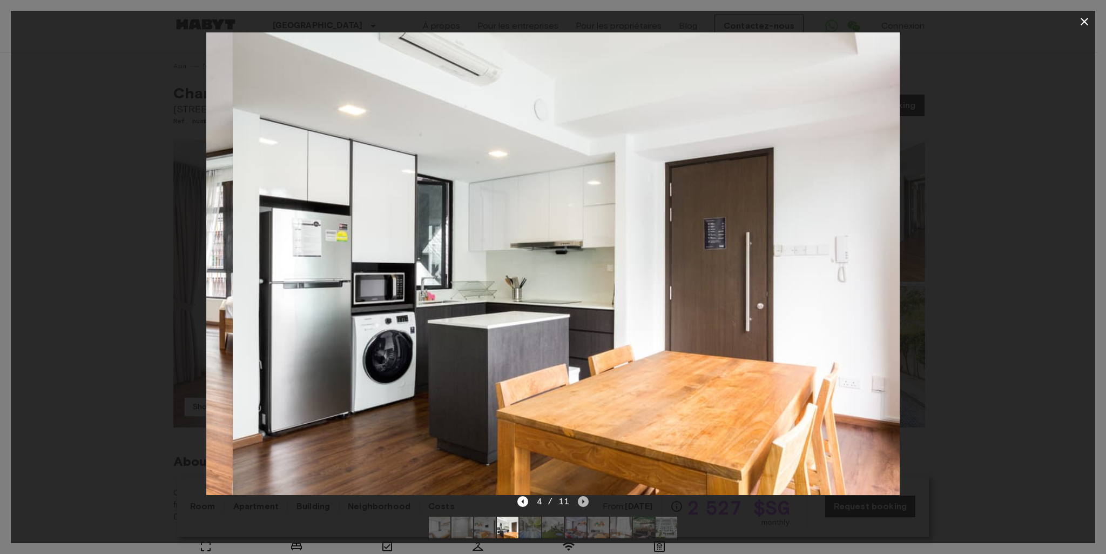
click at [583, 503] on icon "Next image" at bounding box center [584, 501] width 2 height 4
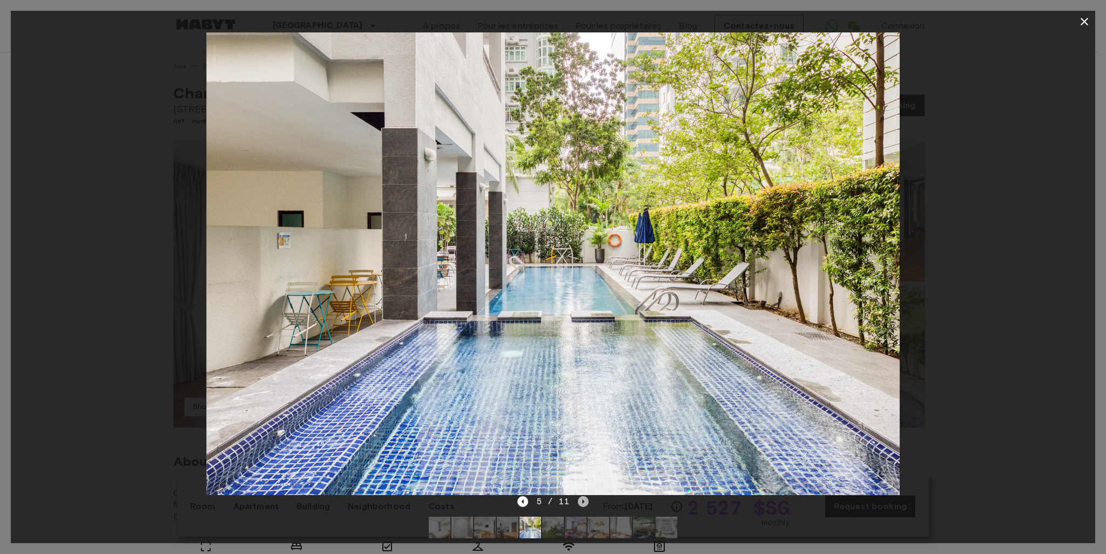
click at [583, 503] on icon "Next image" at bounding box center [584, 501] width 2 height 4
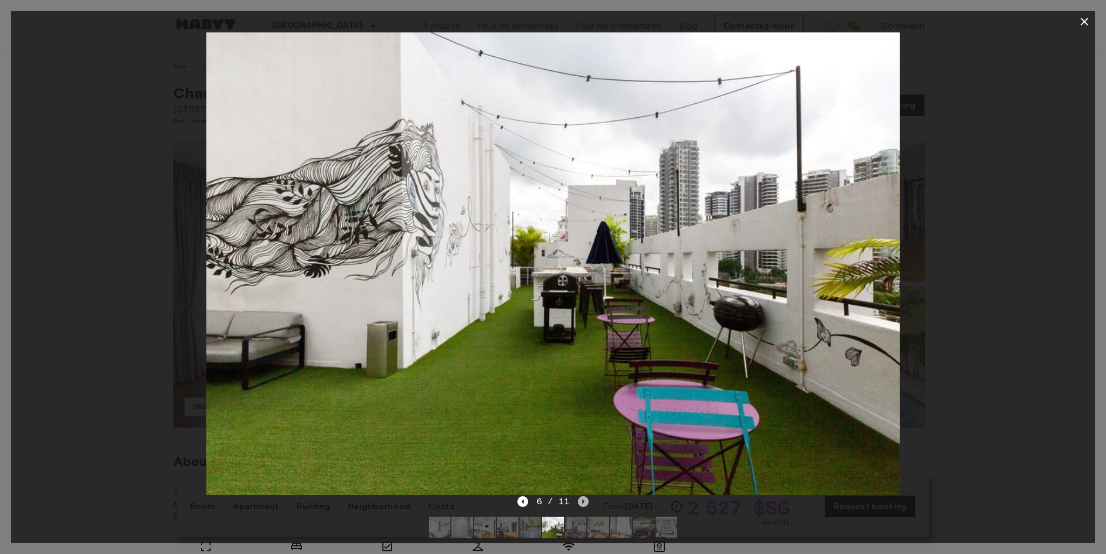
click at [583, 503] on icon "Next image" at bounding box center [584, 501] width 2 height 4
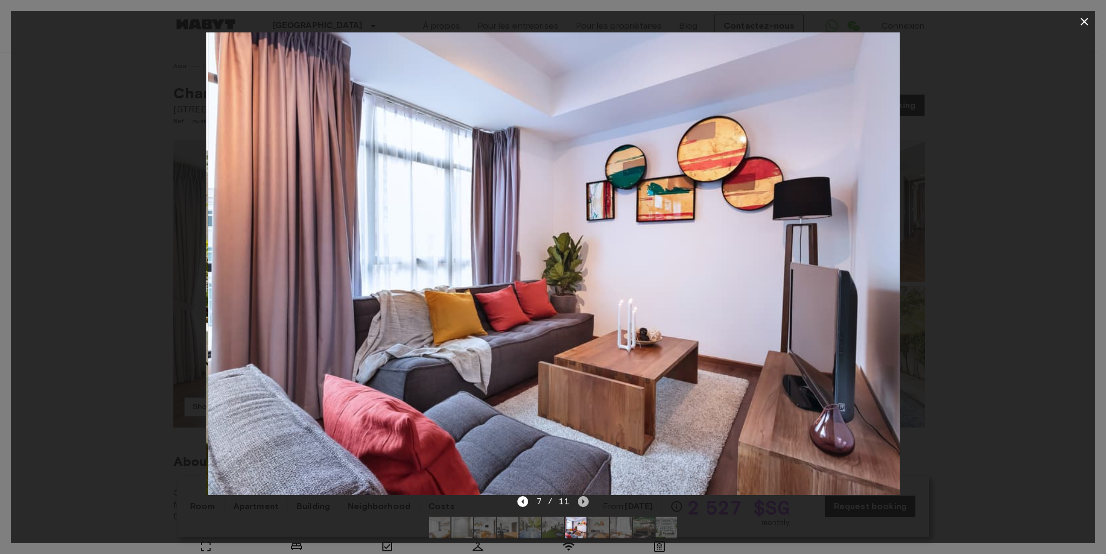
click at [583, 503] on icon "Next image" at bounding box center [584, 501] width 2 height 4
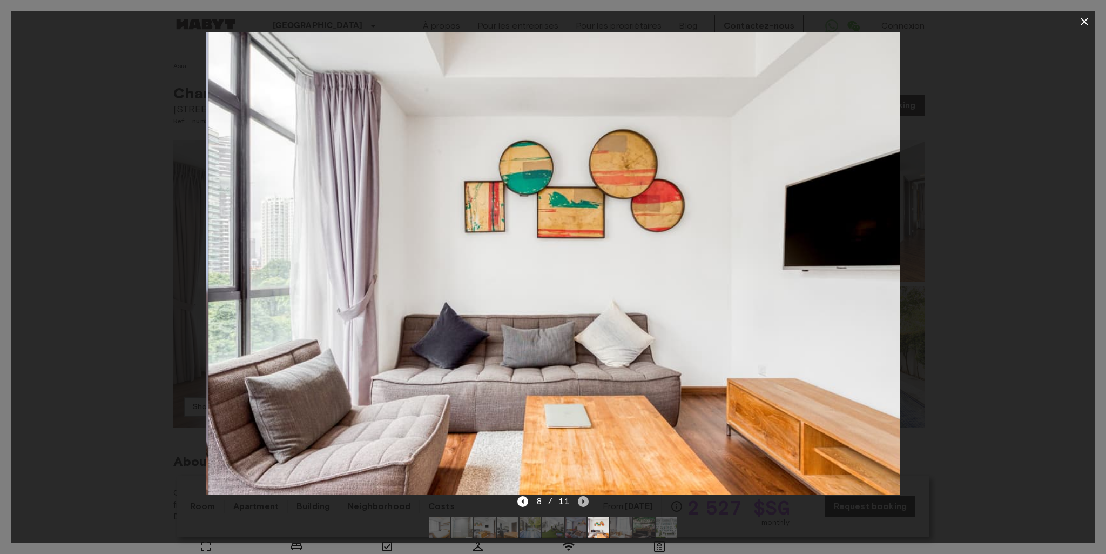
click at [583, 503] on icon "Next image" at bounding box center [584, 501] width 2 height 4
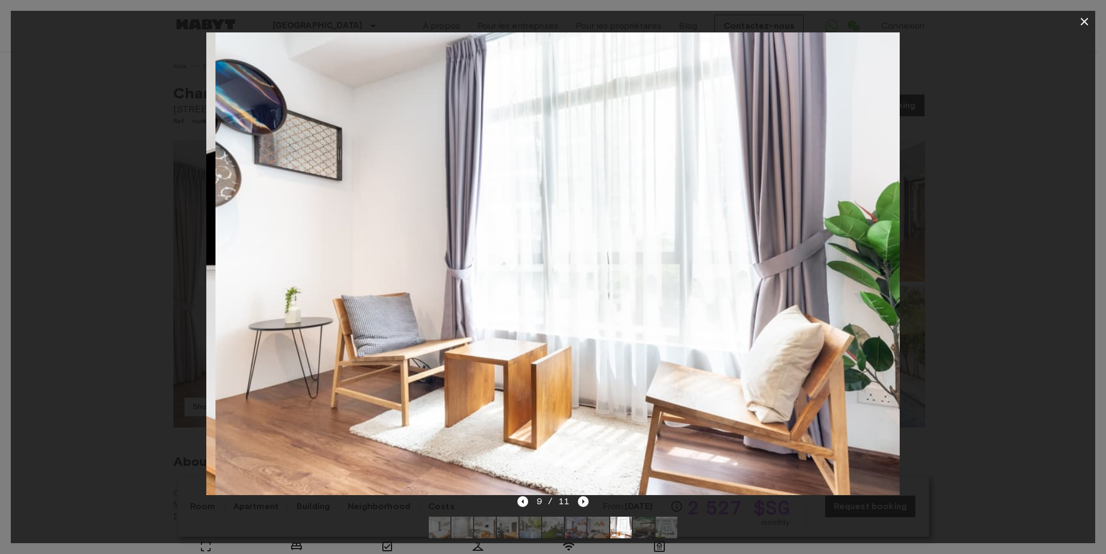
click at [583, 503] on icon "Next image" at bounding box center [584, 501] width 2 height 4
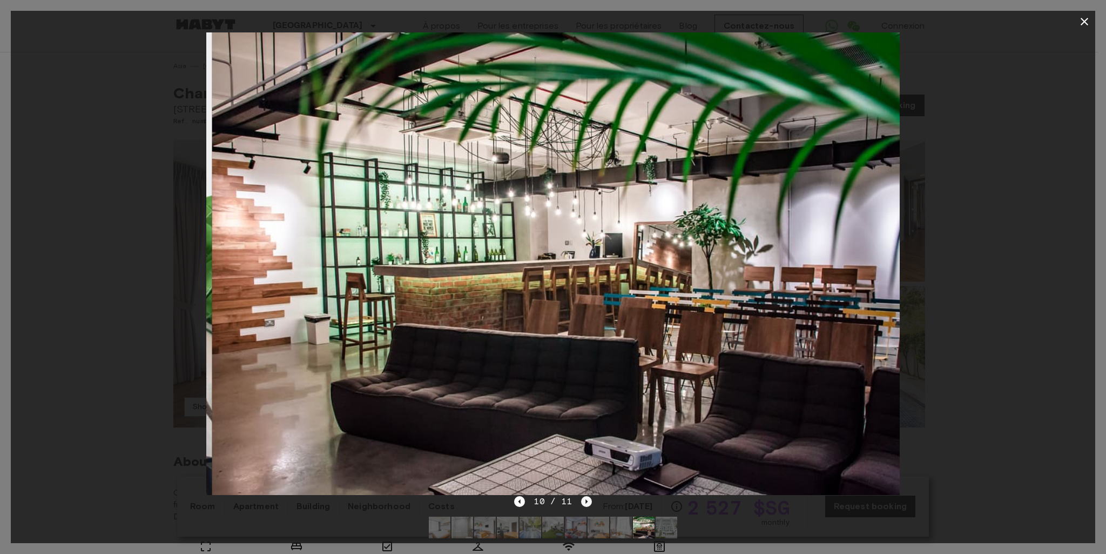
click at [586, 502] on icon "Next image" at bounding box center [587, 501] width 2 height 4
click at [586, 502] on div "10 / 11" at bounding box center [552, 501] width 77 height 13
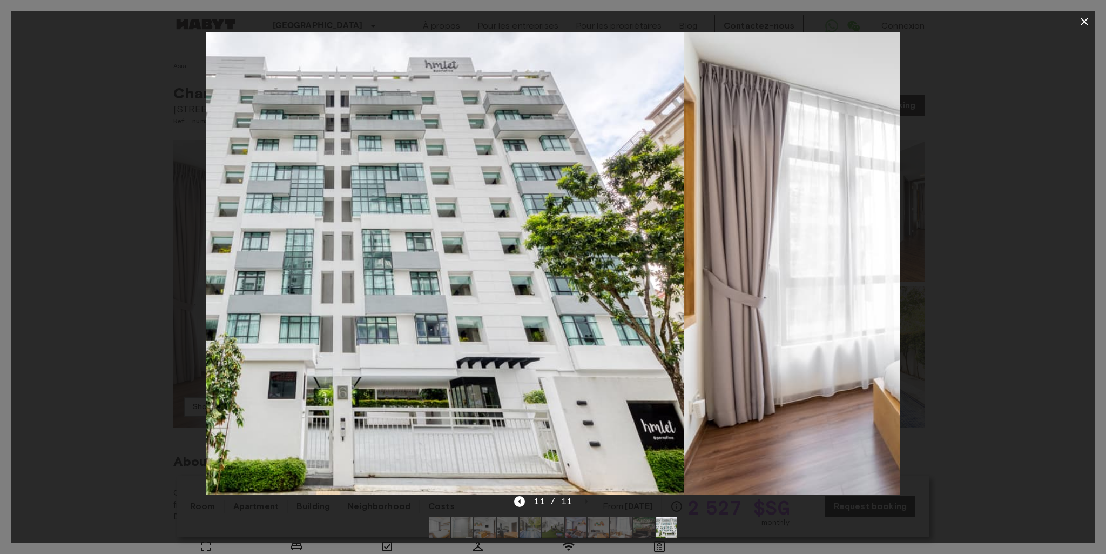
drag, startPoint x: 873, startPoint y: 446, endPoint x: 658, endPoint y: 391, distance: 222.1
click at [658, 391] on img at bounding box center [337, 263] width 694 height 462
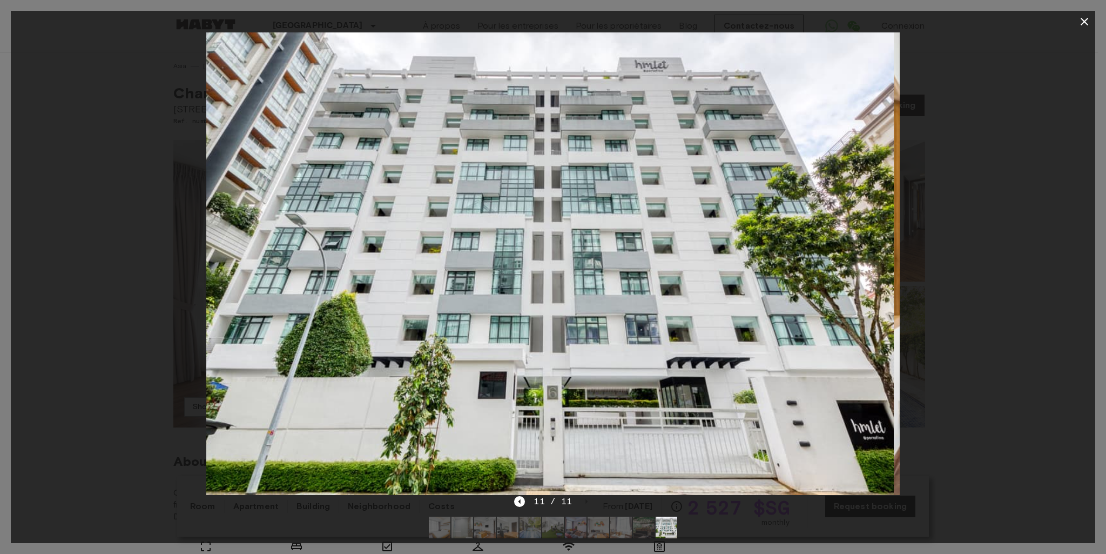
drag, startPoint x: 818, startPoint y: 435, endPoint x: 802, endPoint y: 396, distance: 42.4
click at [802, 396] on img at bounding box center [547, 263] width 694 height 462
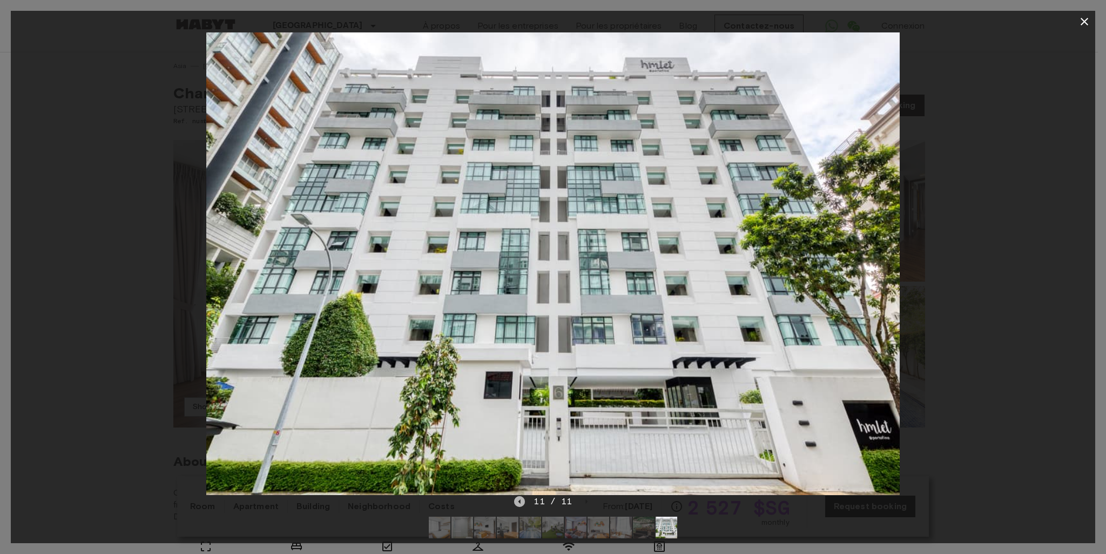
click at [521, 502] on icon "Previous image" at bounding box center [520, 501] width 2 height 4
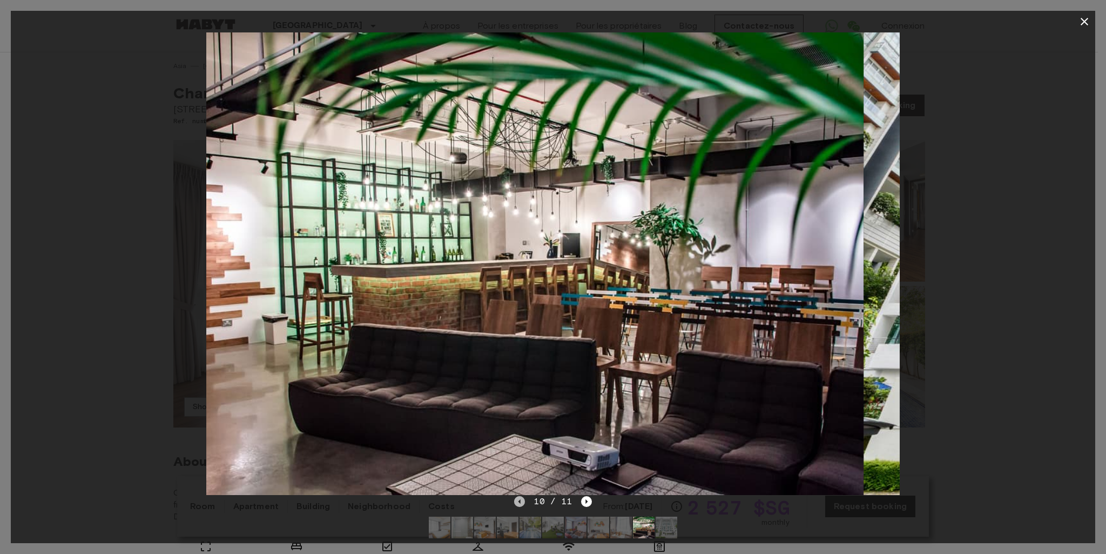
click at [521, 502] on icon "Previous image" at bounding box center [520, 501] width 2 height 4
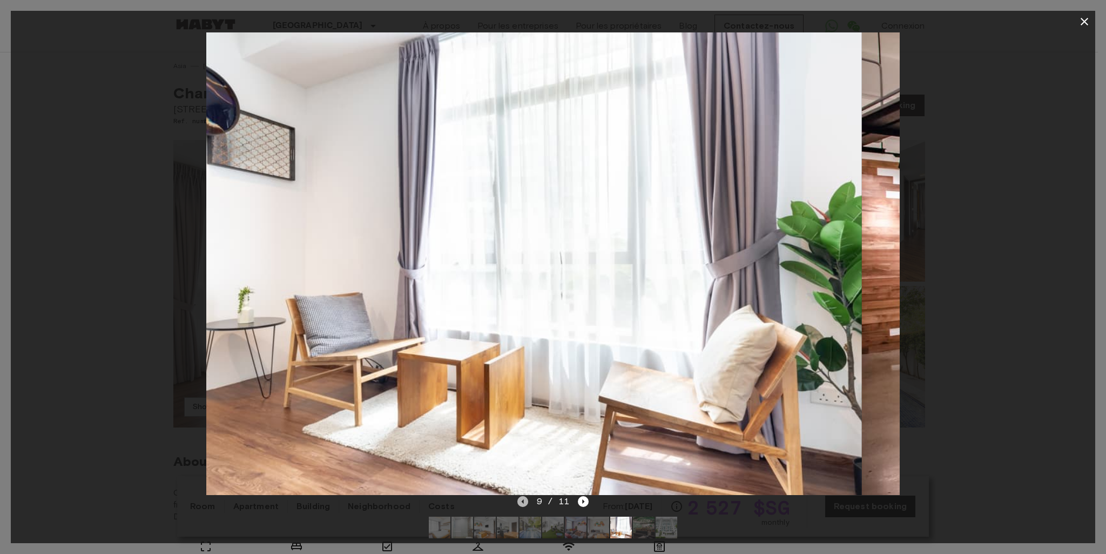
click at [521, 502] on icon "Previous image" at bounding box center [522, 501] width 11 height 11
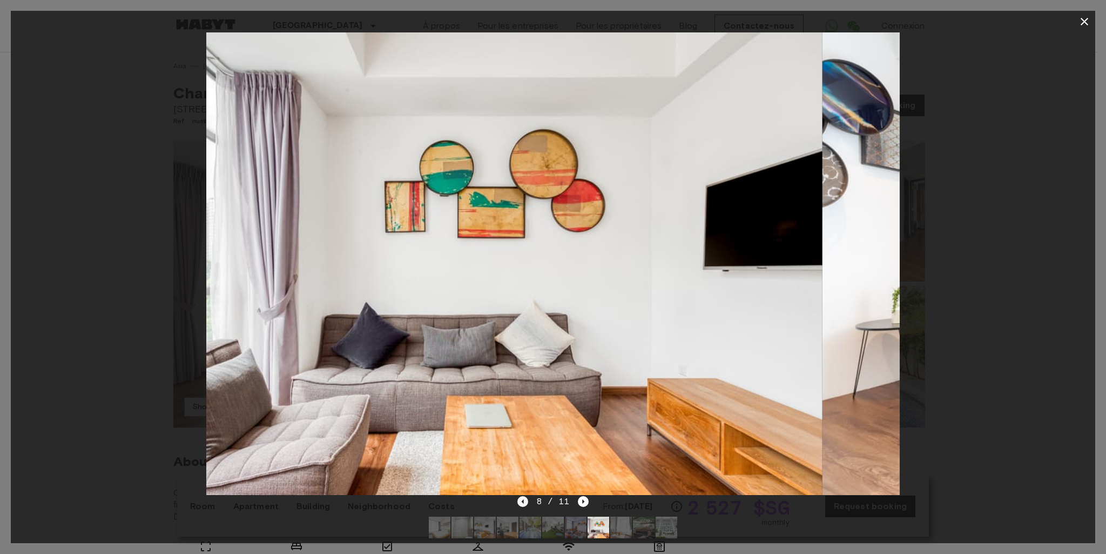
click at [521, 502] on icon "Previous image" at bounding box center [522, 501] width 11 height 11
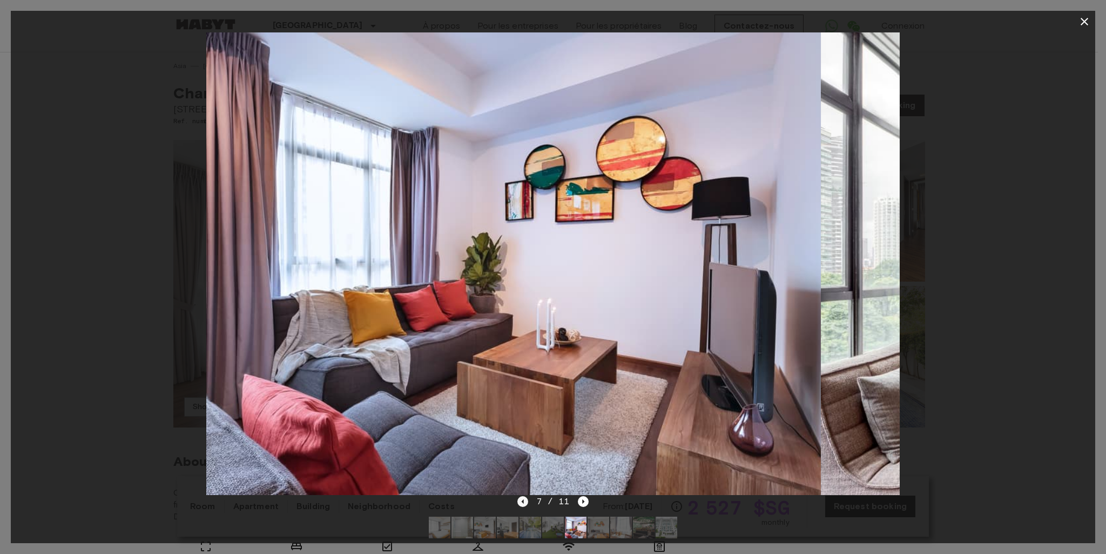
click at [521, 502] on icon "Previous image" at bounding box center [522, 501] width 11 height 11
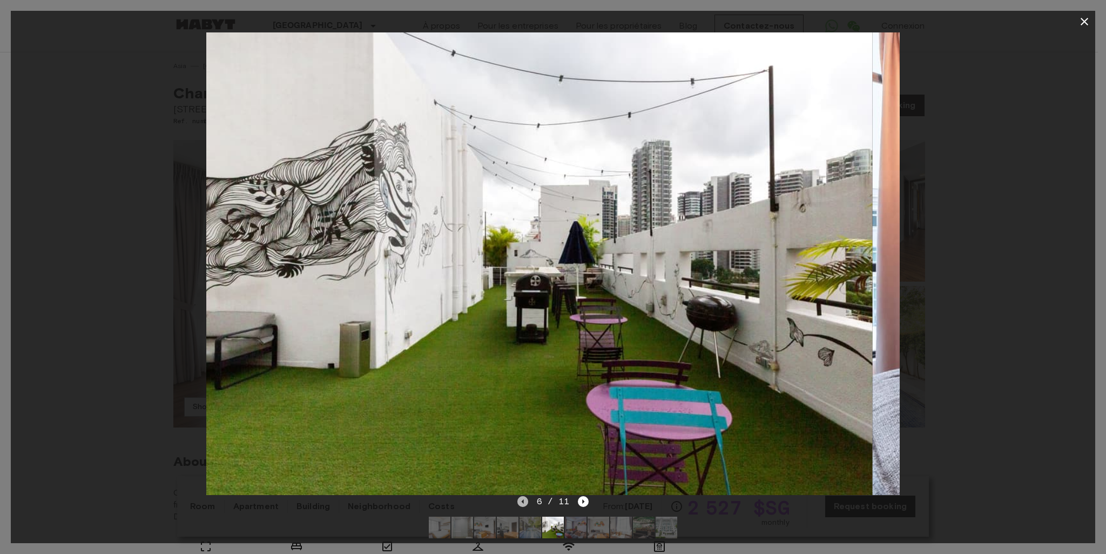
click at [521, 502] on icon "Previous image" at bounding box center [522, 501] width 11 height 11
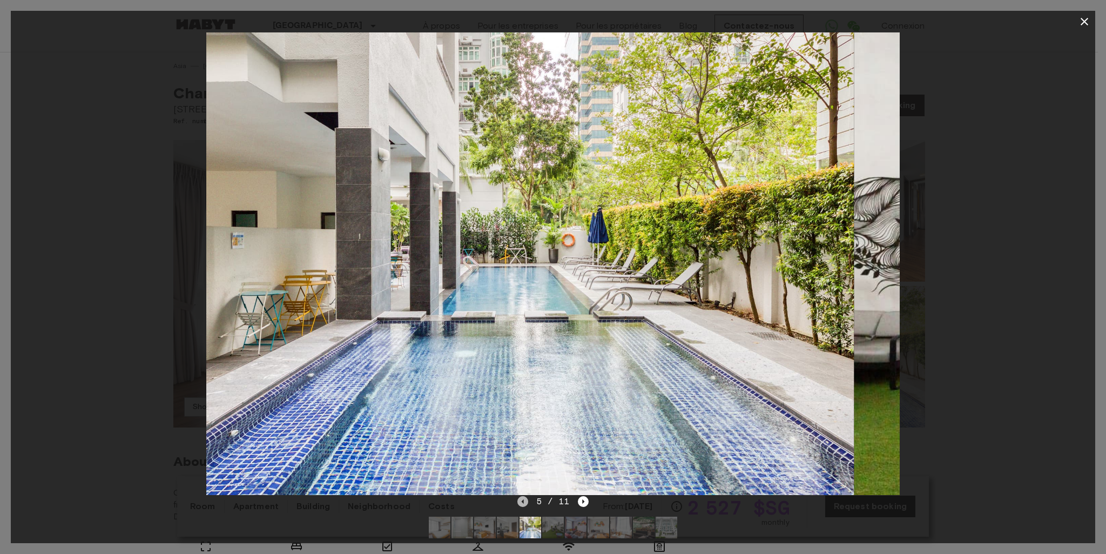
click at [521, 502] on icon "Previous image" at bounding box center [522, 501] width 11 height 11
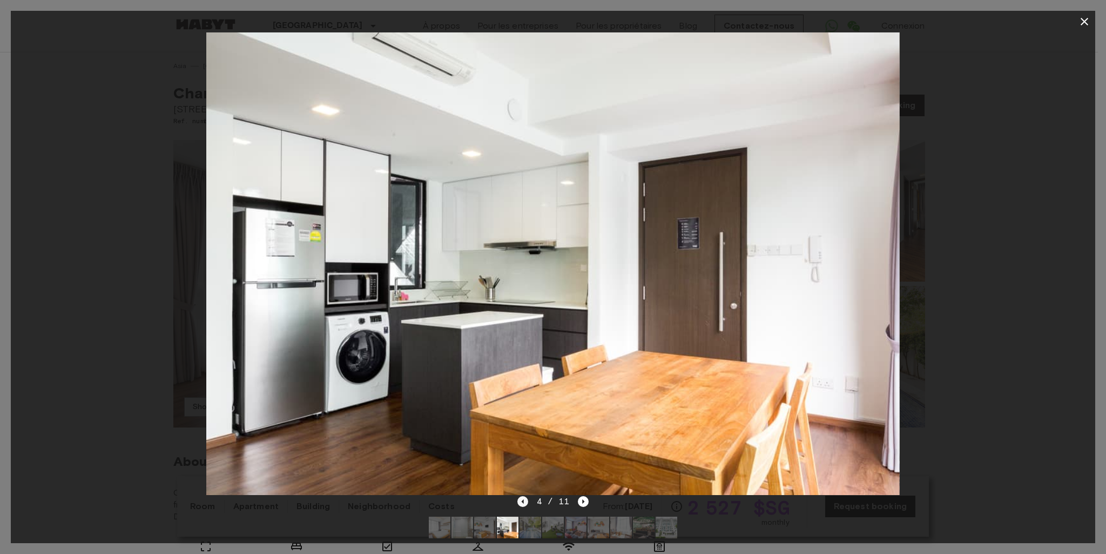
click at [526, 503] on icon "Previous image" at bounding box center [522, 501] width 11 height 11
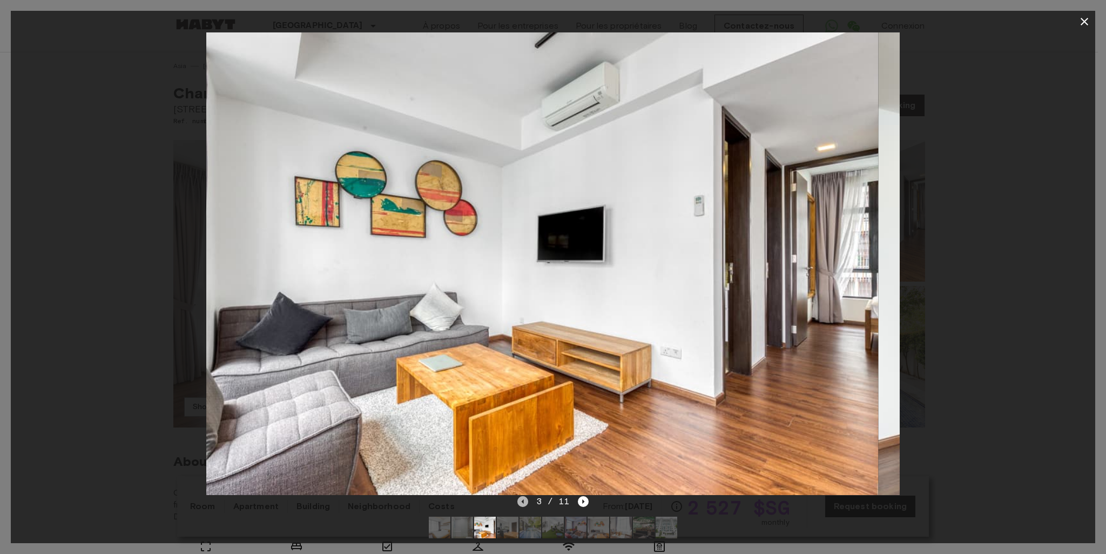
click at [526, 503] on icon "Previous image" at bounding box center [522, 501] width 11 height 11
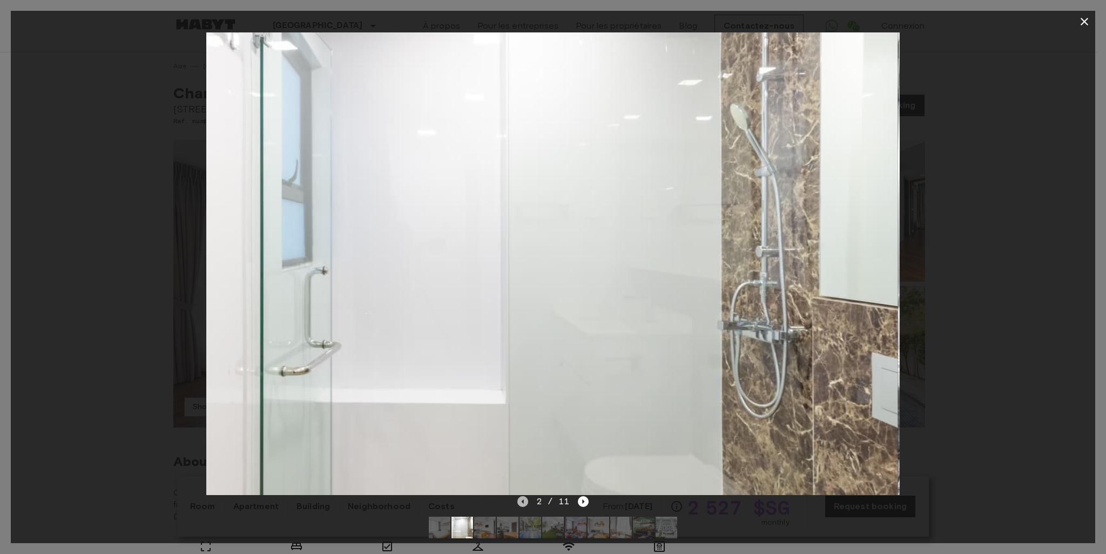
click at [526, 503] on icon "Previous image" at bounding box center [522, 501] width 11 height 11
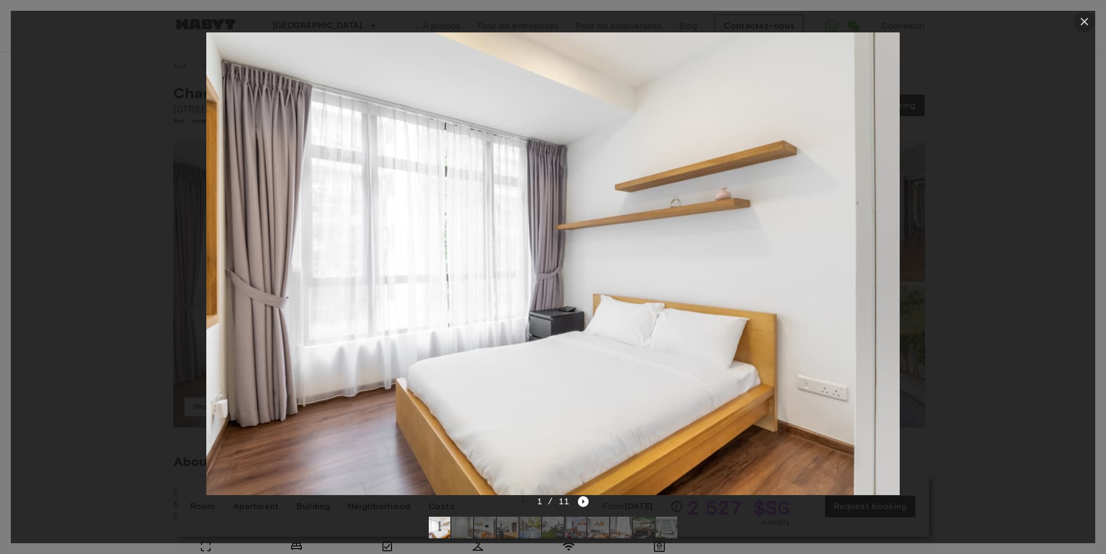
click at [1083, 19] on icon "button" at bounding box center [1085, 22] width 8 height 8
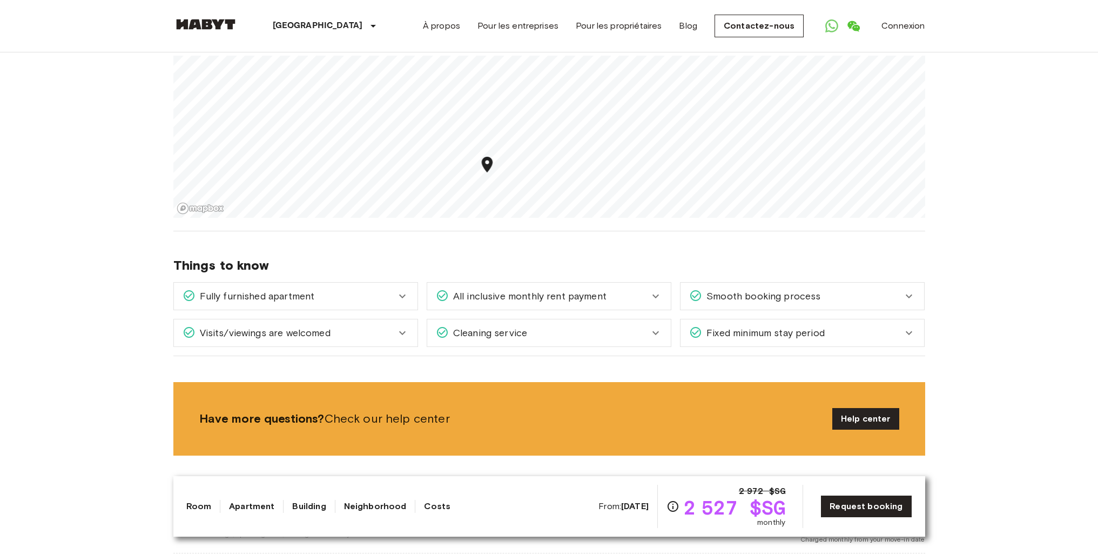
scroll to position [1296, 0]
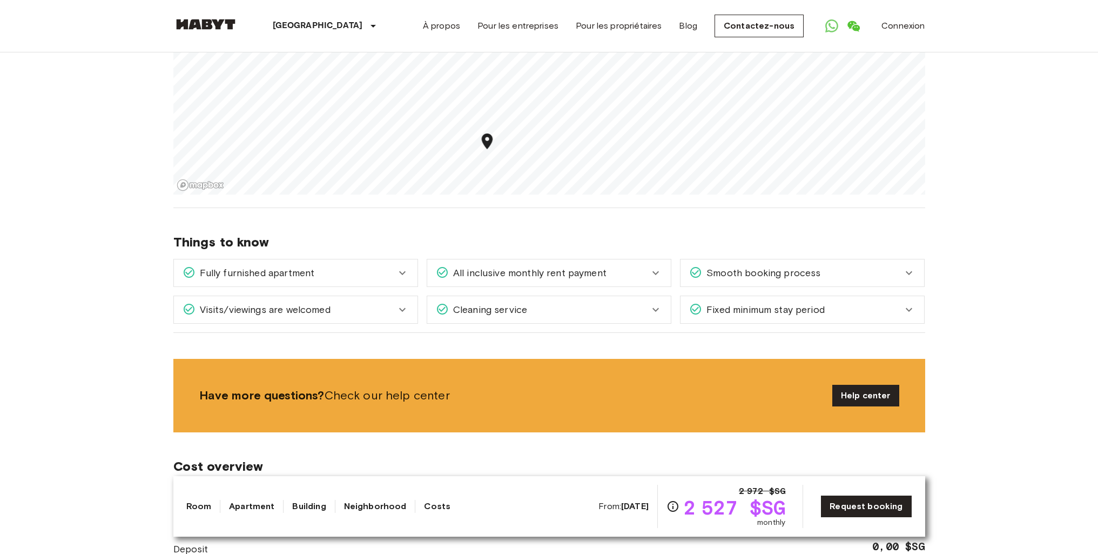
click at [791, 303] on span "Fixed minimum stay period" at bounding box center [763, 310] width 123 height 14
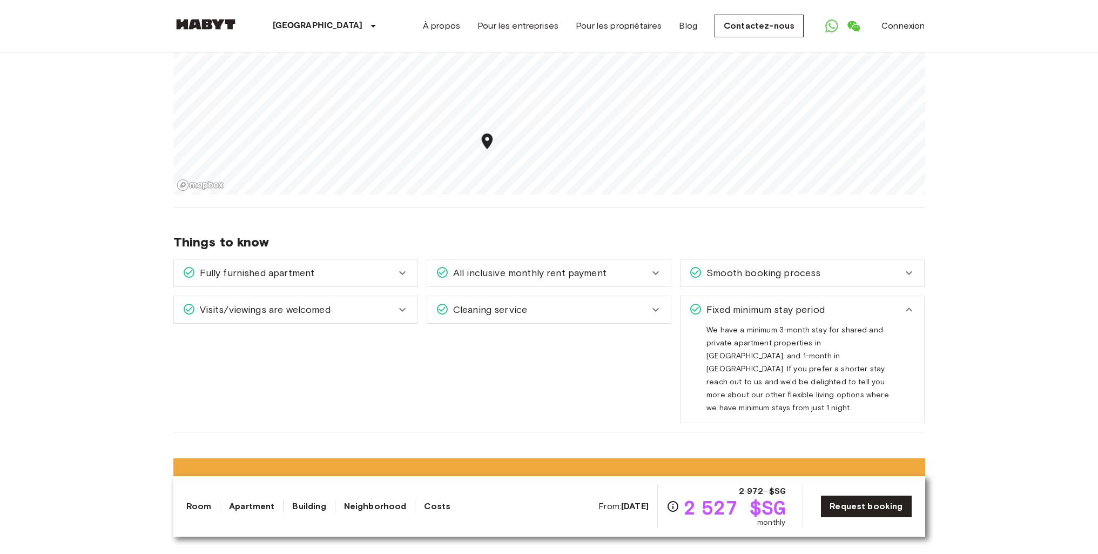
click at [382, 269] on div "Fully furnished apartment" at bounding box center [289, 273] width 213 height 14
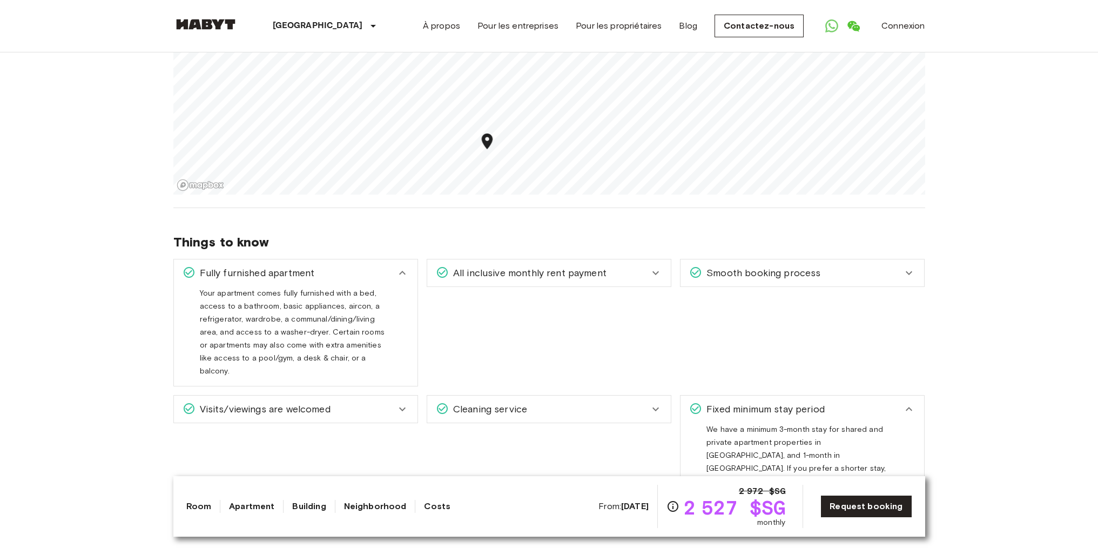
click at [406, 402] on icon at bounding box center [402, 408] width 13 height 13
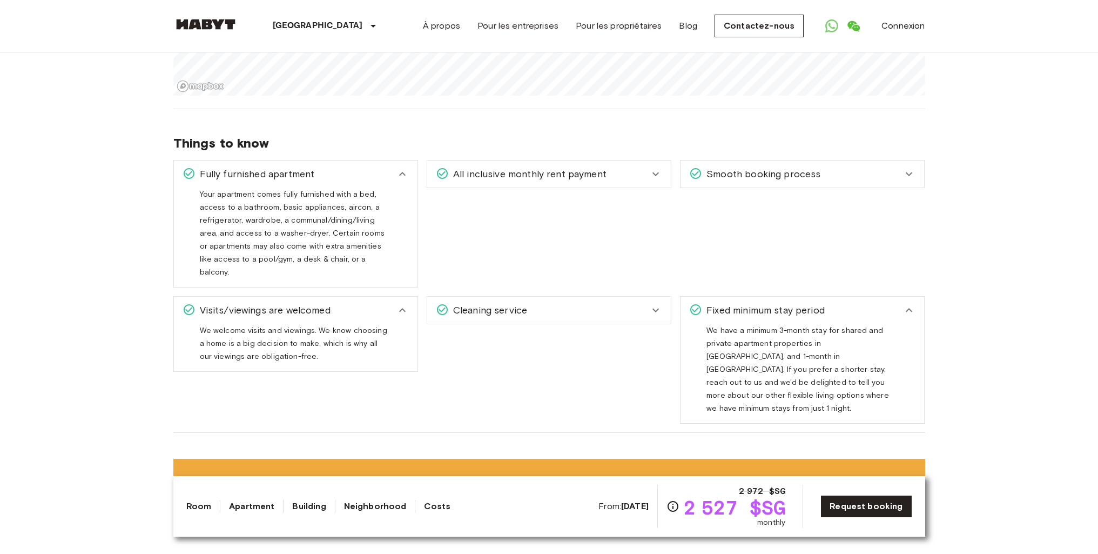
scroll to position [1404, 0]
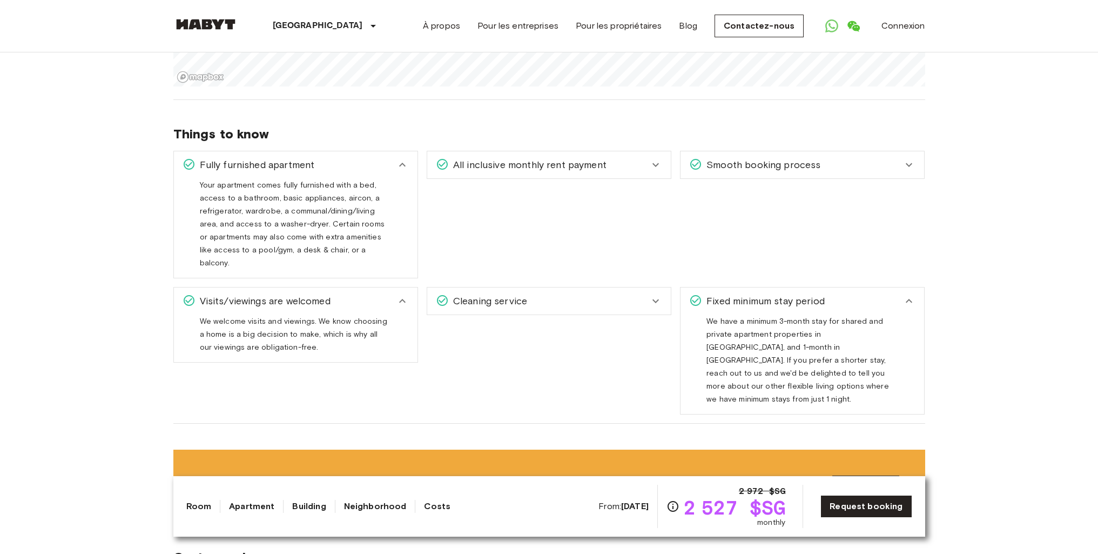
click at [646, 164] on div "All inclusive monthly rent payment" at bounding box center [549, 164] width 244 height 27
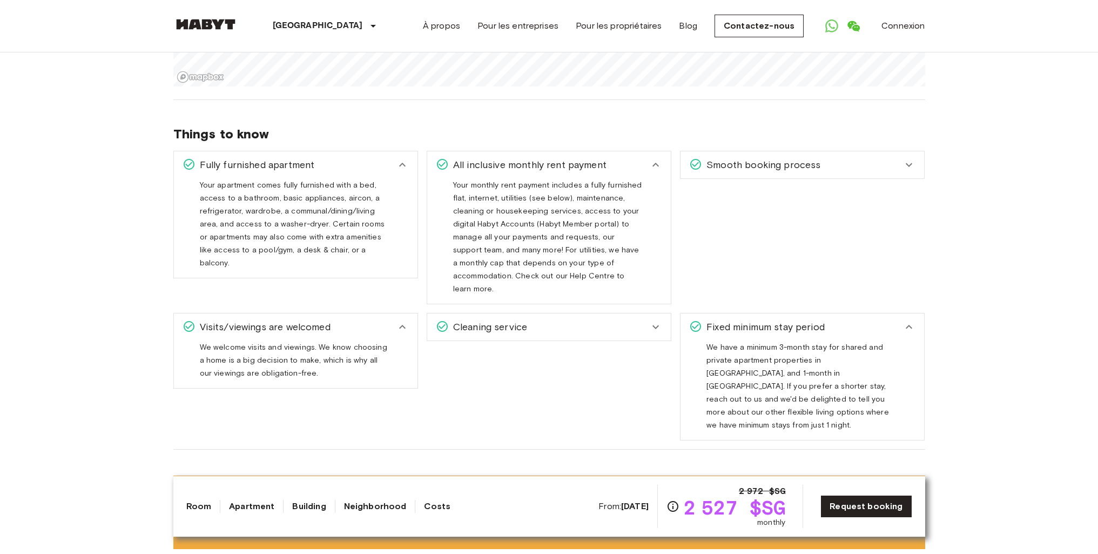
click at [765, 159] on span "Smooth booking process" at bounding box center [761, 165] width 118 height 14
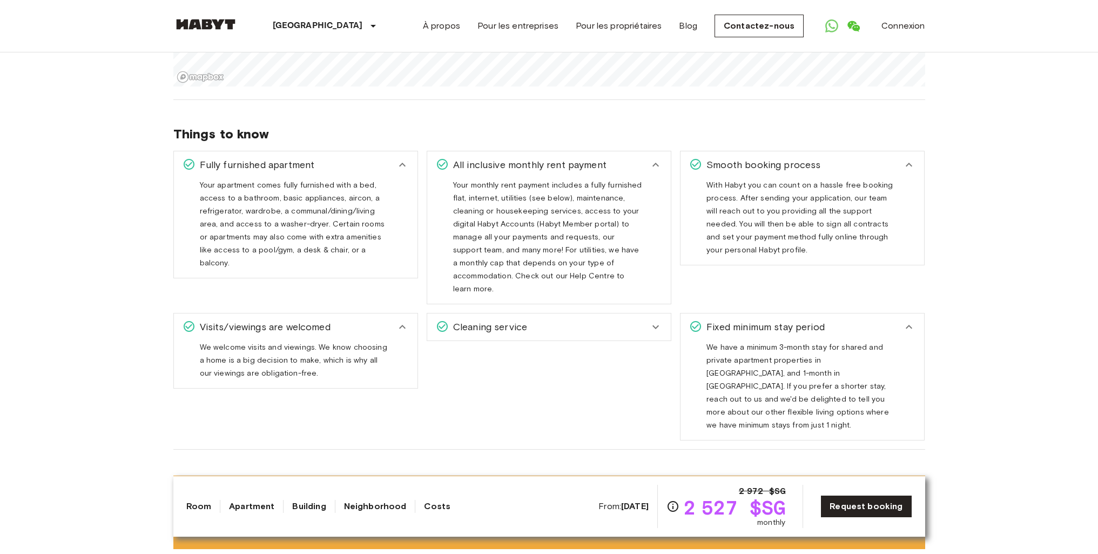
click at [588, 320] on div "Cleaning service" at bounding box center [542, 327] width 213 height 14
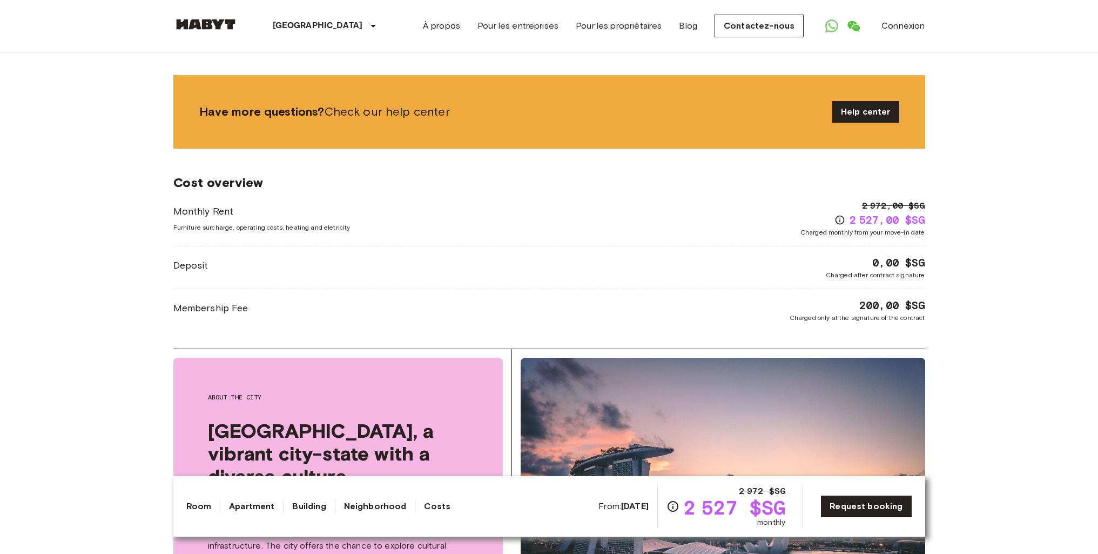
scroll to position [1837, 0]
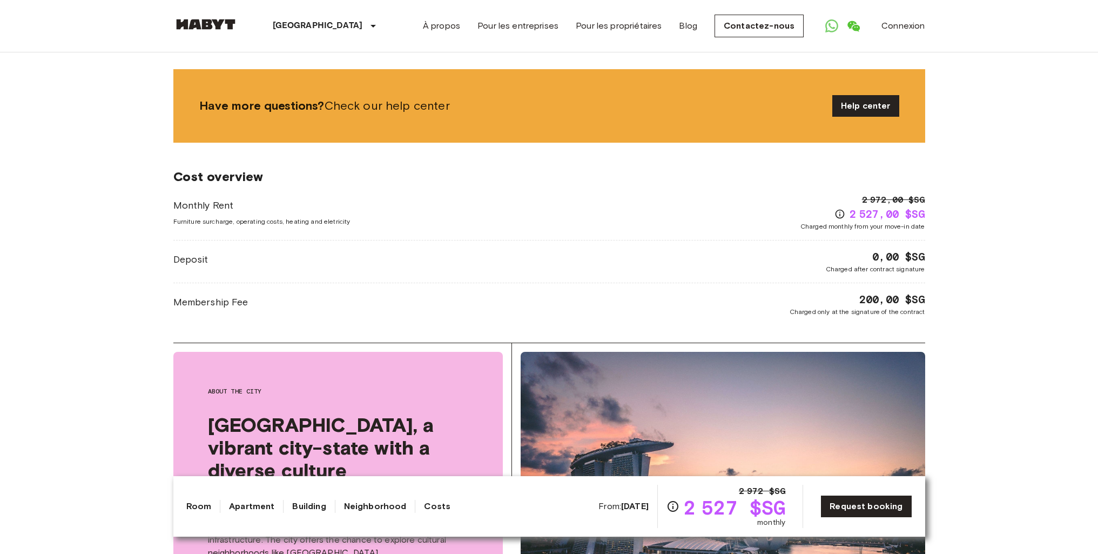
click at [948, 292] on body "Singapore Europe Amsterdam Berlin Brussels Cologne Dusseldorf Frankfurt Graz Ha…" at bounding box center [549, 2] width 1098 height 3679
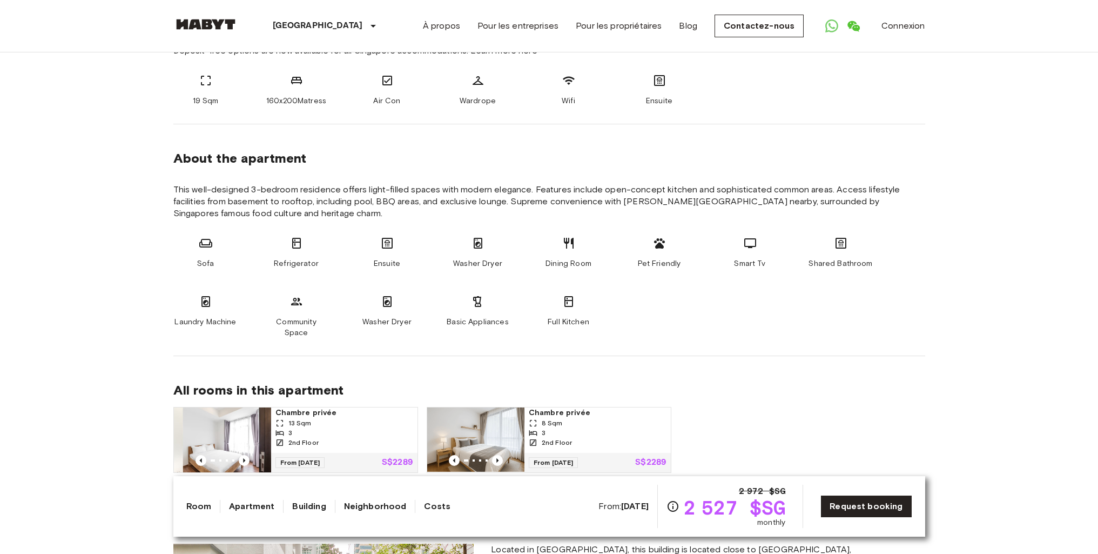
scroll to position [501, 0]
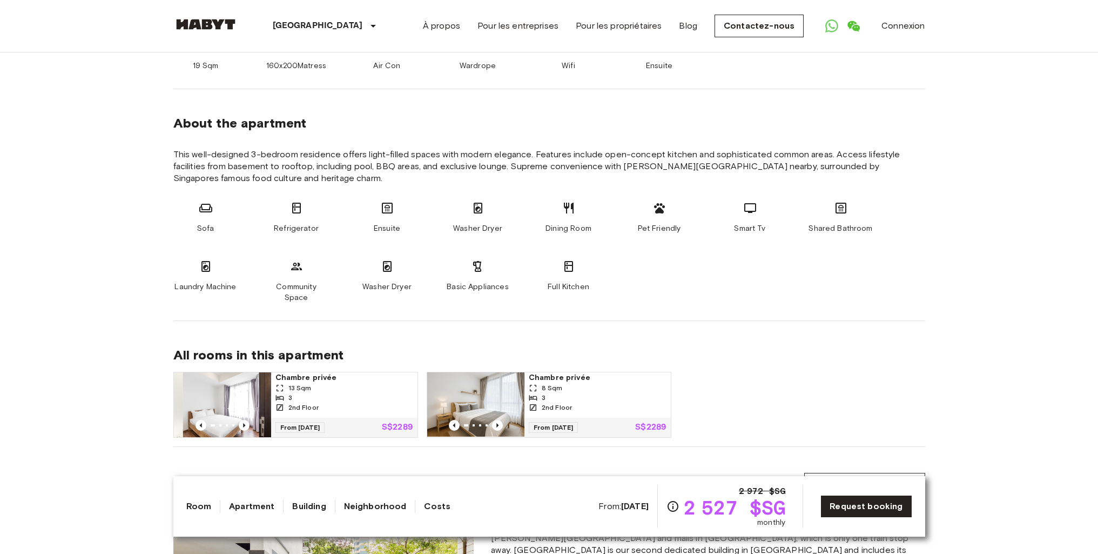
click at [257, 505] on link "Apartment" at bounding box center [251, 506] width 45 height 13
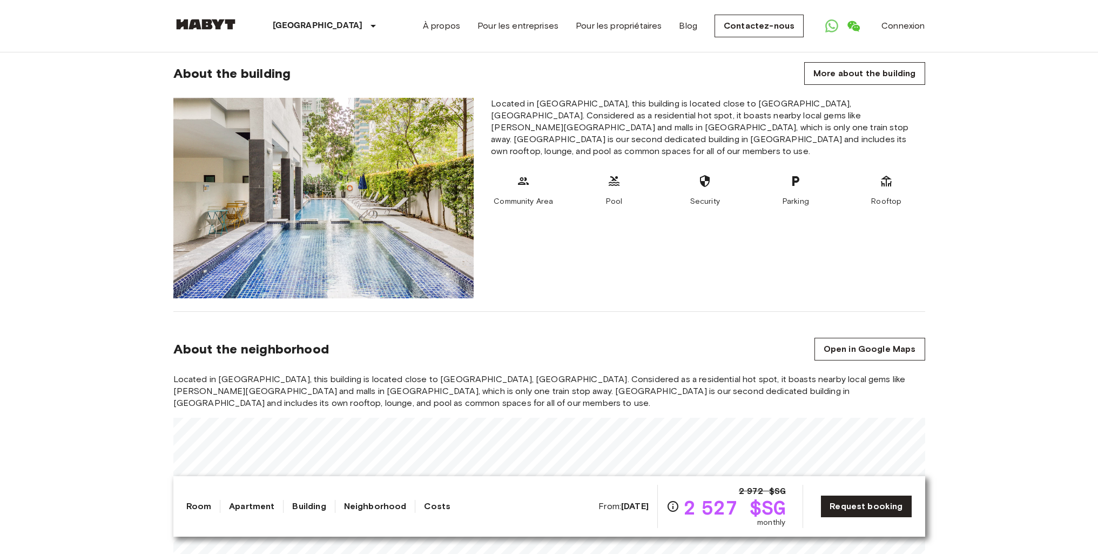
scroll to position [916, 0]
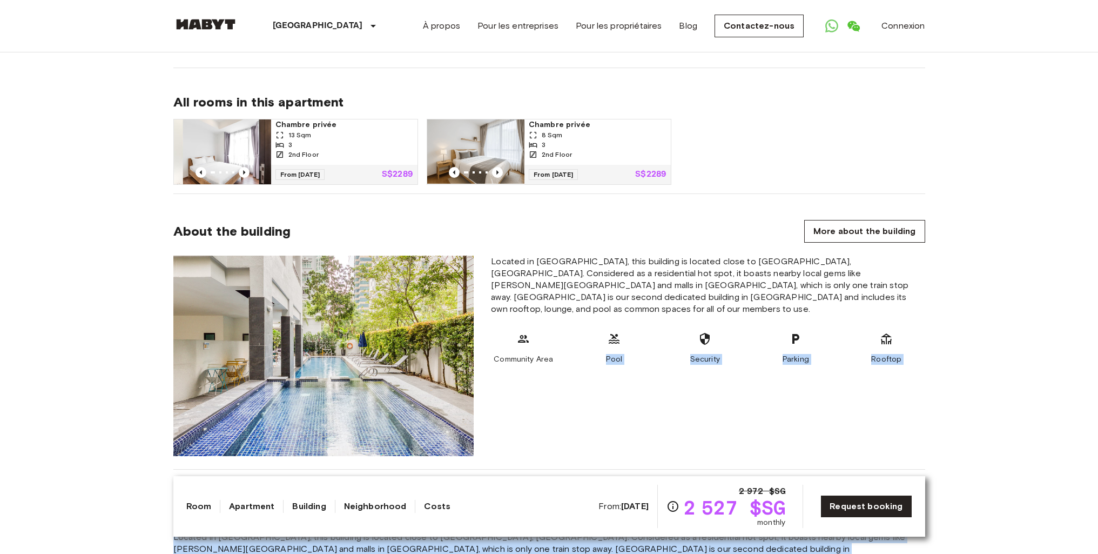
scroll to position [756, 0]
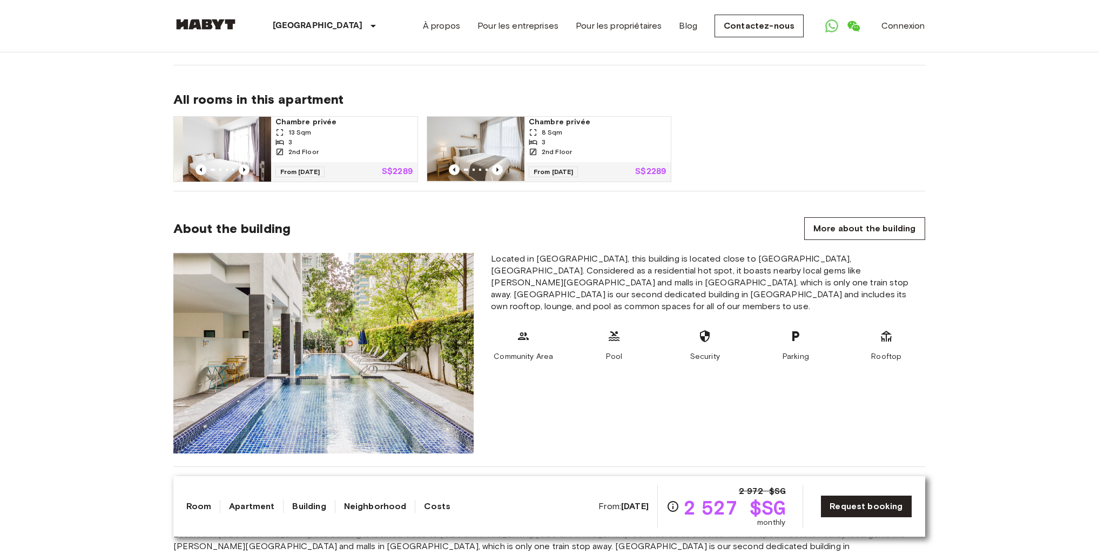
click at [739, 507] on span "2 527 $SG" at bounding box center [735, 507] width 102 height 19
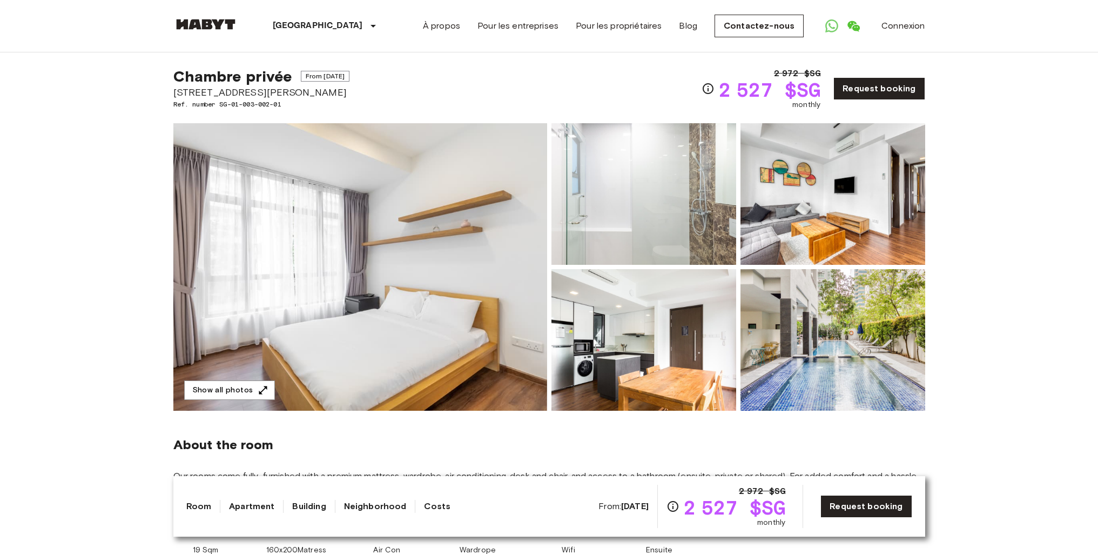
scroll to position [0, 0]
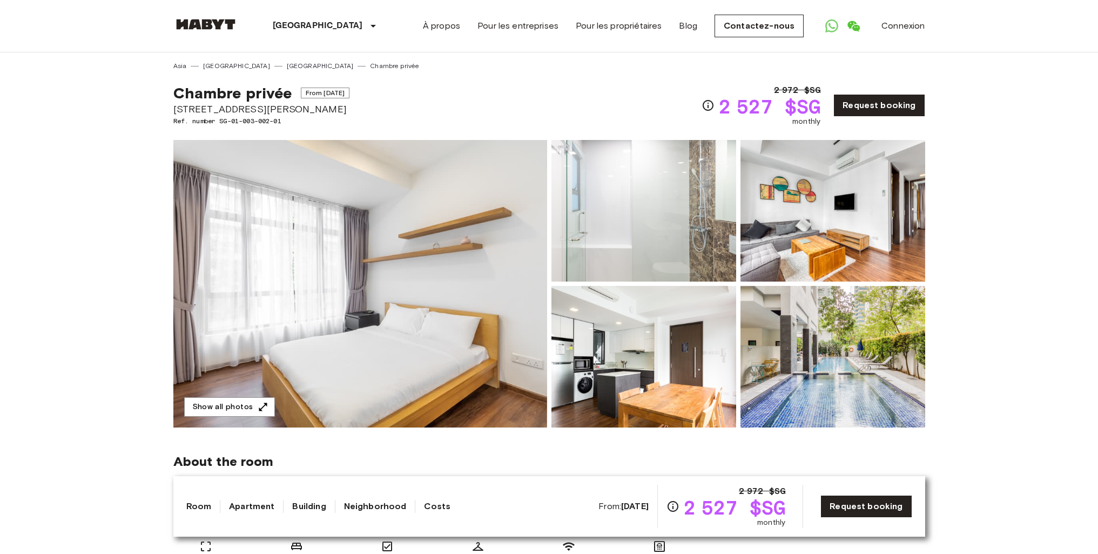
click at [370, 65] on link "Chambre privée" at bounding box center [394, 66] width 49 height 10
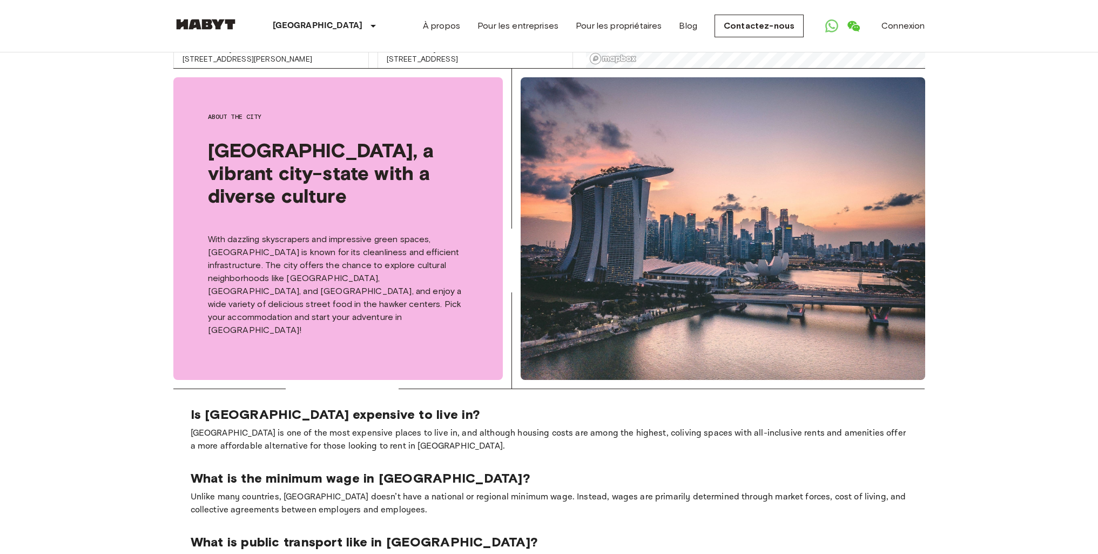
scroll to position [648, 0]
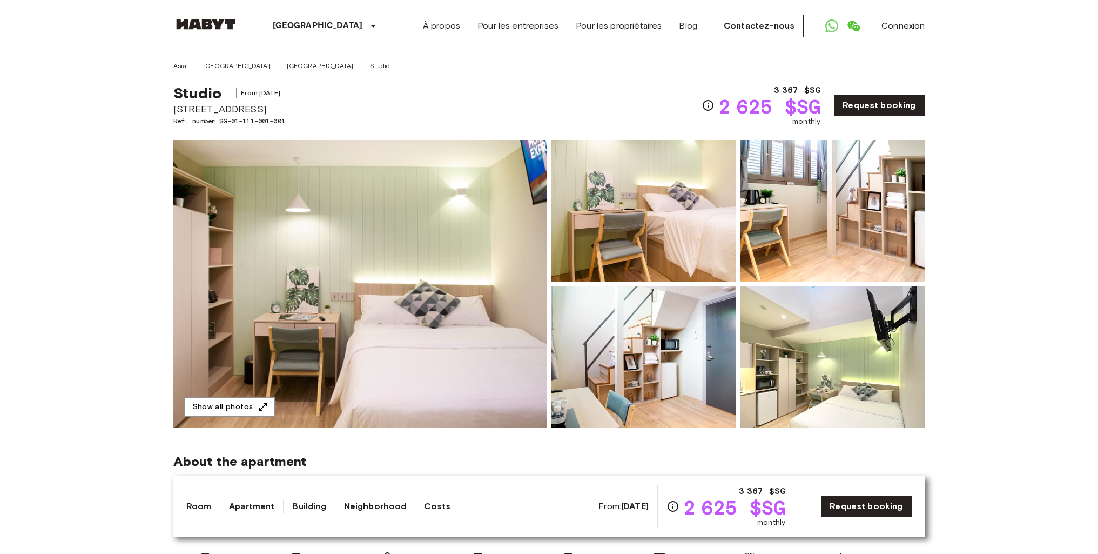
click at [390, 299] on img at bounding box center [360, 283] width 374 height 287
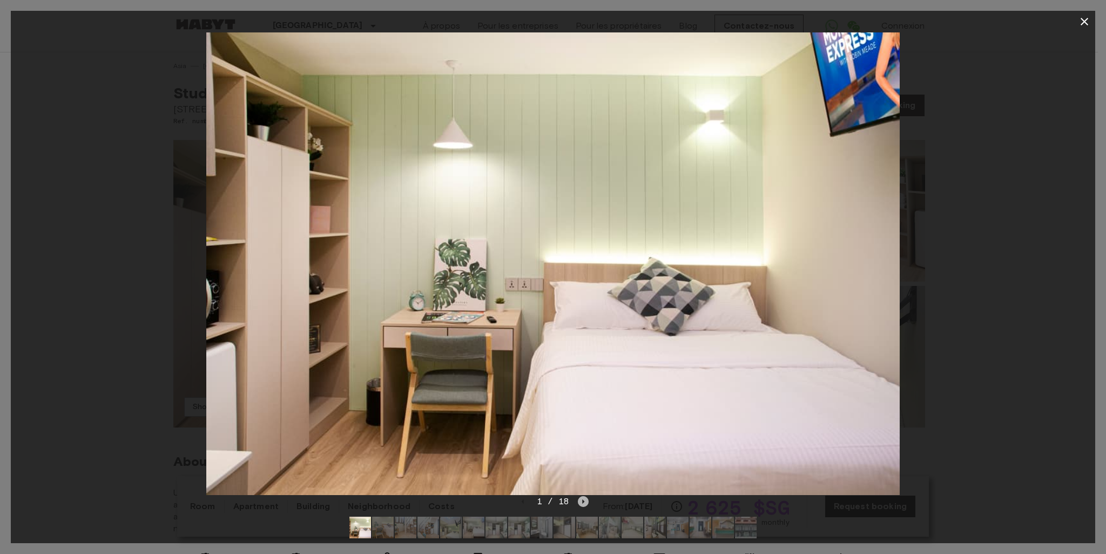
click at [580, 503] on icon "Next image" at bounding box center [583, 501] width 11 height 11
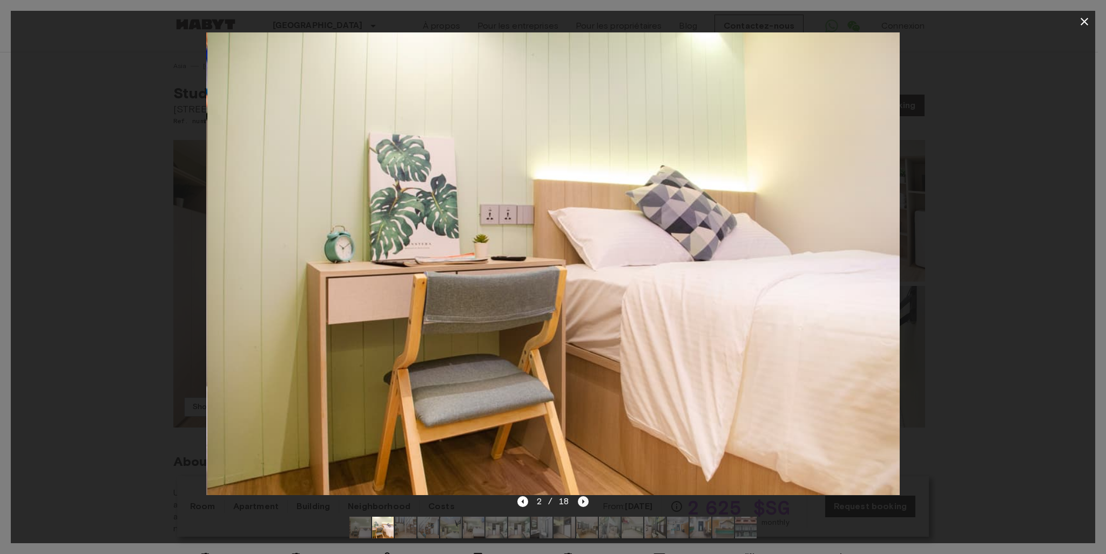
click at [580, 503] on icon "Next image" at bounding box center [583, 501] width 11 height 11
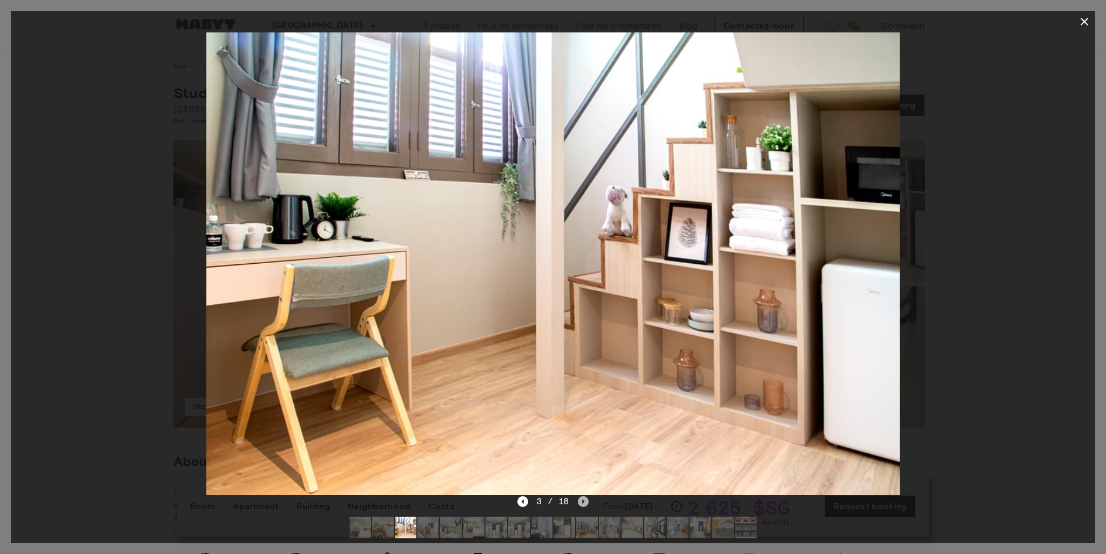
click at [581, 502] on icon "Next image" at bounding box center [583, 501] width 11 height 11
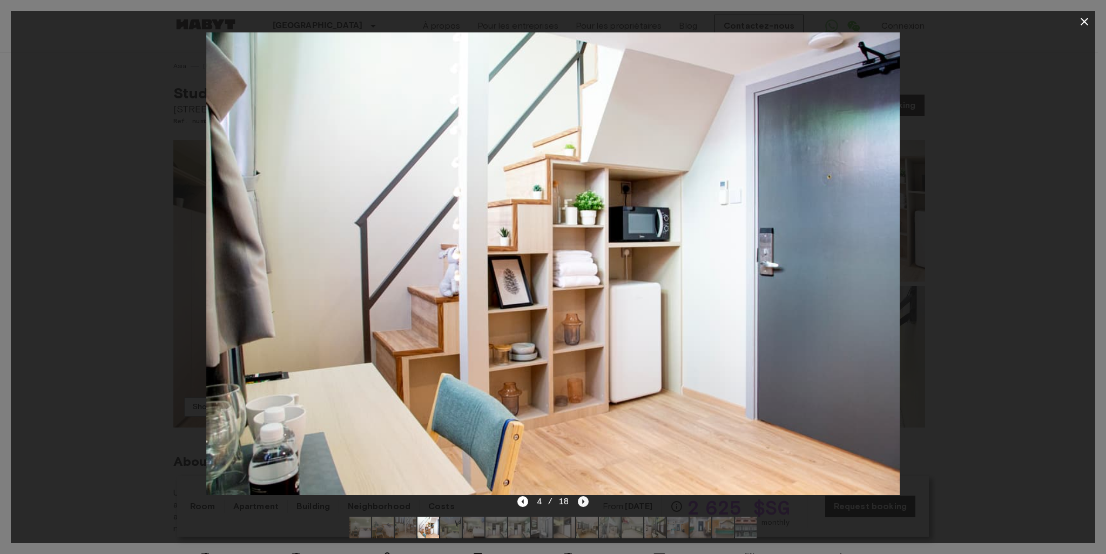
click at [581, 502] on icon "Next image" at bounding box center [583, 501] width 11 height 11
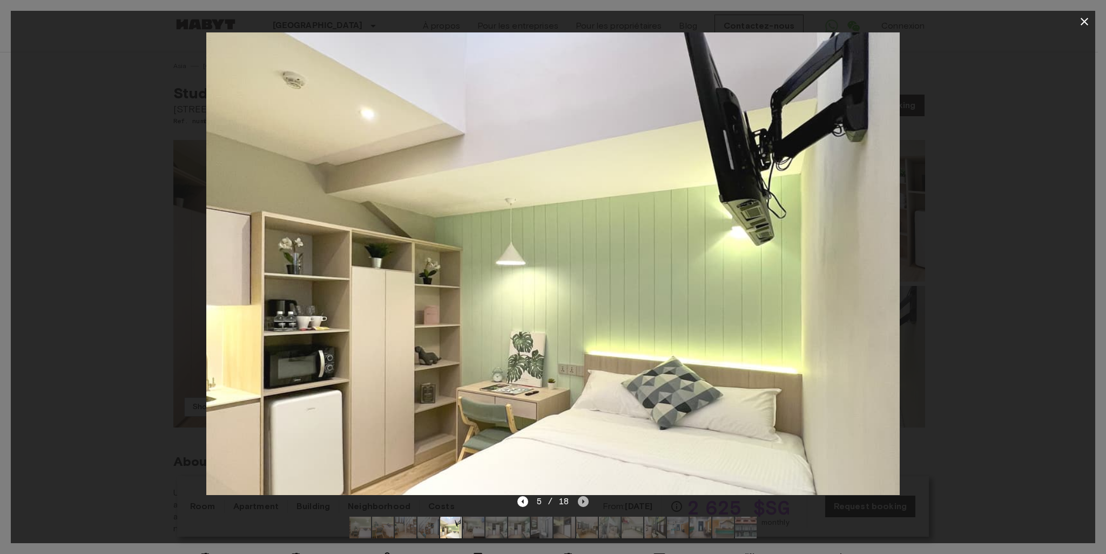
click at [581, 502] on icon "Next image" at bounding box center [583, 501] width 11 height 11
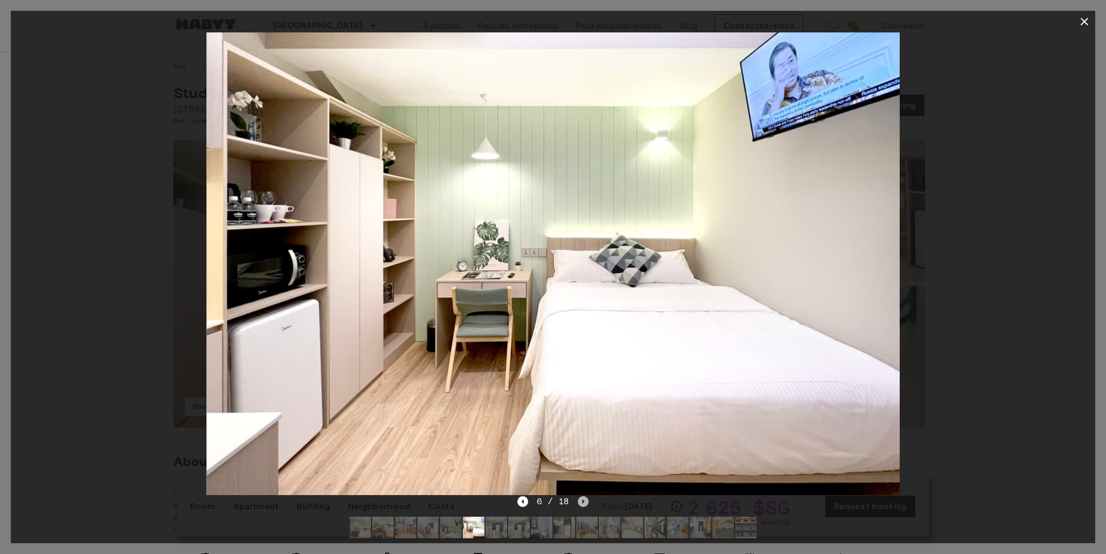
click at [581, 502] on icon "Next image" at bounding box center [583, 501] width 11 height 11
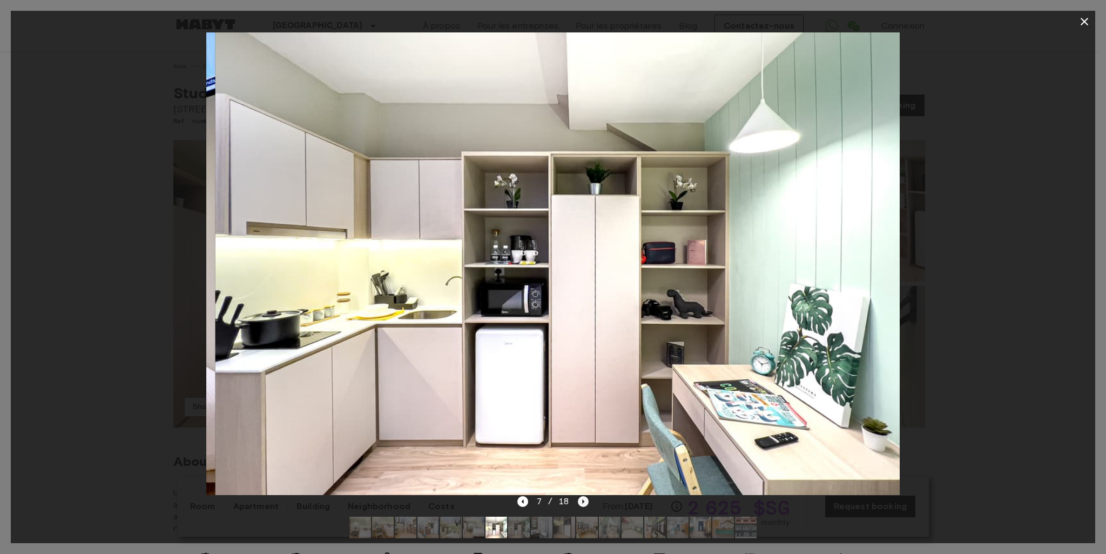
click at [581, 502] on icon "Next image" at bounding box center [583, 501] width 11 height 11
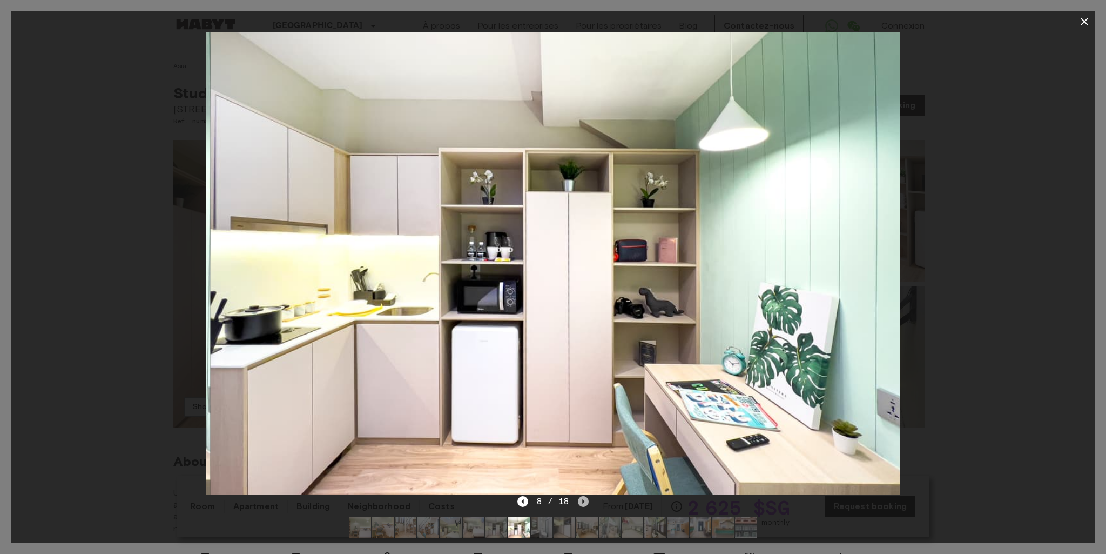
click at [581, 502] on icon "Next image" at bounding box center [583, 501] width 11 height 11
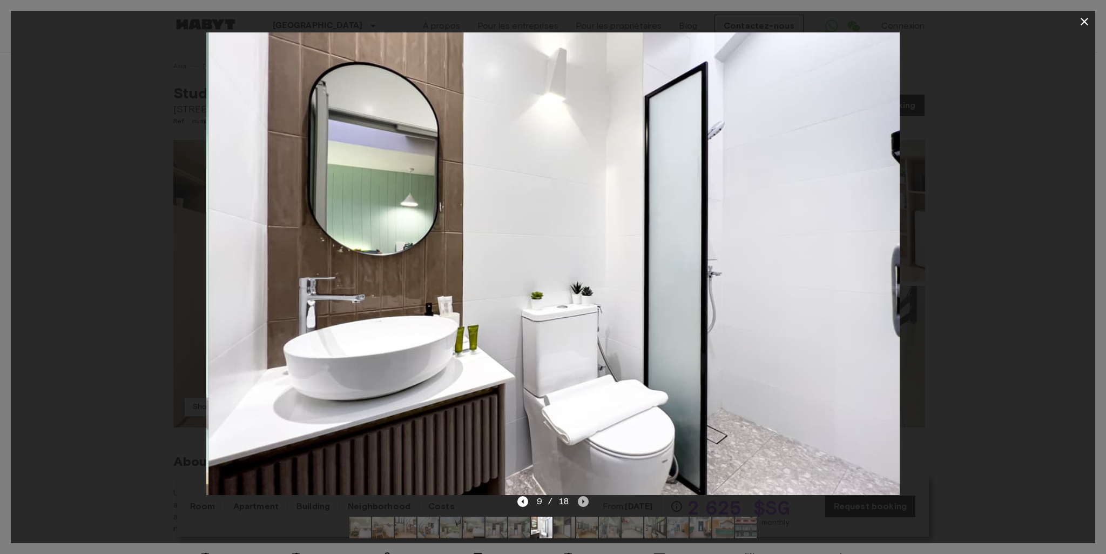
click at [581, 502] on icon "Next image" at bounding box center [583, 501] width 11 height 11
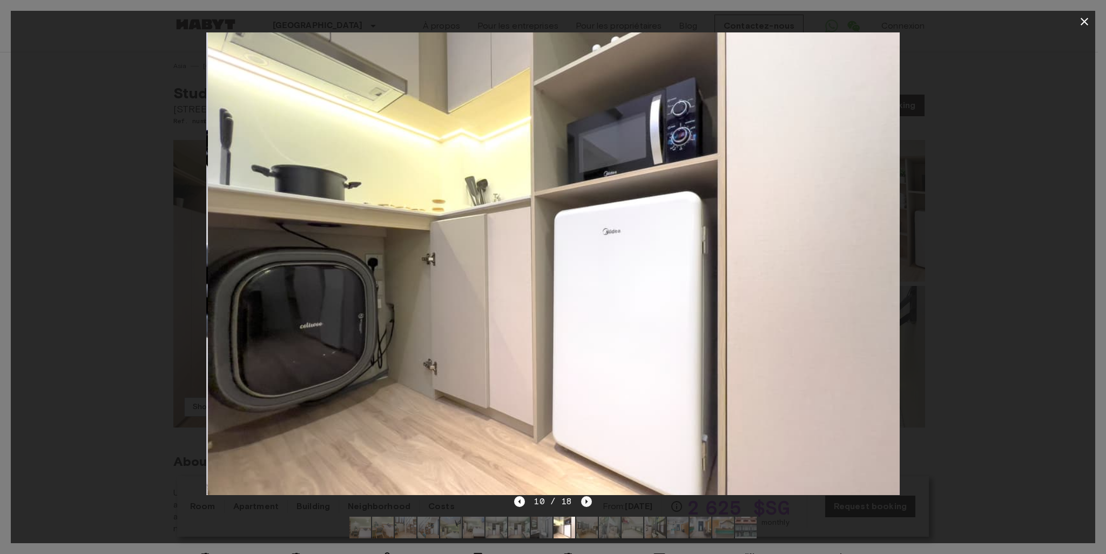
click at [581, 502] on icon "Next image" at bounding box center [586, 501] width 11 height 11
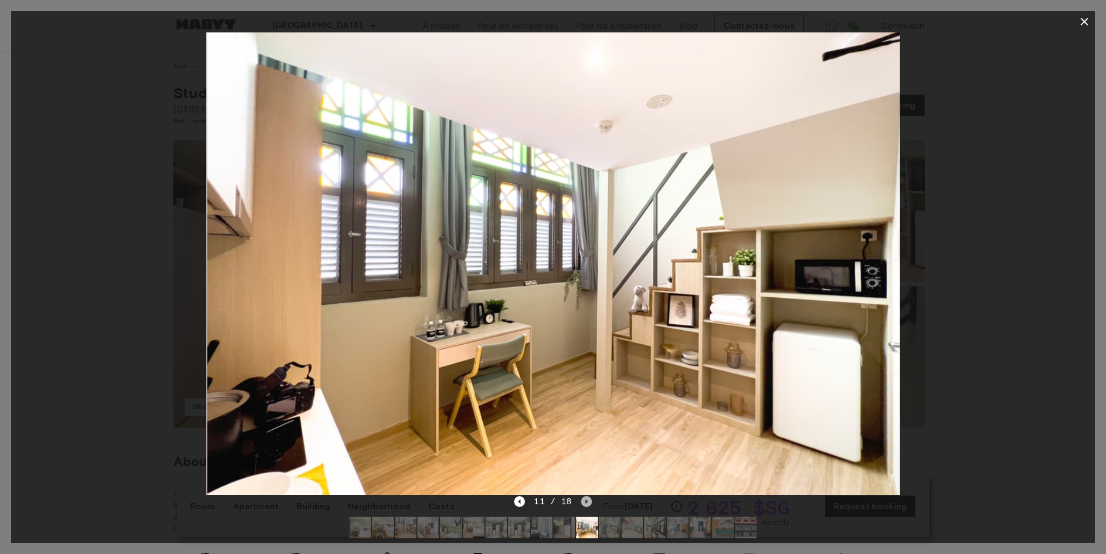
click at [581, 502] on icon "Next image" at bounding box center [586, 501] width 11 height 11
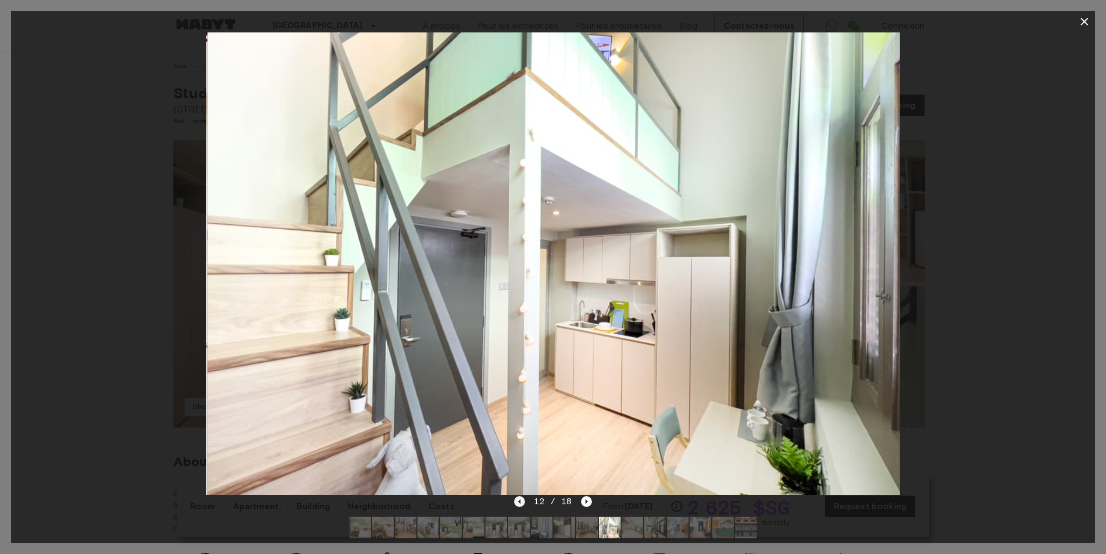
click at [525, 505] on icon "Previous image" at bounding box center [519, 501] width 11 height 11
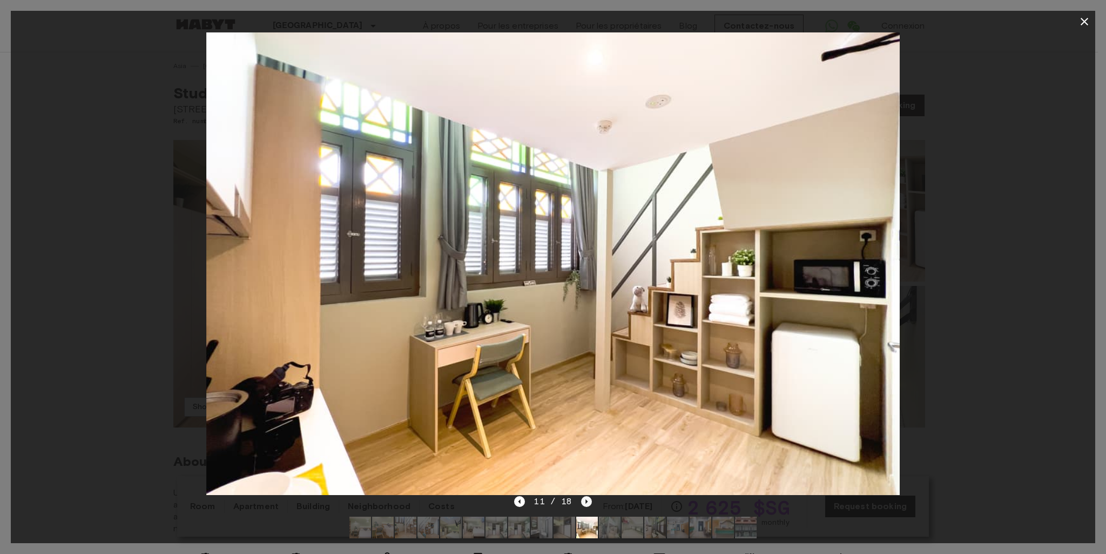
click at [587, 500] on icon "Next image" at bounding box center [586, 501] width 11 height 11
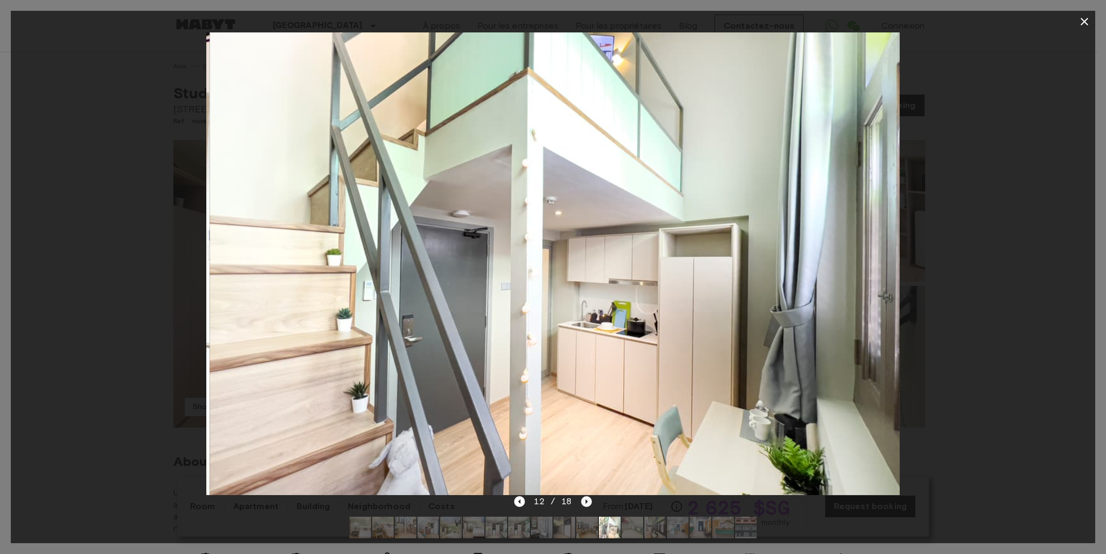
click at [587, 500] on icon "Next image" at bounding box center [586, 501] width 11 height 11
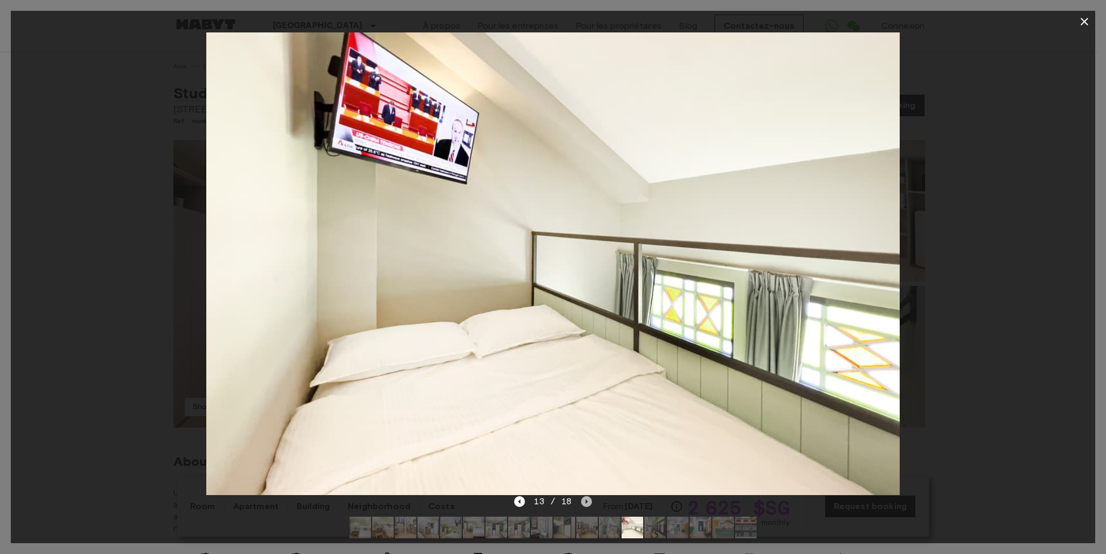
click at [587, 500] on icon "Next image" at bounding box center [586, 501] width 11 height 11
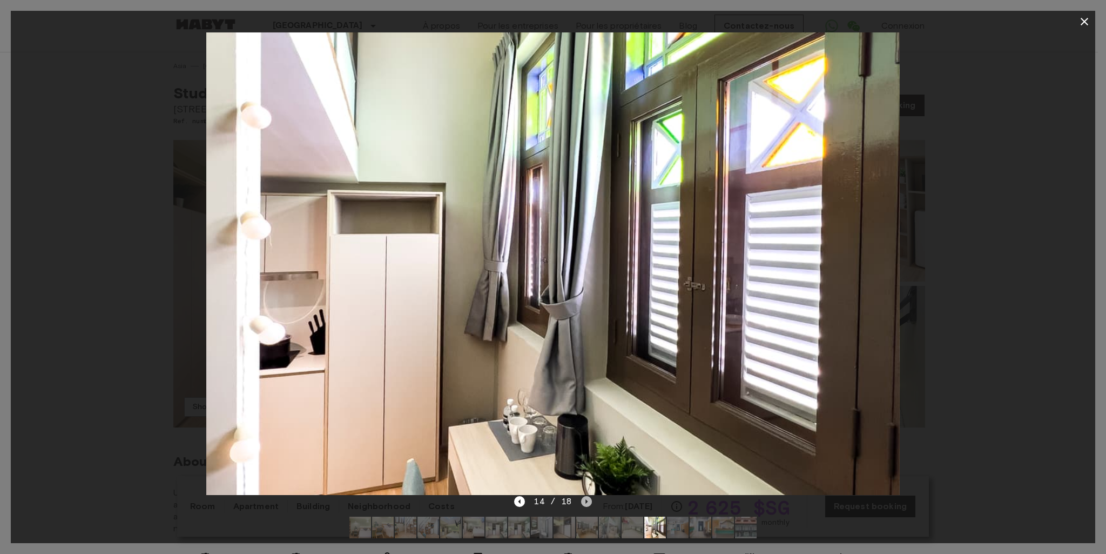
click at [587, 500] on icon "Next image" at bounding box center [586, 501] width 11 height 11
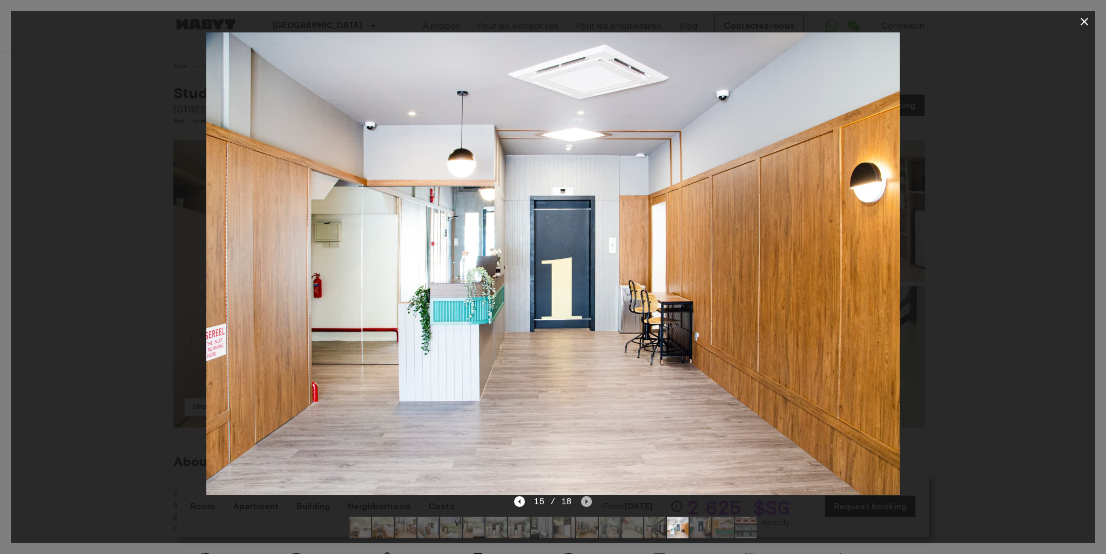
click at [587, 500] on icon "Next image" at bounding box center [586, 501] width 11 height 11
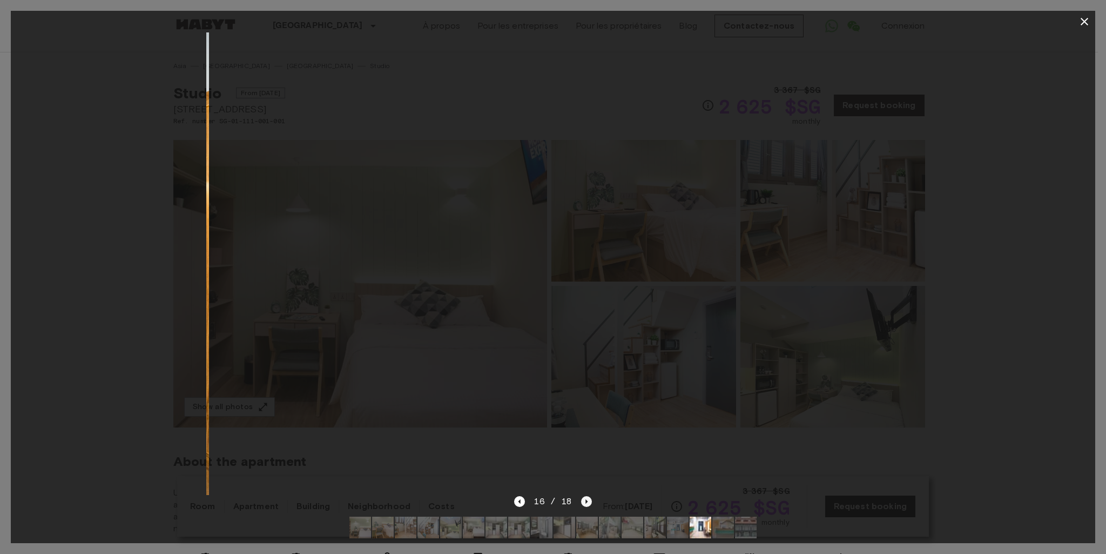
click at [587, 500] on icon "Next image" at bounding box center [586, 501] width 11 height 11
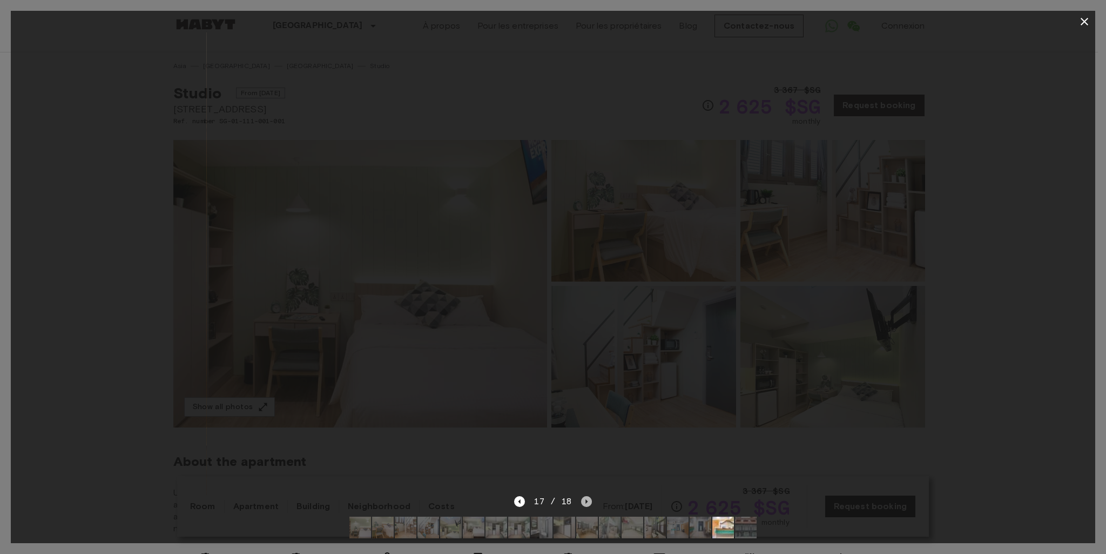
click at [587, 500] on icon "Next image" at bounding box center [586, 501] width 11 height 11
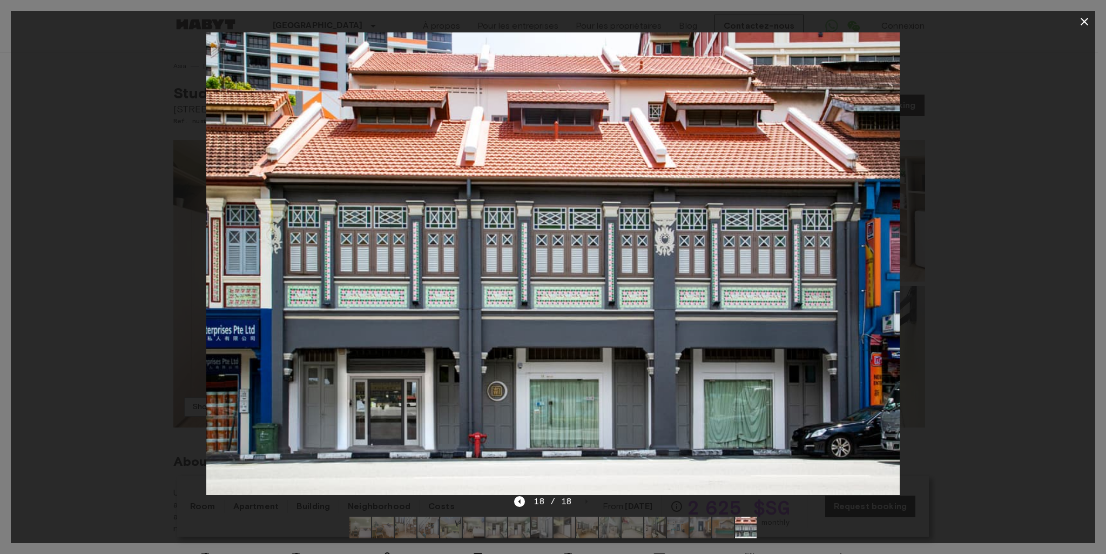
click at [1088, 22] on icon "button" at bounding box center [1084, 21] width 13 height 13
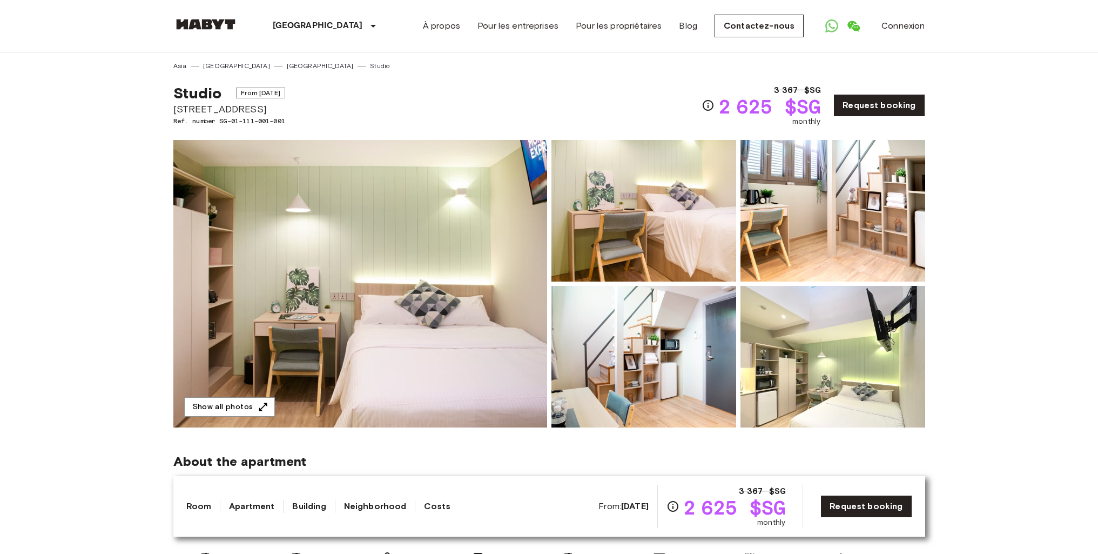
click at [429, 456] on div "About the apartment" at bounding box center [549, 461] width 752 height 16
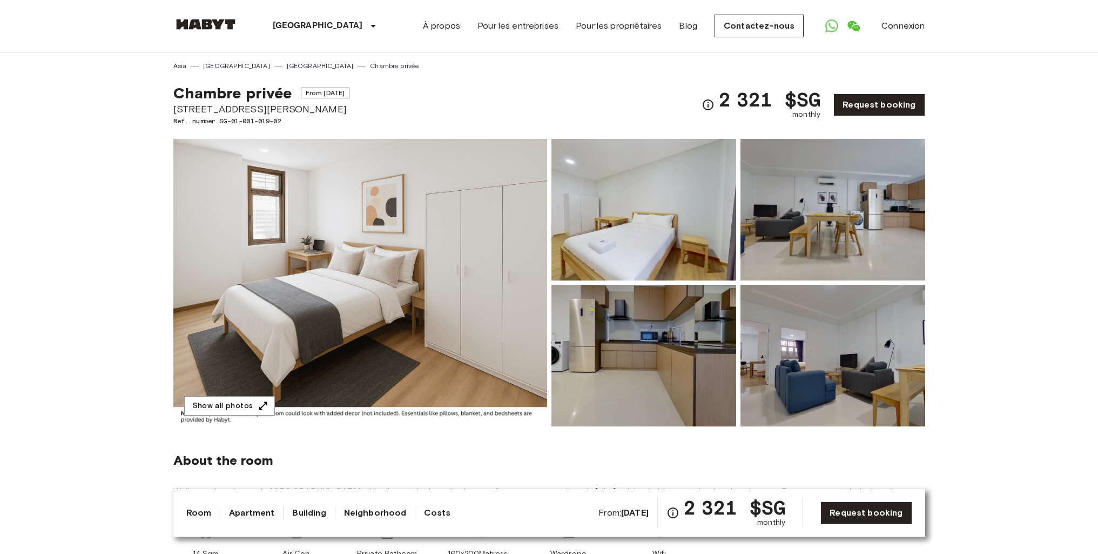
click at [465, 320] on img at bounding box center [360, 282] width 374 height 287
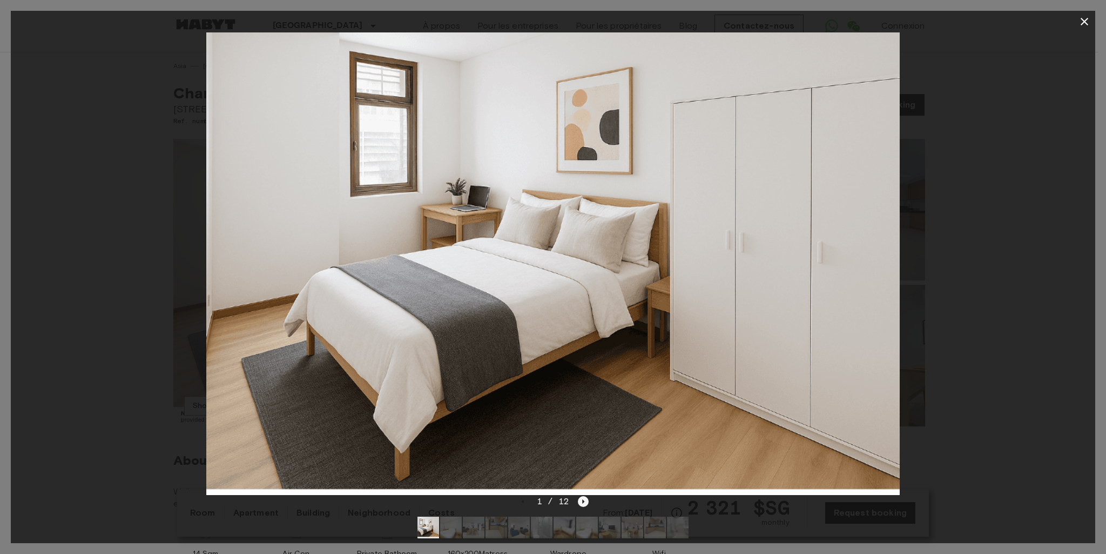
click at [583, 502] on icon "Next image" at bounding box center [584, 501] width 2 height 4
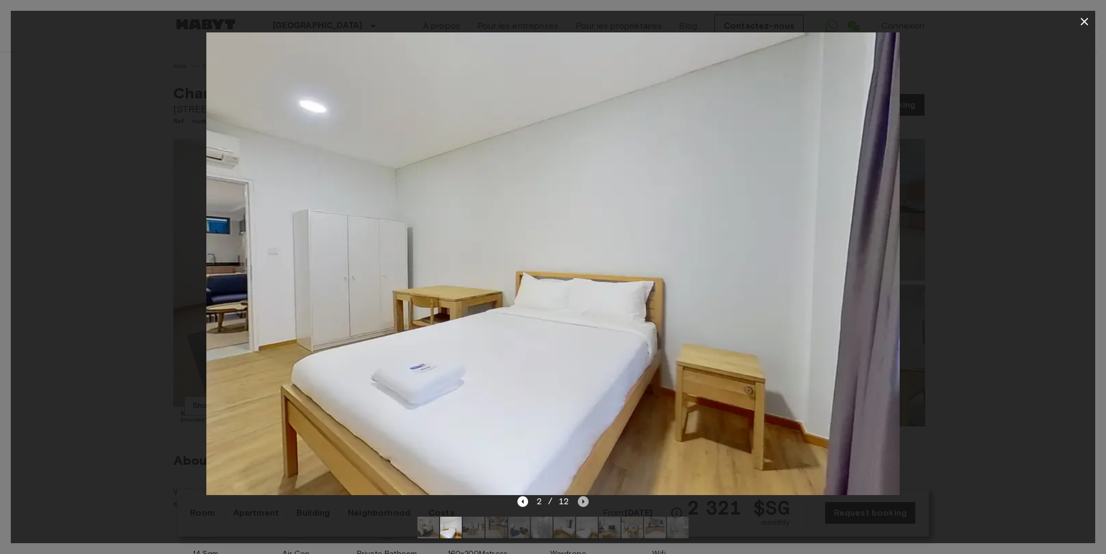
click at [583, 502] on icon "Next image" at bounding box center [584, 501] width 2 height 4
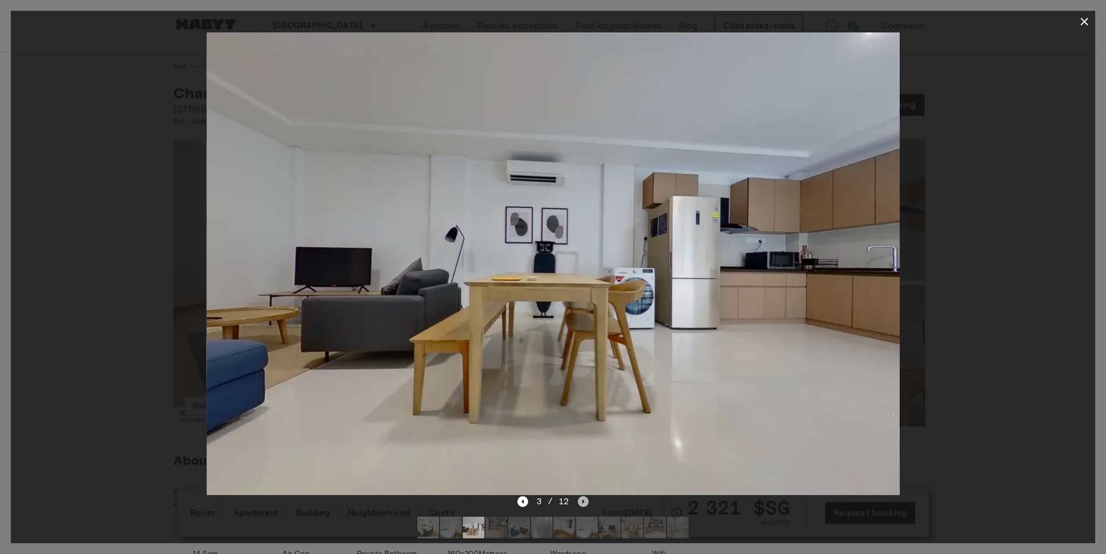
click at [583, 502] on icon "Next image" at bounding box center [584, 501] width 2 height 4
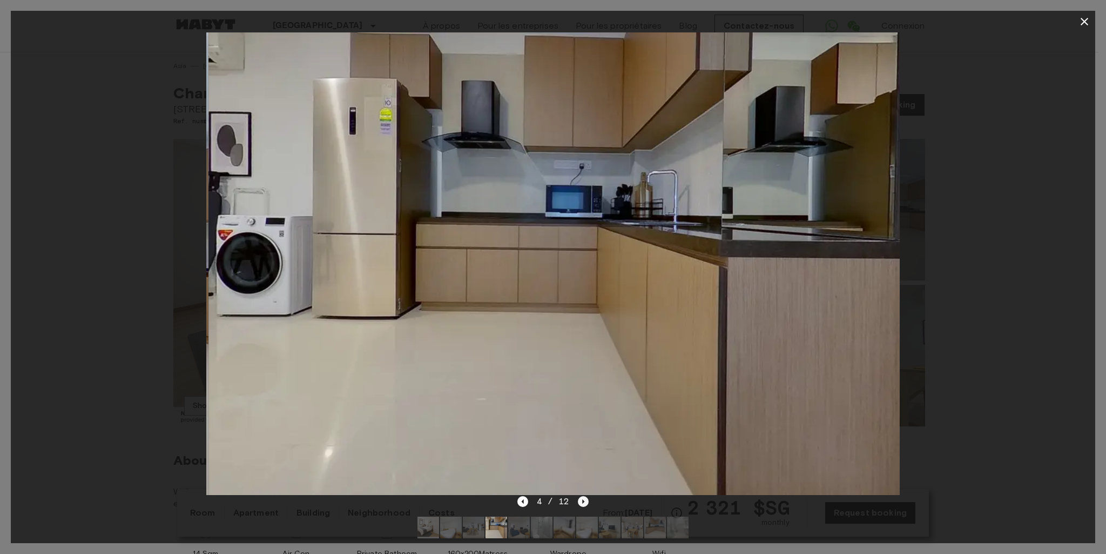
click at [583, 502] on icon "Next image" at bounding box center [584, 501] width 2 height 4
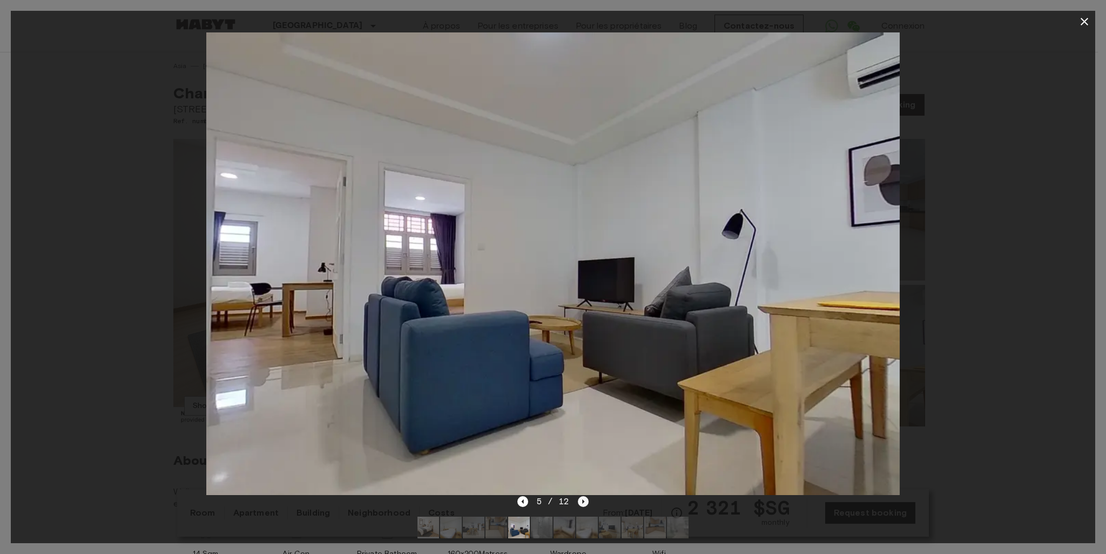
click at [583, 502] on icon "Next image" at bounding box center [584, 501] width 2 height 4
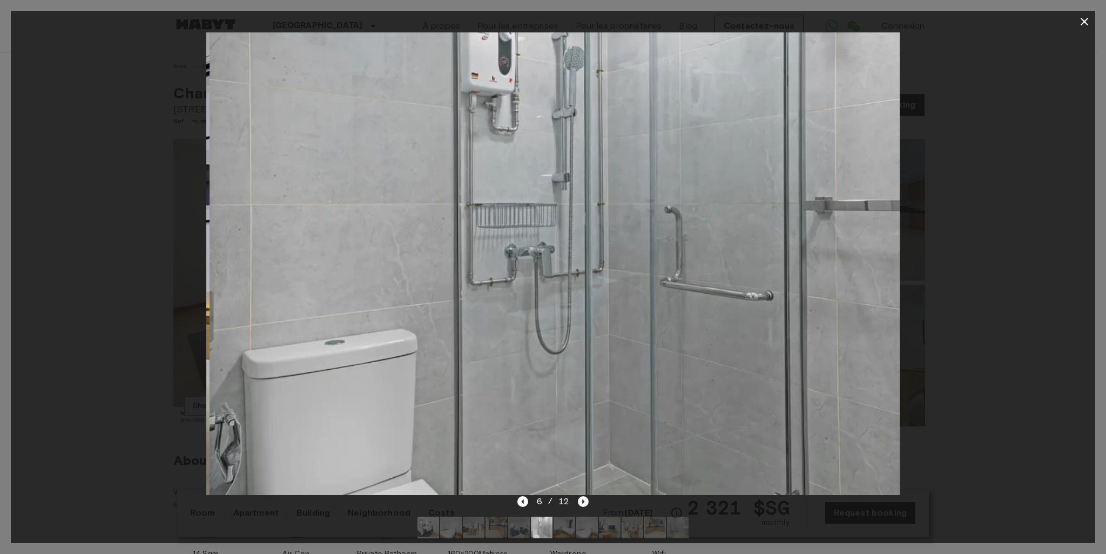
click at [583, 502] on icon "Next image" at bounding box center [584, 501] width 2 height 4
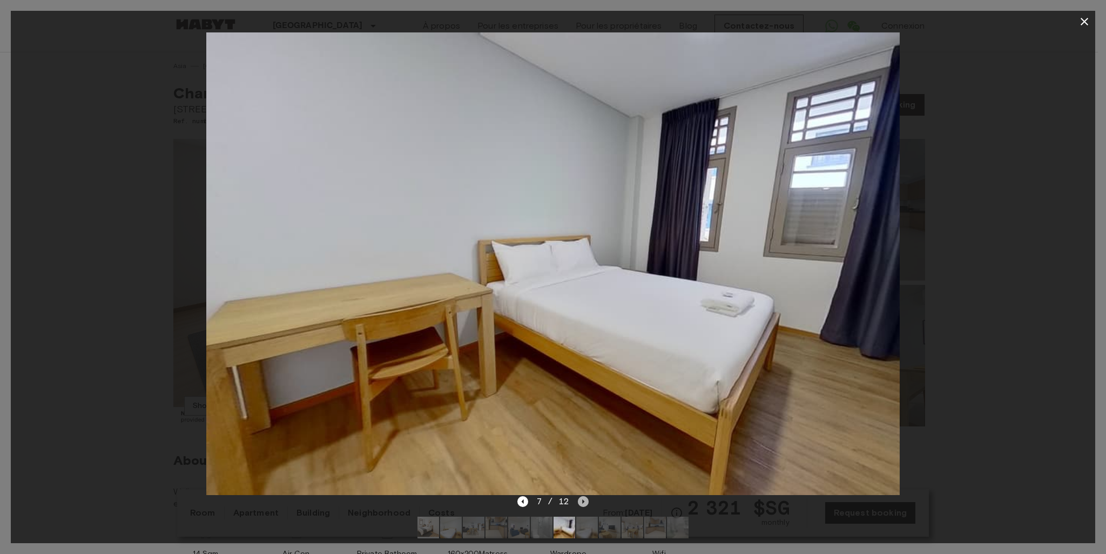
click at [583, 502] on icon "Next image" at bounding box center [584, 501] width 2 height 4
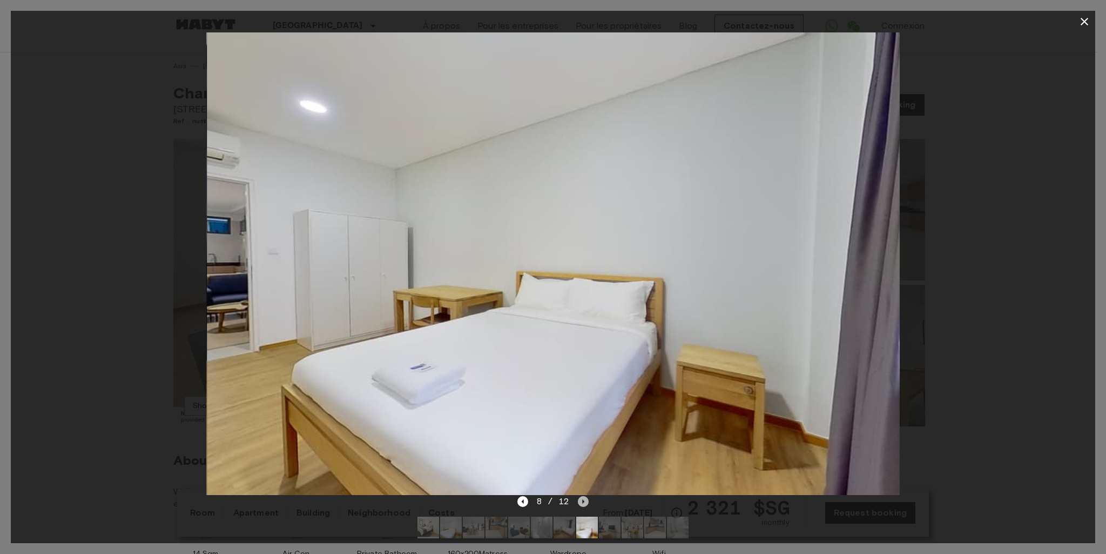
click at [583, 502] on icon "Next image" at bounding box center [584, 501] width 2 height 4
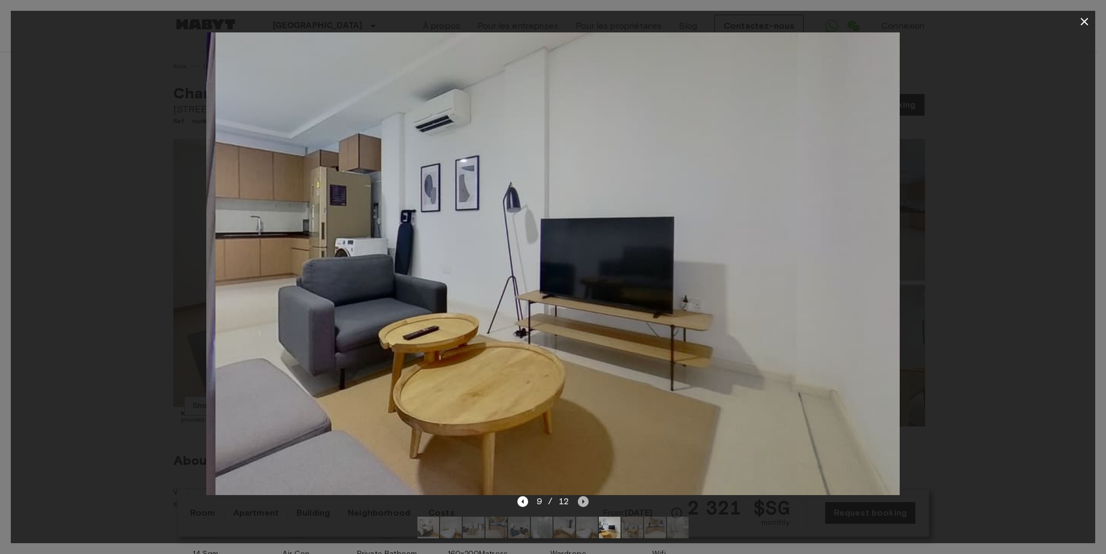
click at [583, 502] on icon "Next image" at bounding box center [584, 501] width 2 height 4
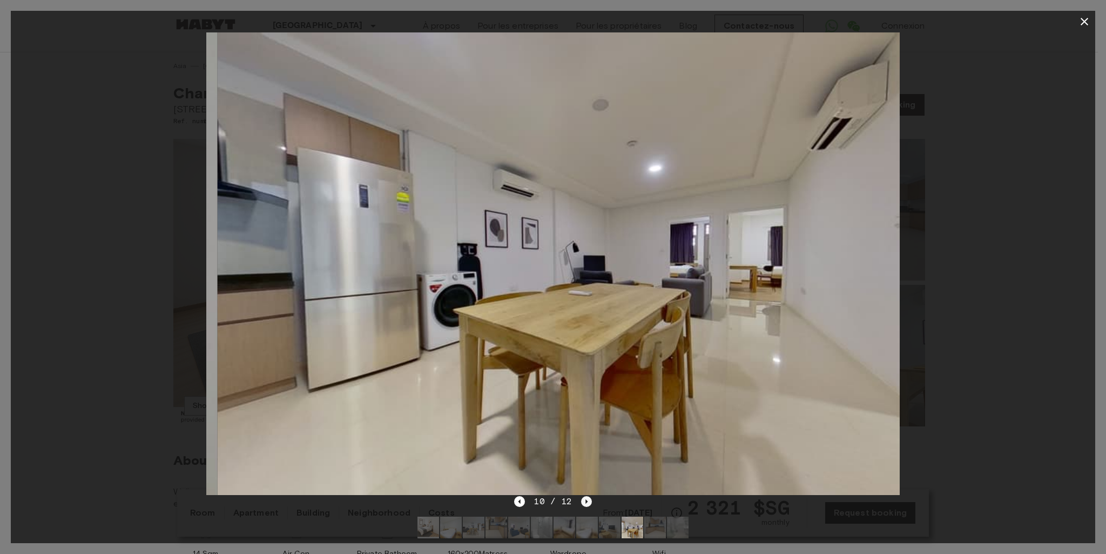
click at [583, 502] on icon "Next image" at bounding box center [586, 501] width 11 height 11
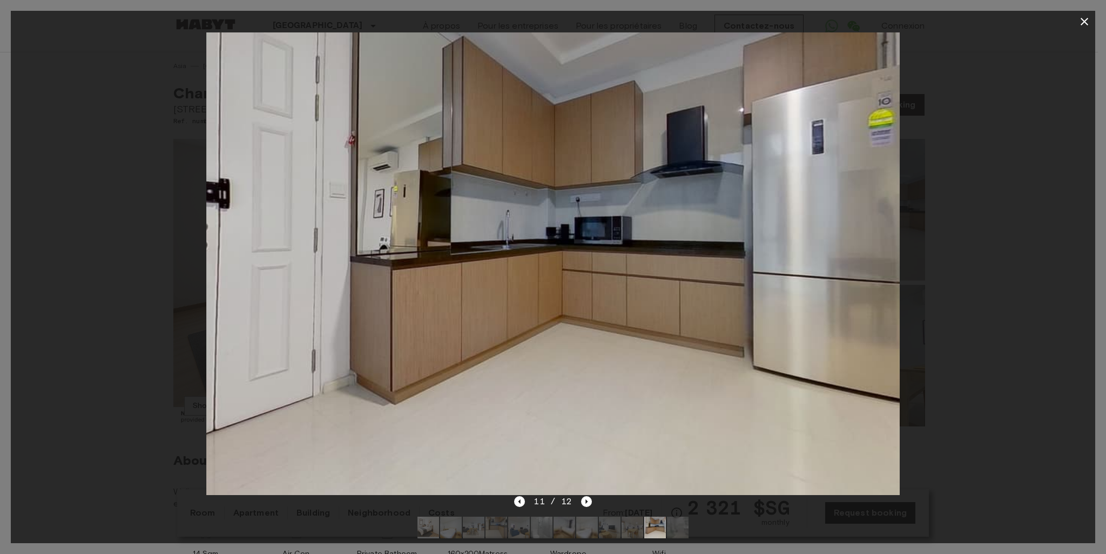
click at [1084, 18] on icon "button" at bounding box center [1084, 21] width 13 height 13
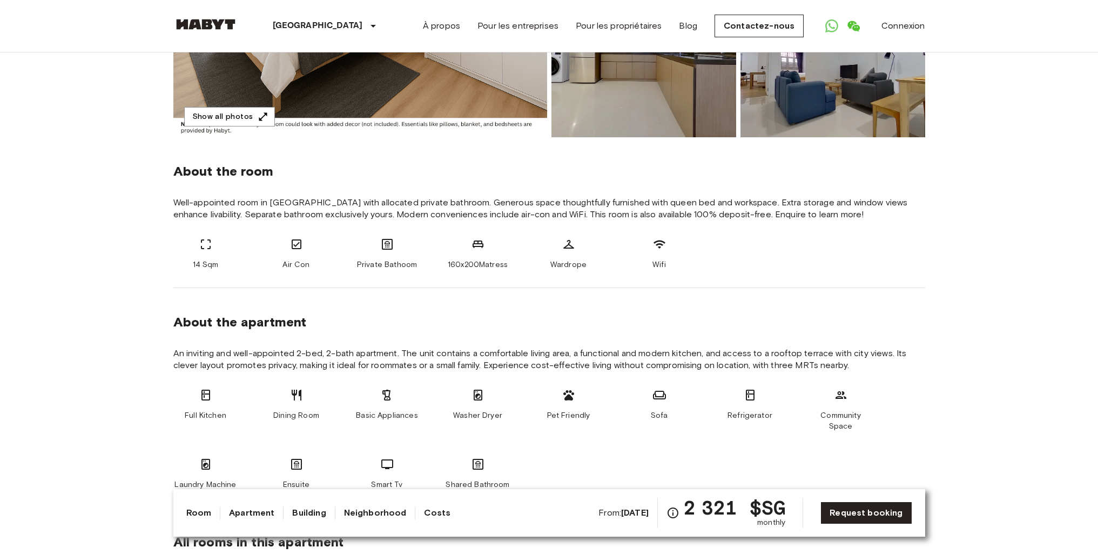
scroll to position [270, 0]
